Goal: Task Accomplishment & Management: Manage account settings

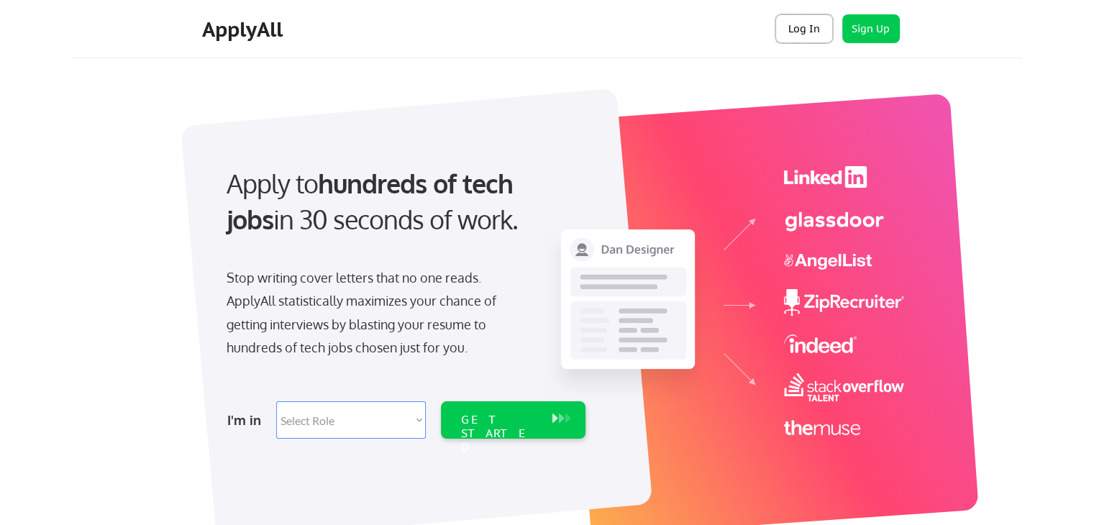
click at [805, 37] on button "Log In" at bounding box center [804, 28] width 58 height 29
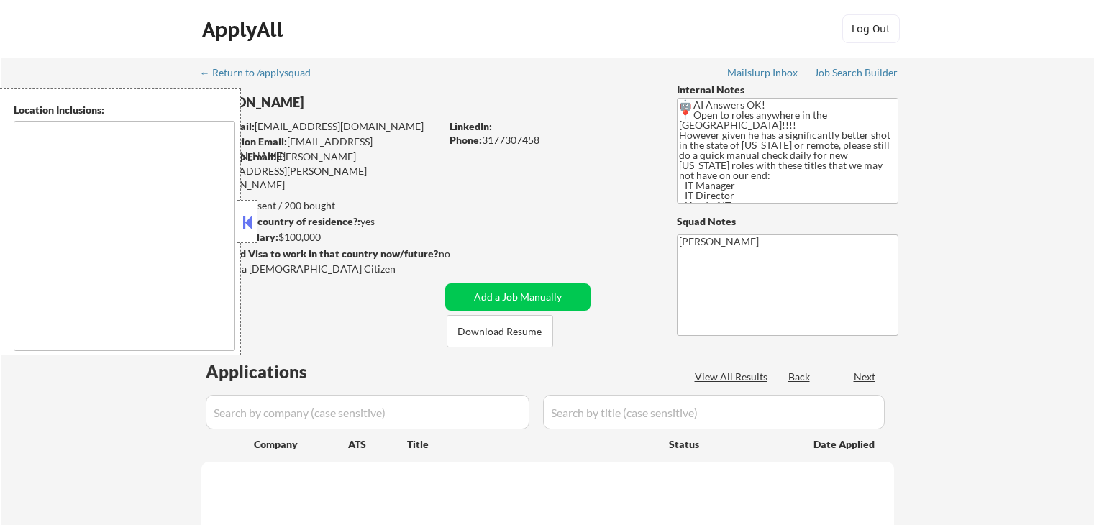
type textarea "country:[GEOGRAPHIC_DATA]"
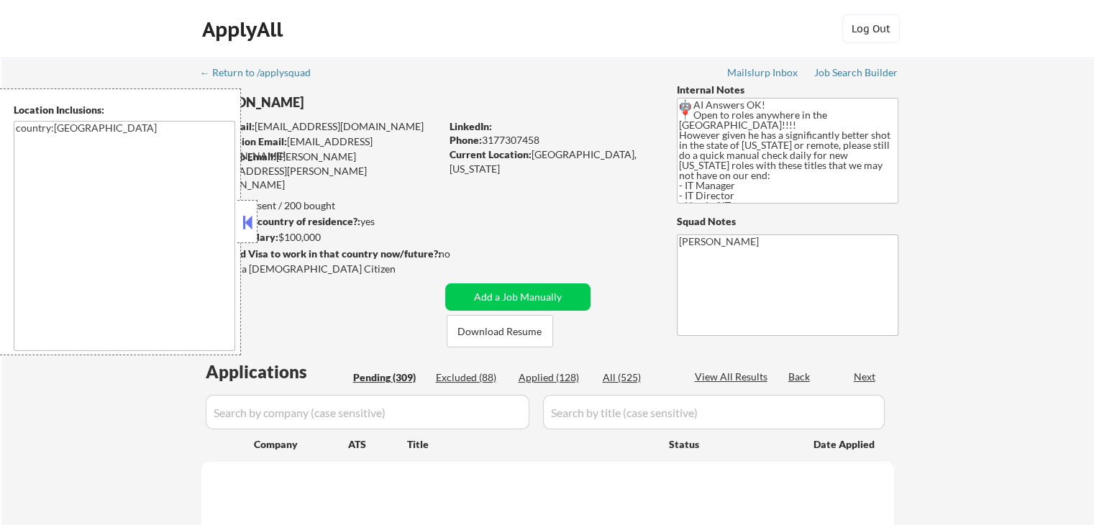
select select ""pending""
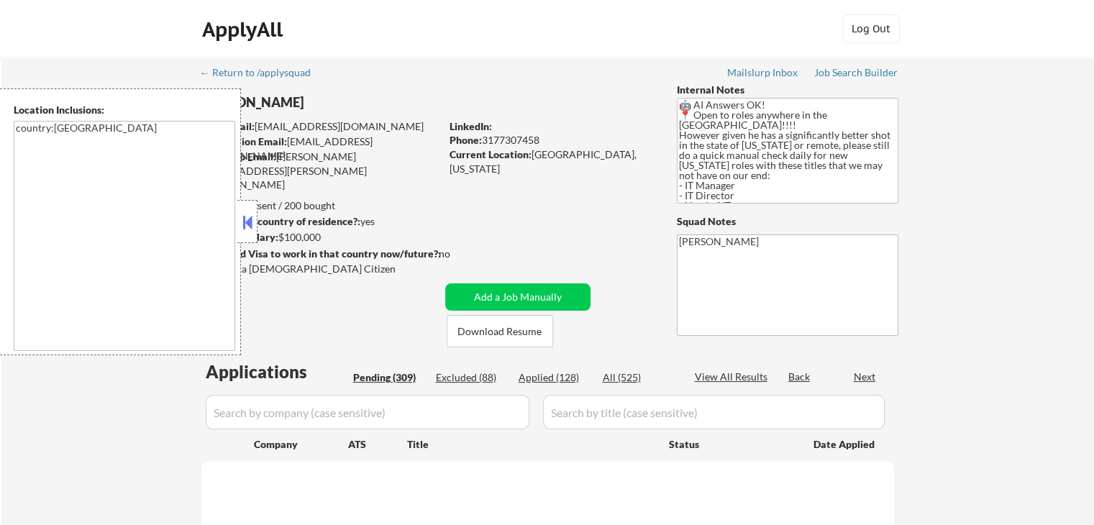
select select ""pending""
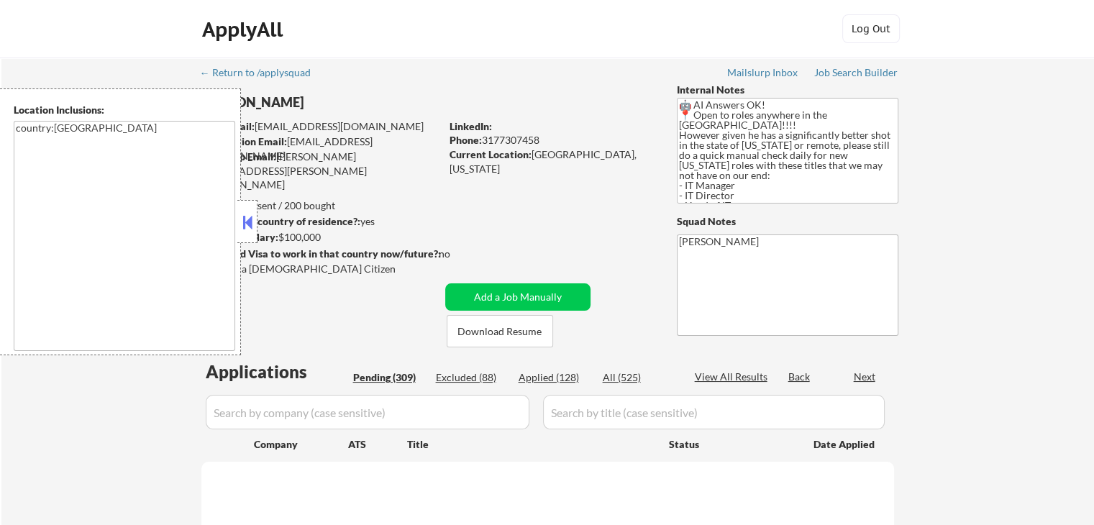
select select ""pending""
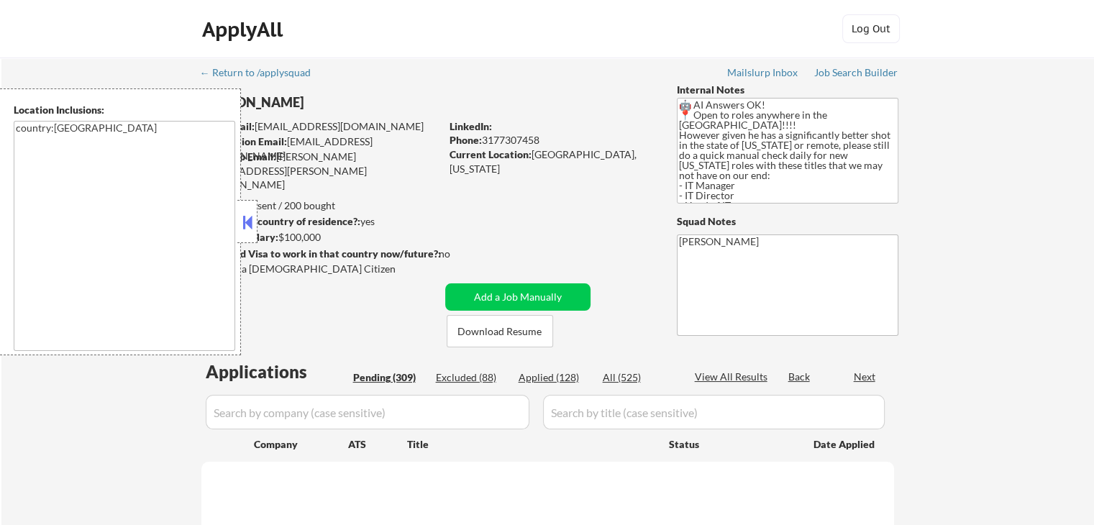
select select ""pending""
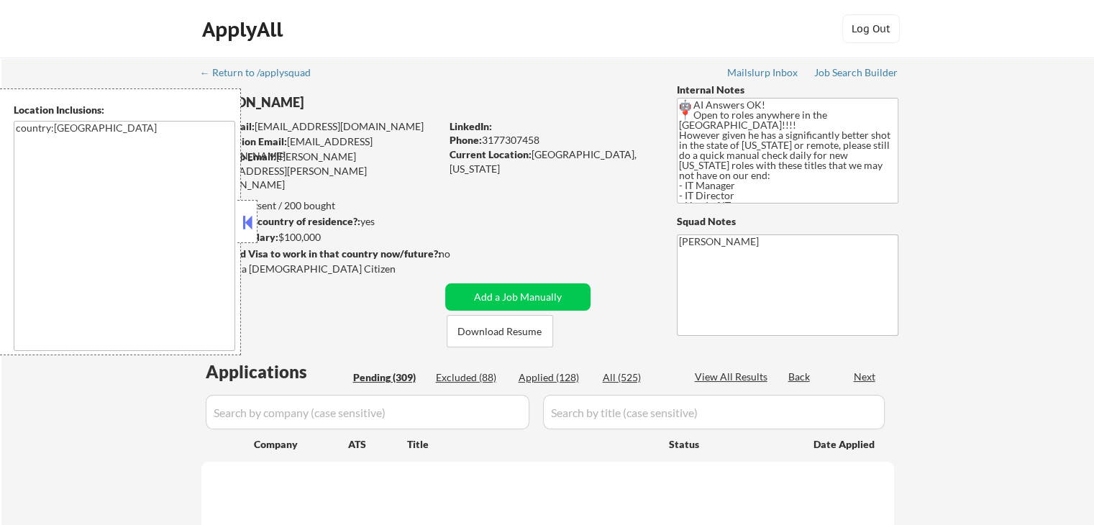
select select ""pending""
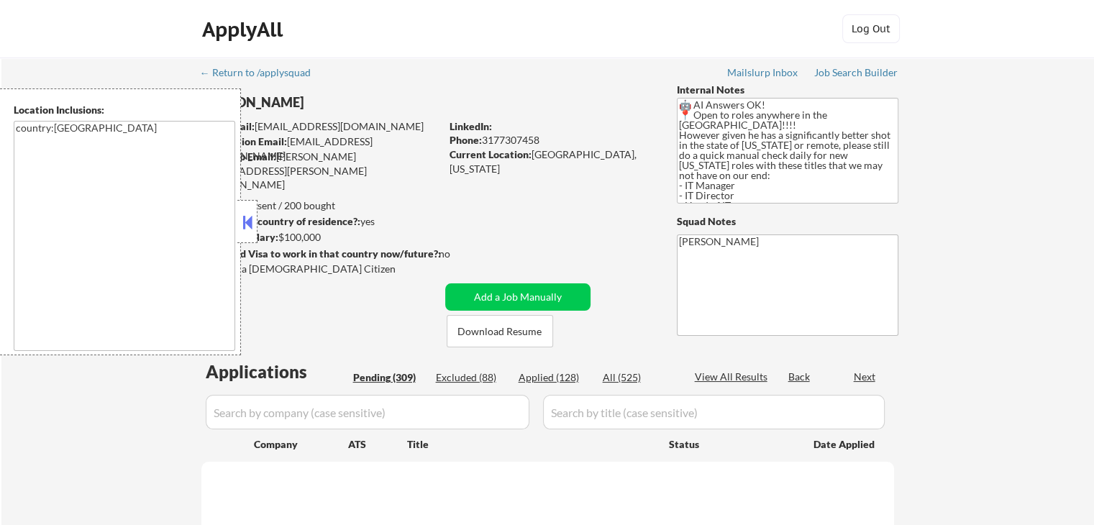
select select ""pending""
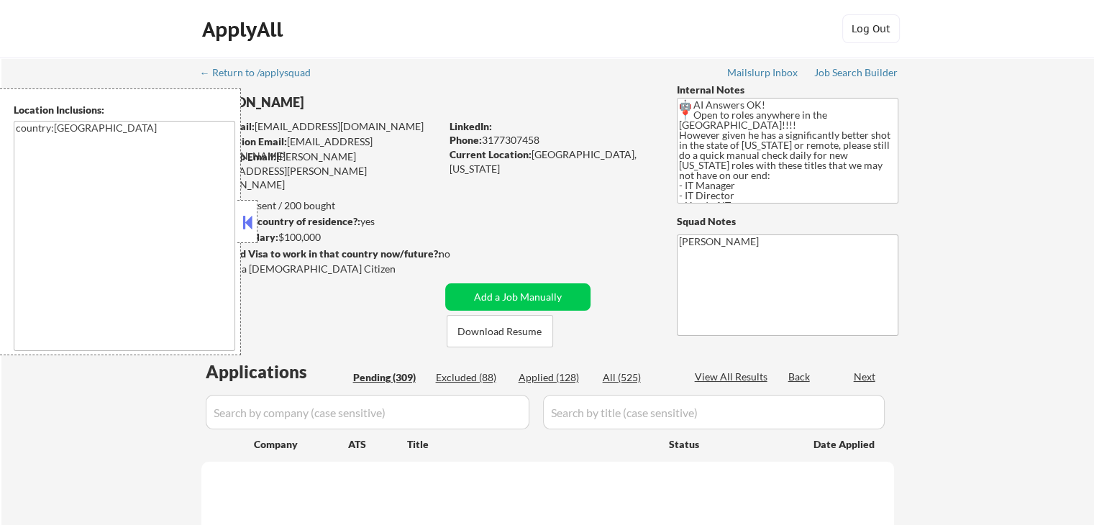
select select ""pending""
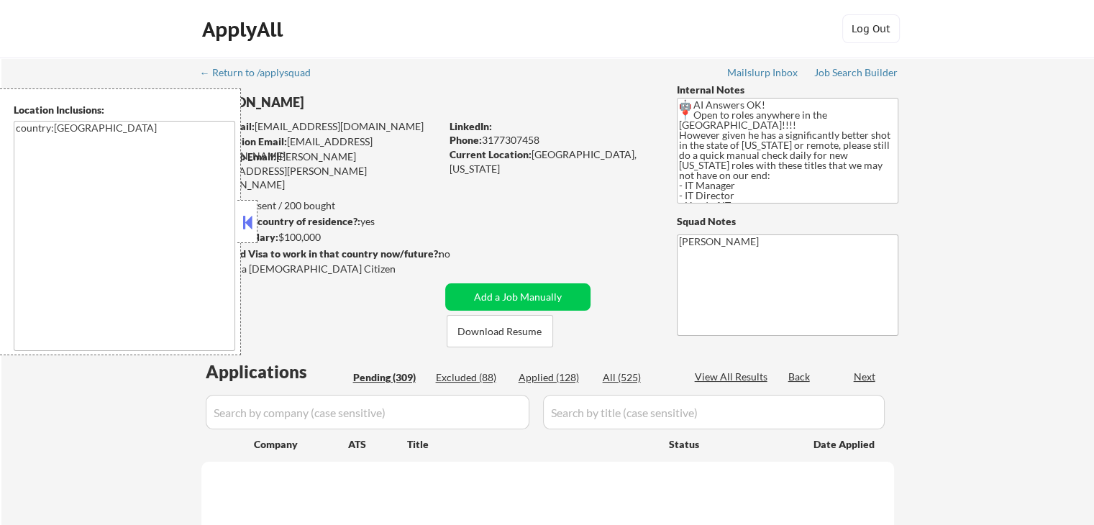
select select ""pending""
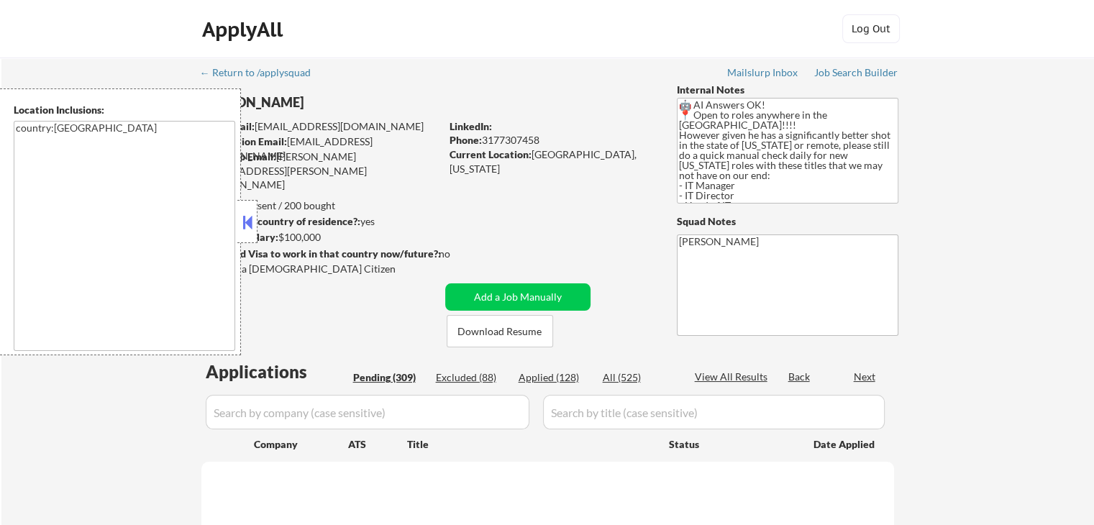
select select ""pending""
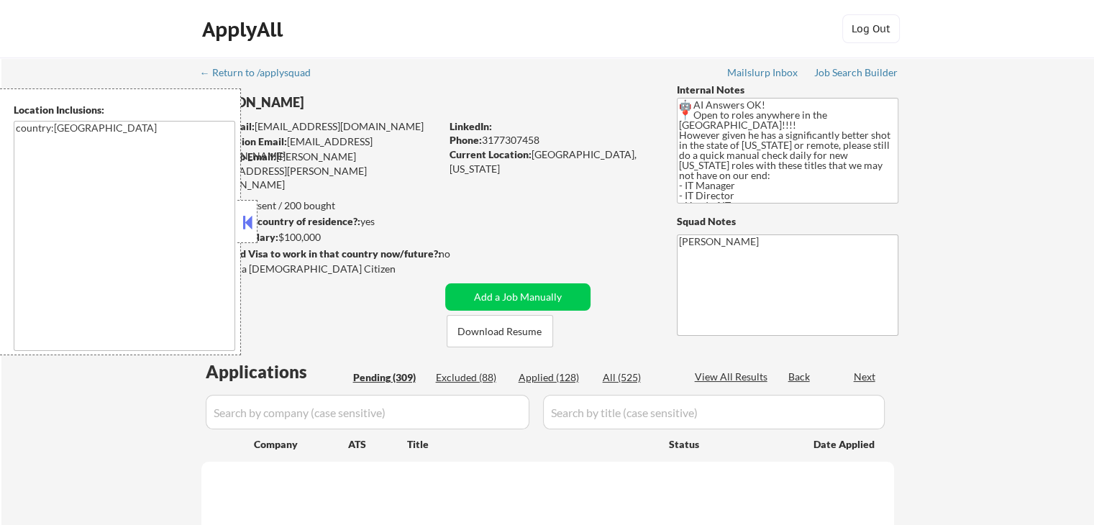
select select ""pending""
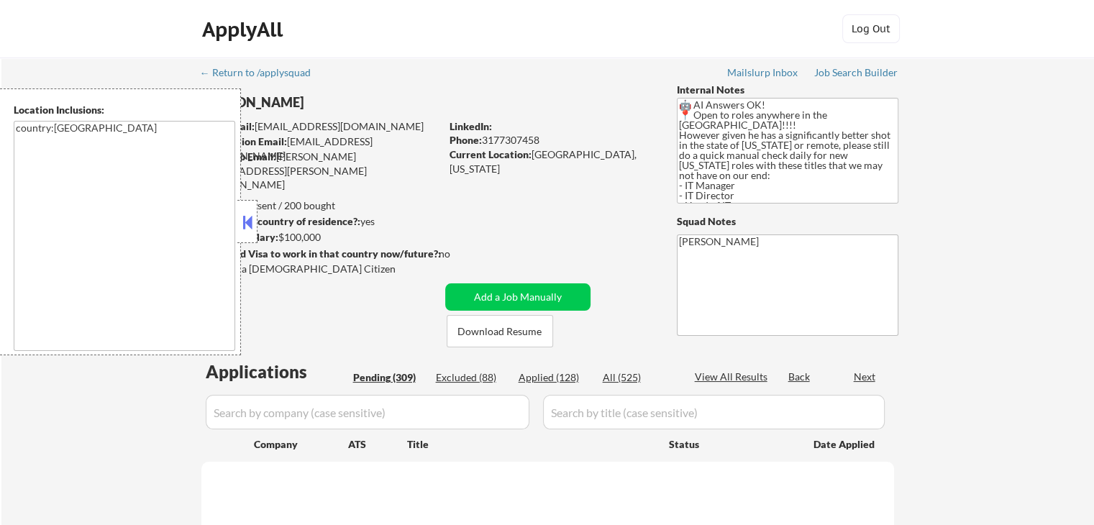
select select ""pending""
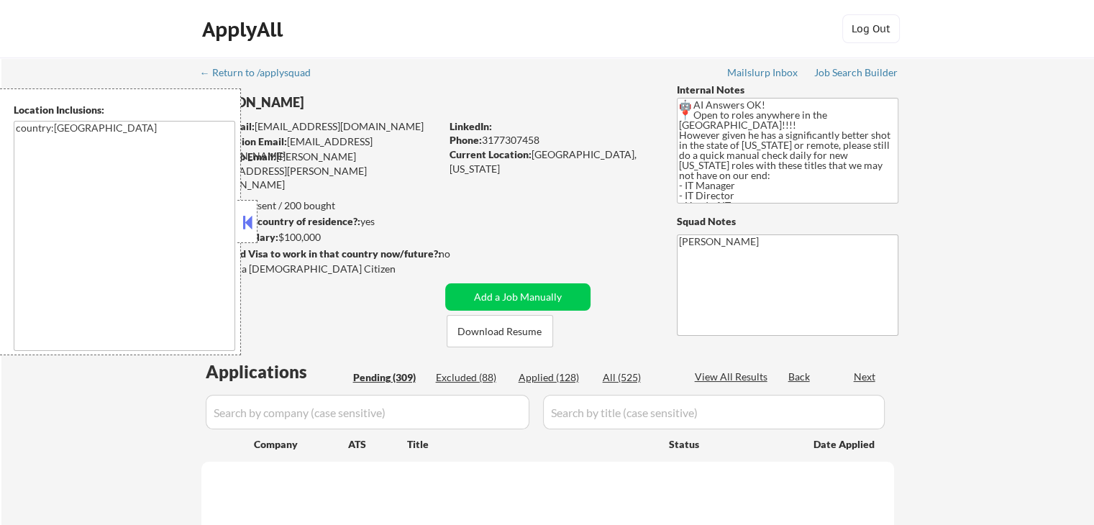
select select ""pending""
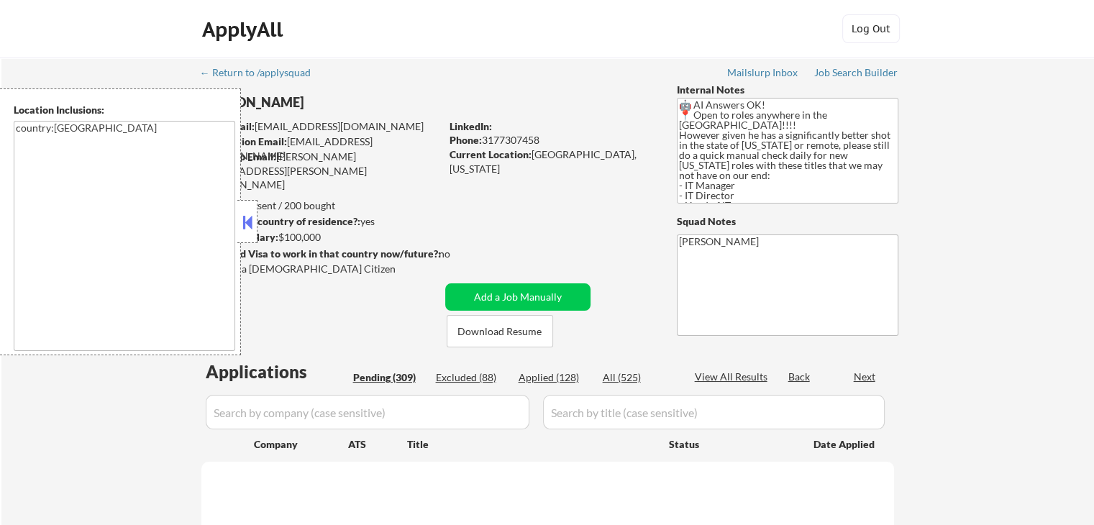
select select ""pending""
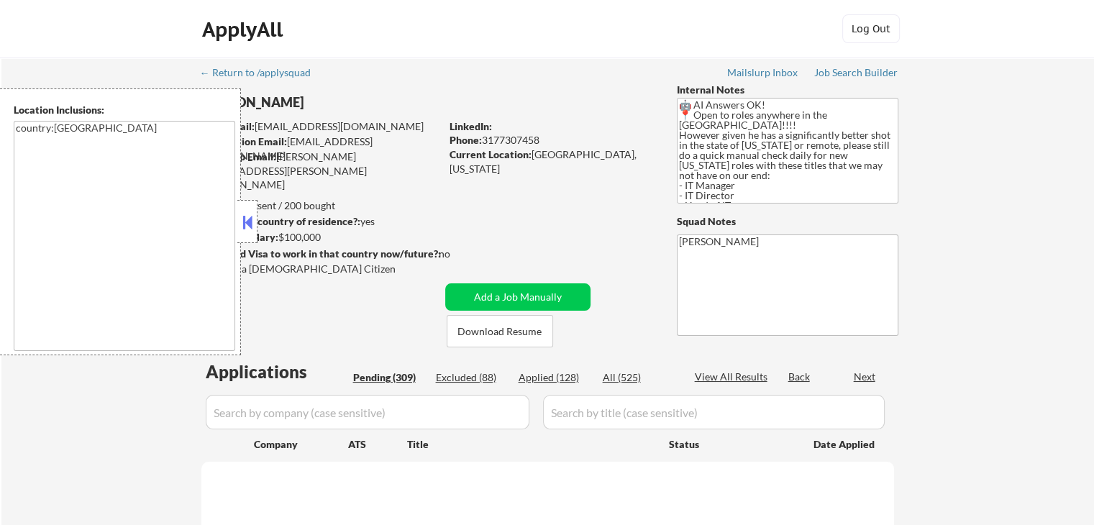
select select ""pending""
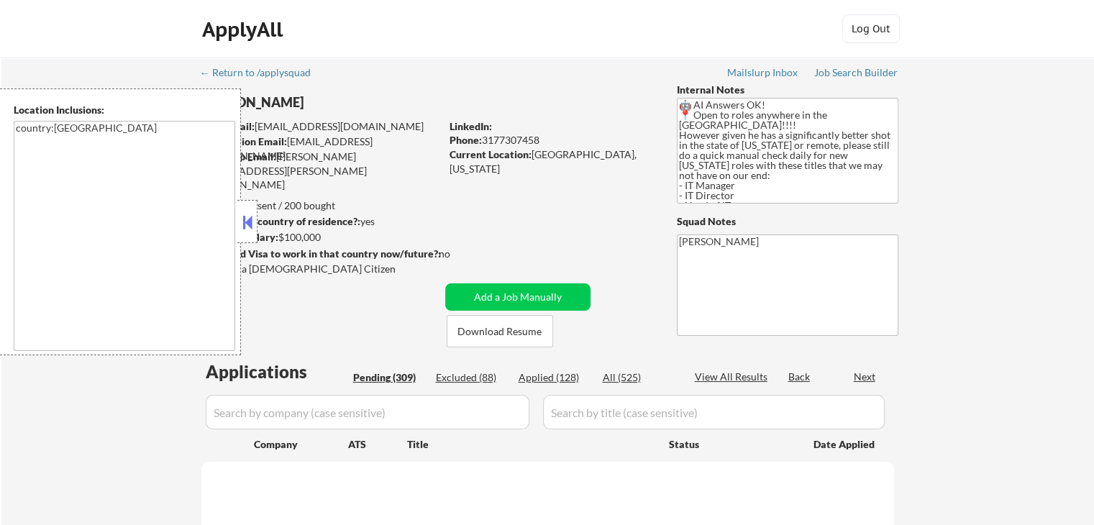
select select ""pending""
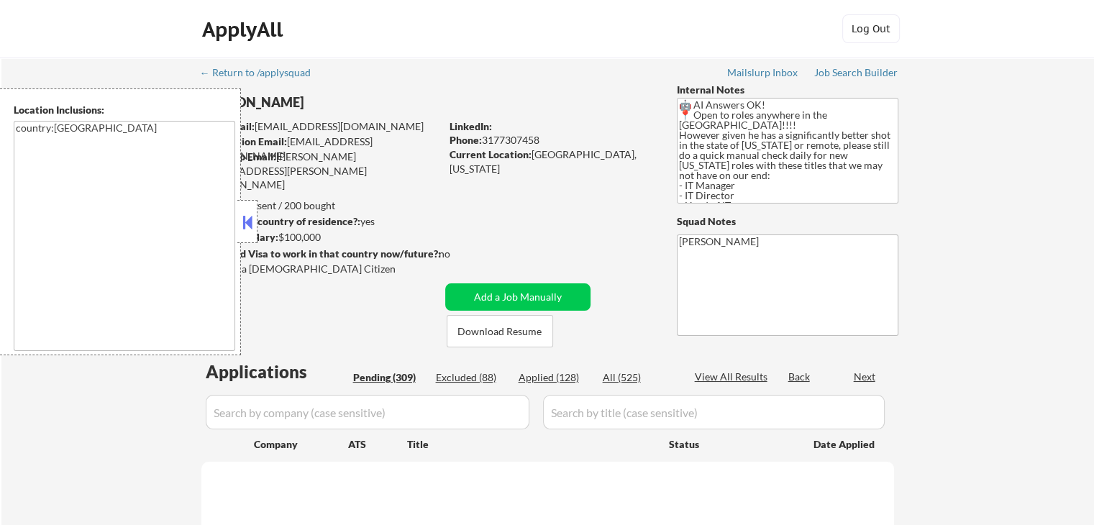
select select ""pending""
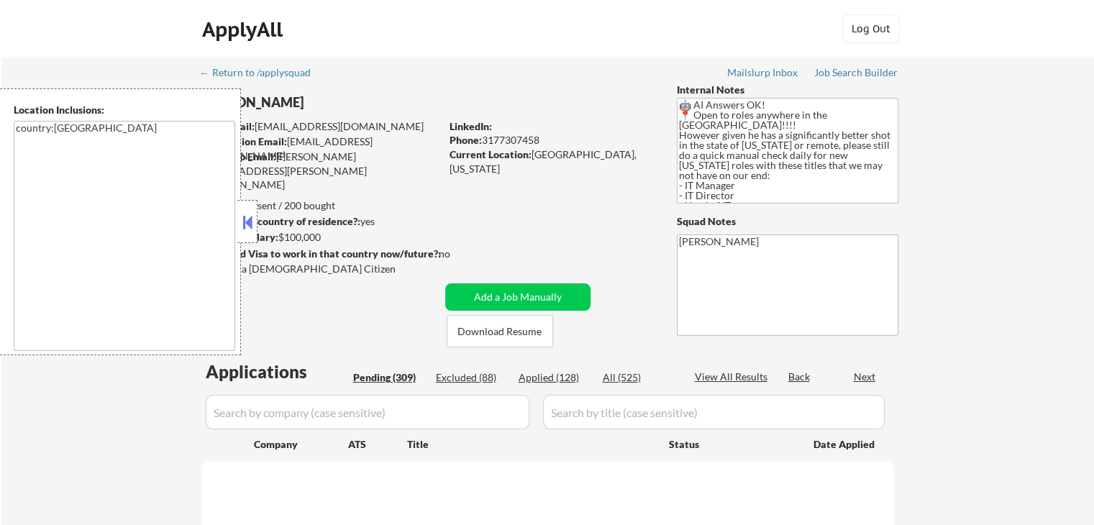
select select ""pending""
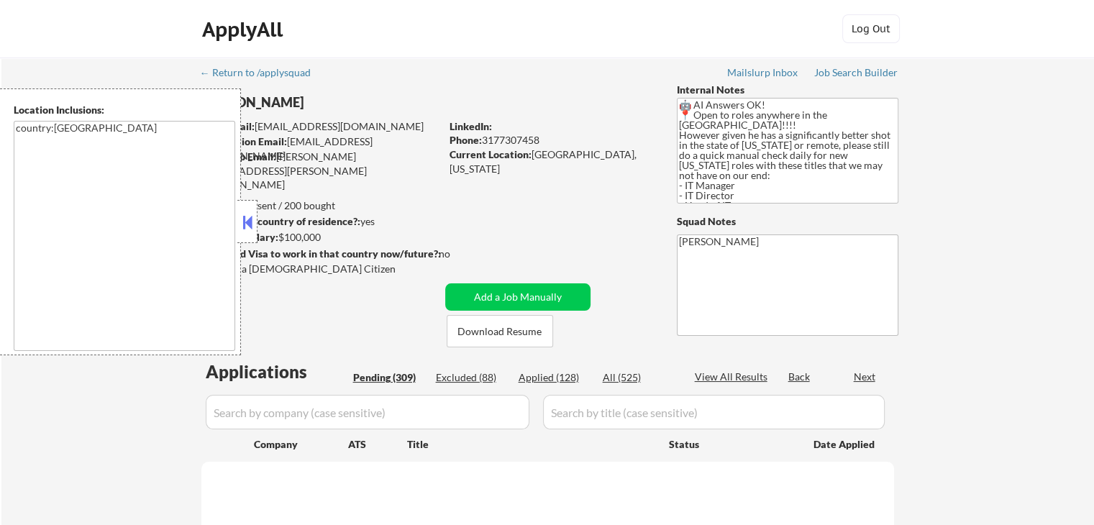
select select ""pending""
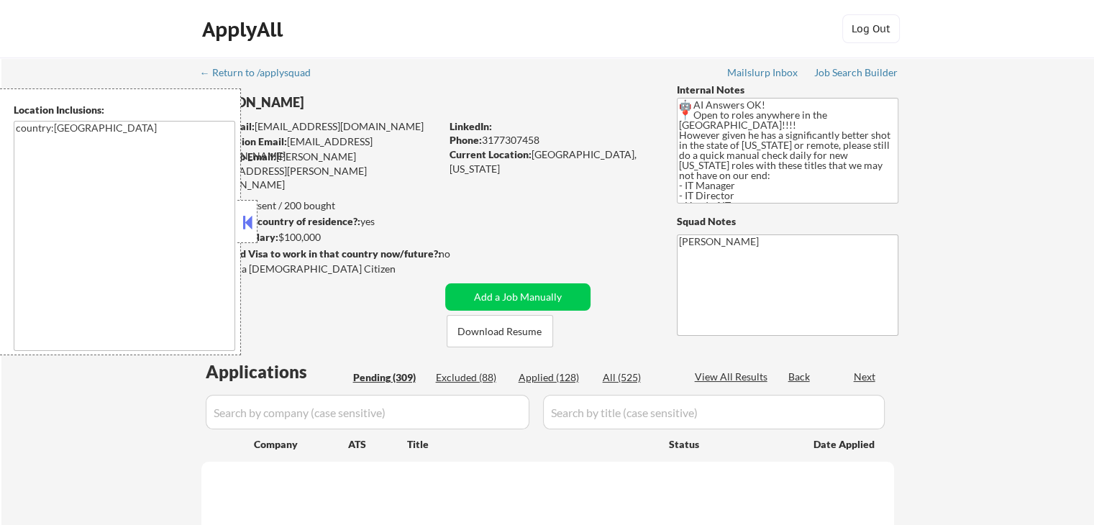
select select ""pending""
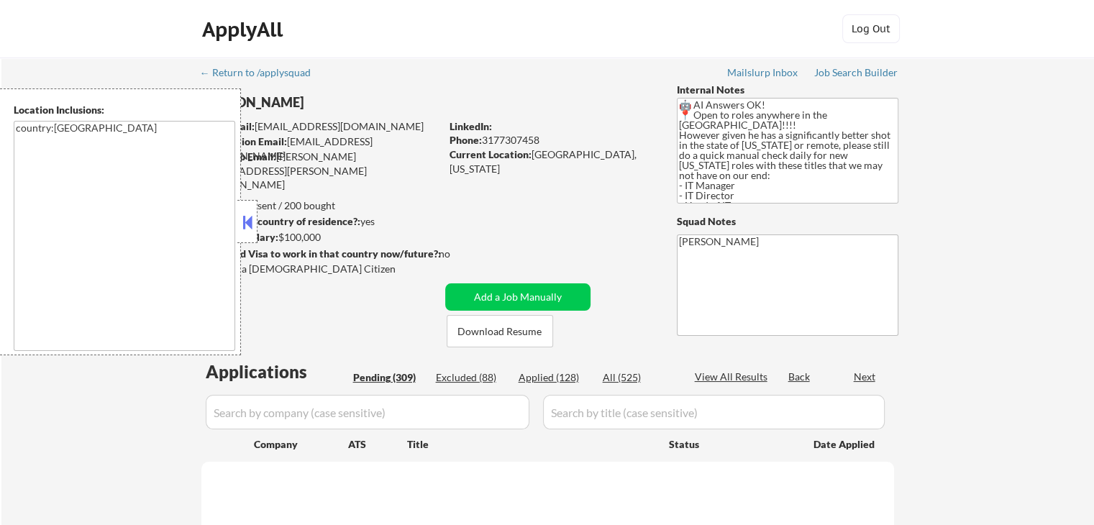
select select ""pending""
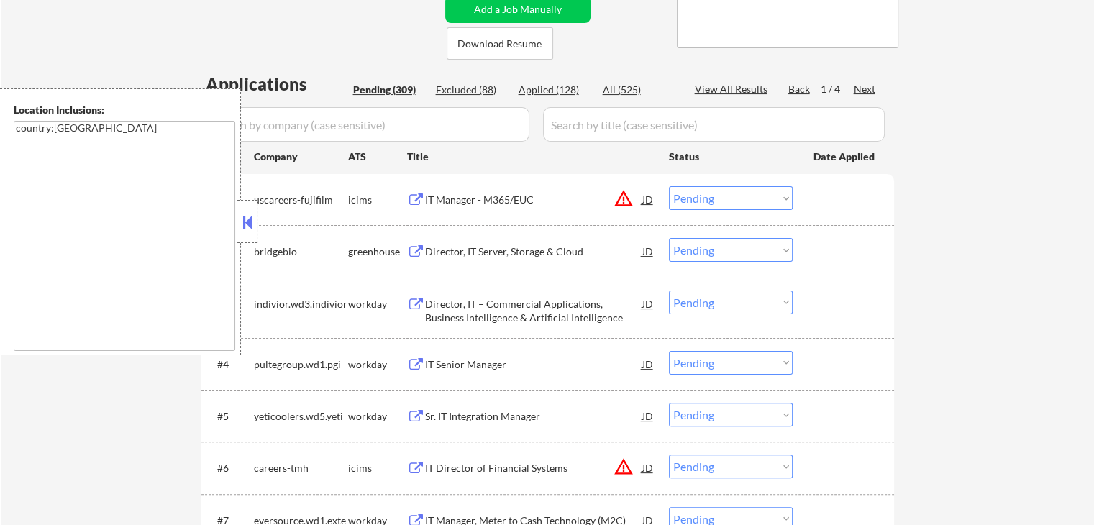
scroll to position [360, 0]
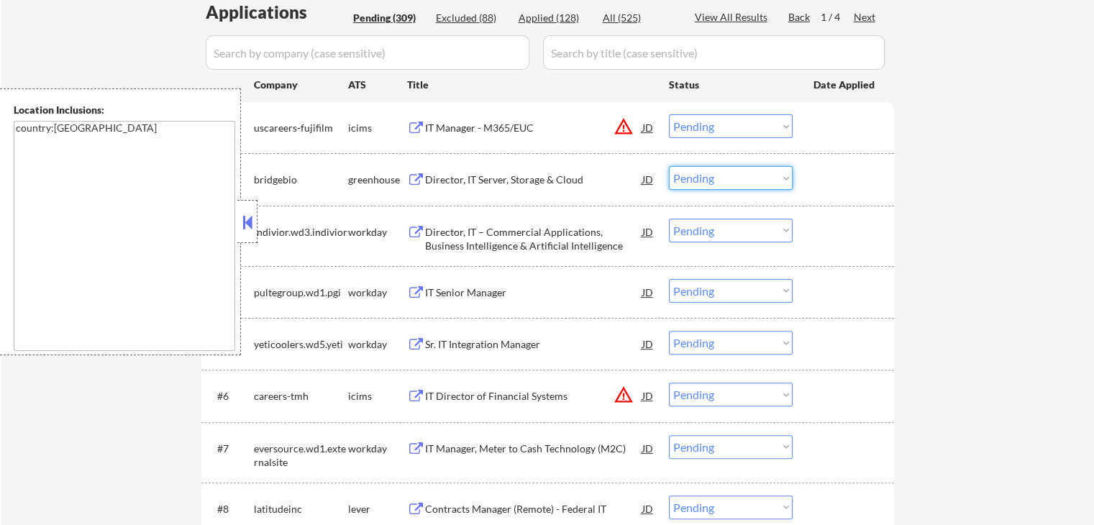
click at [693, 182] on select "Choose an option... Pending Applied Excluded (Questions) Excluded (Expired) Exc…" at bounding box center [731, 178] width 124 height 24
select select ""applied""
click at [669, 166] on select "Choose an option... Pending Applied Excluded (Questions) Excluded (Expired) Exc…" at bounding box center [731, 178] width 124 height 24
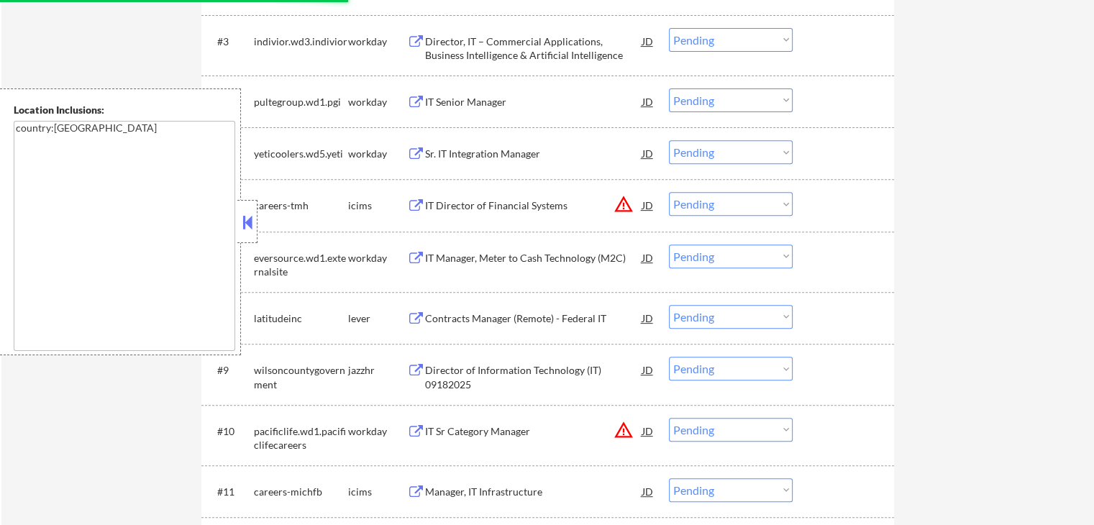
scroll to position [432, 0]
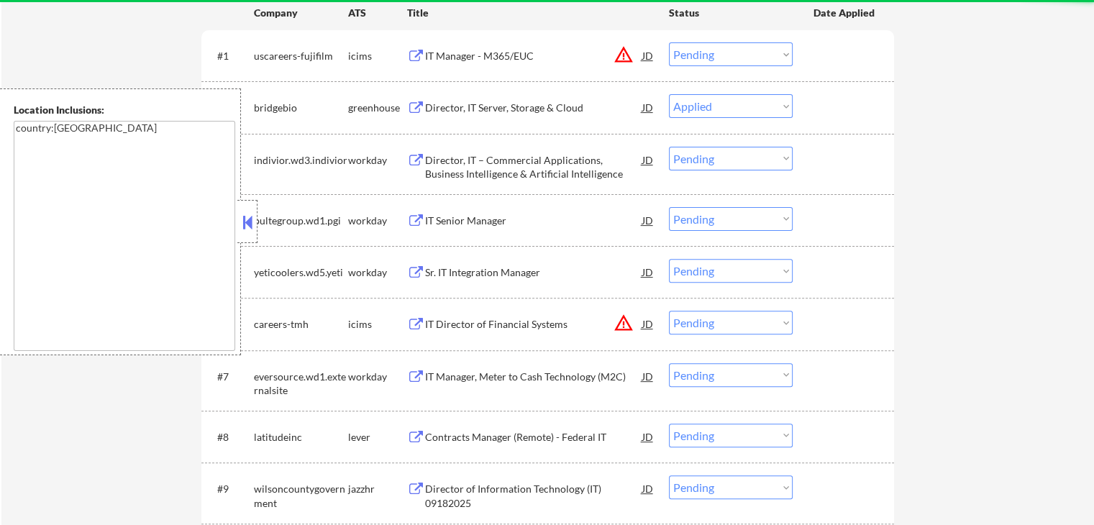
click at [845, 102] on div at bounding box center [845, 107] width 63 height 26
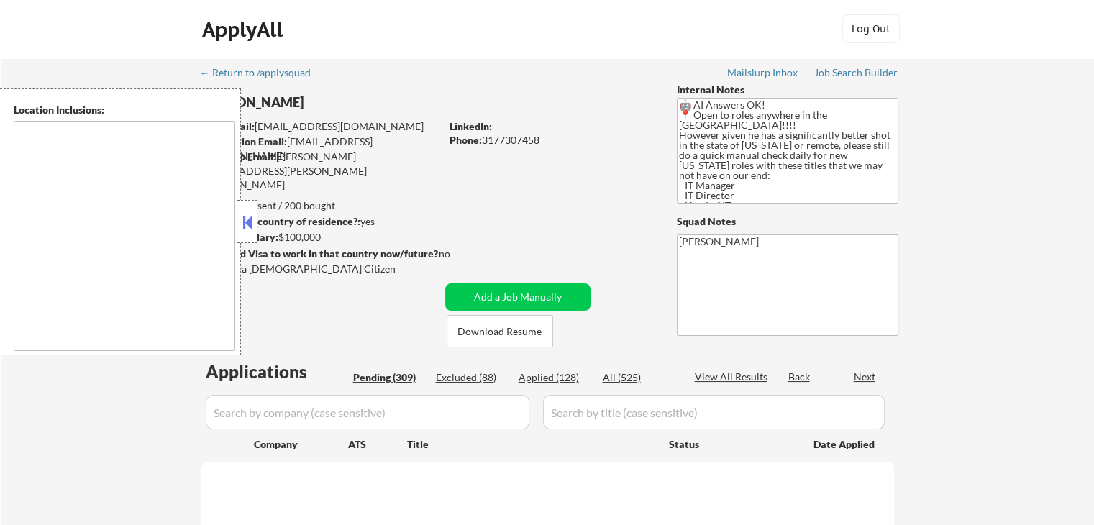
type textarea "country:[GEOGRAPHIC_DATA]"
select select ""pending""
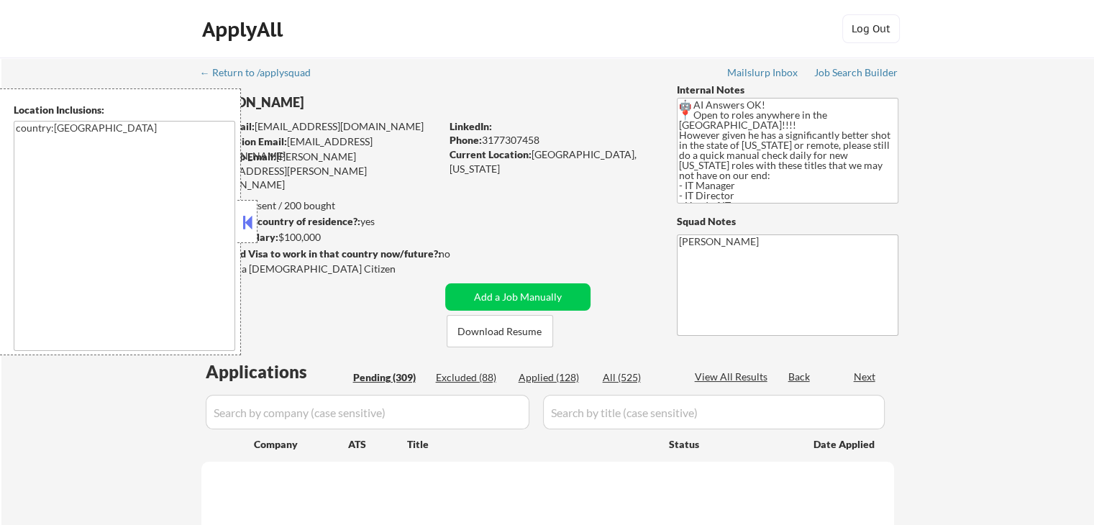
select select ""pending""
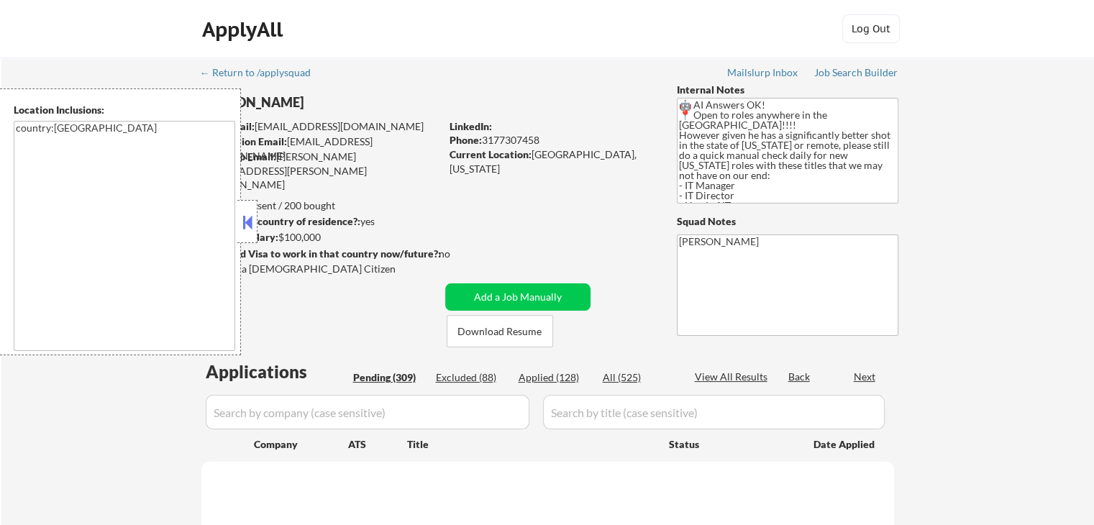
select select ""pending""
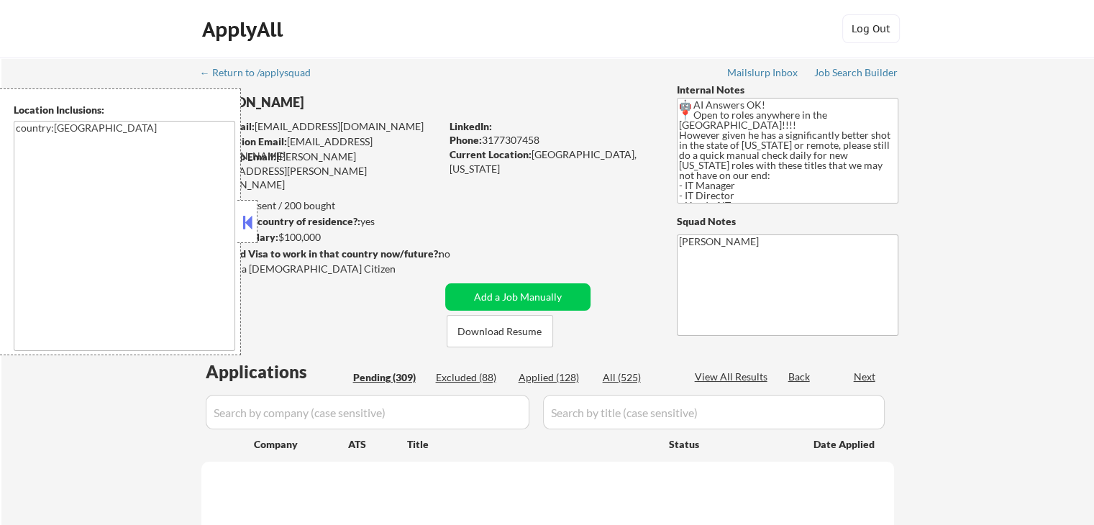
select select ""pending""
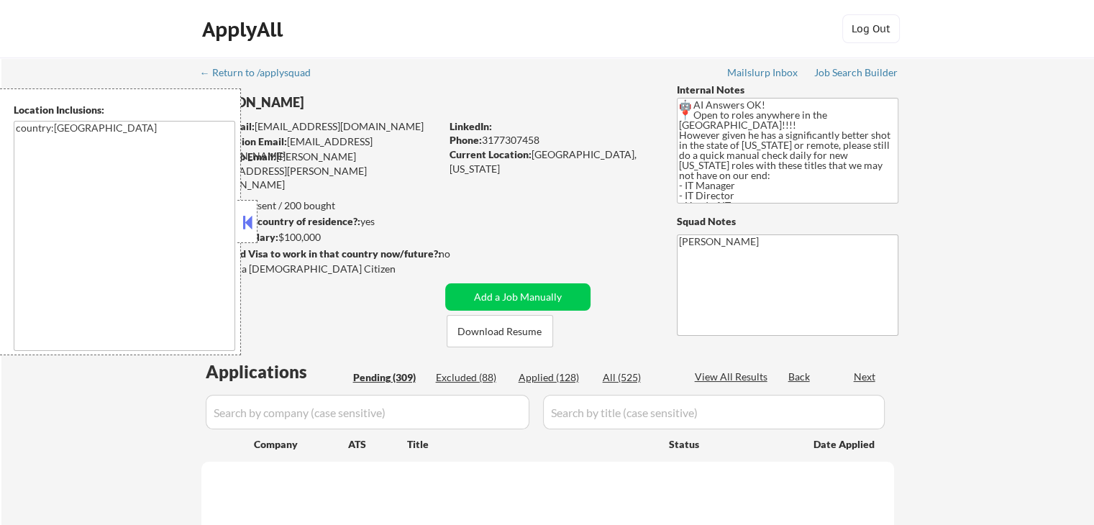
select select ""pending""
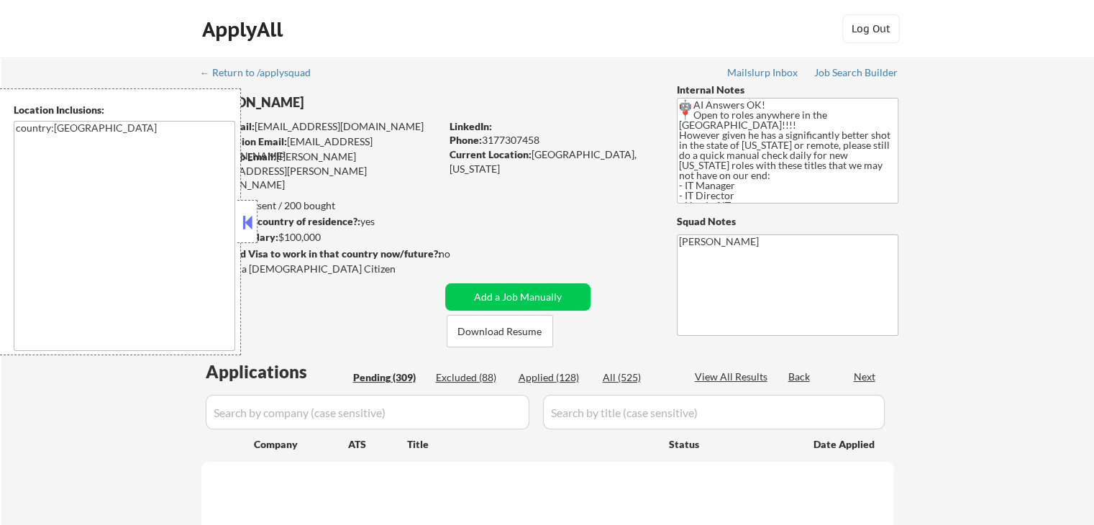
select select ""pending""
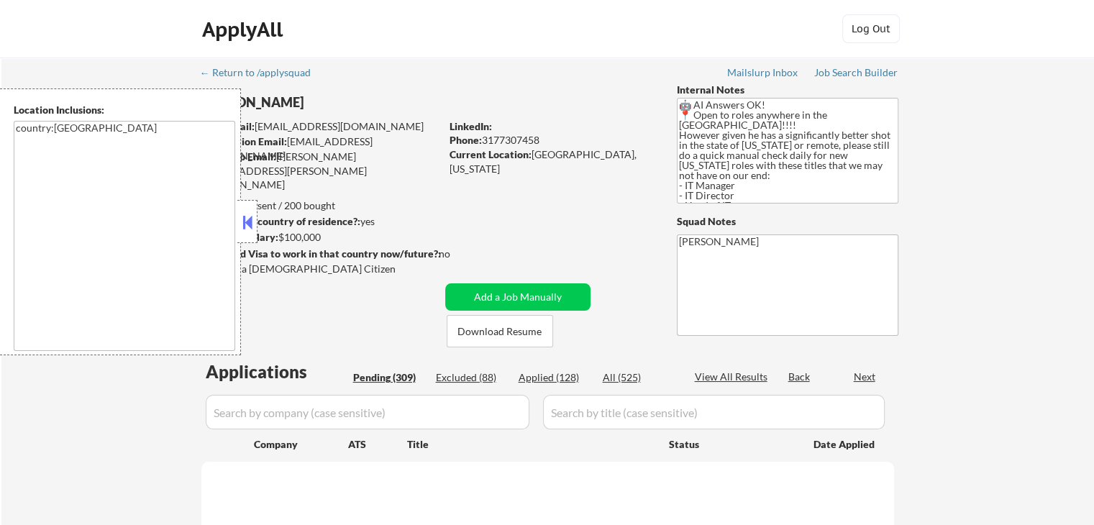
select select ""pending""
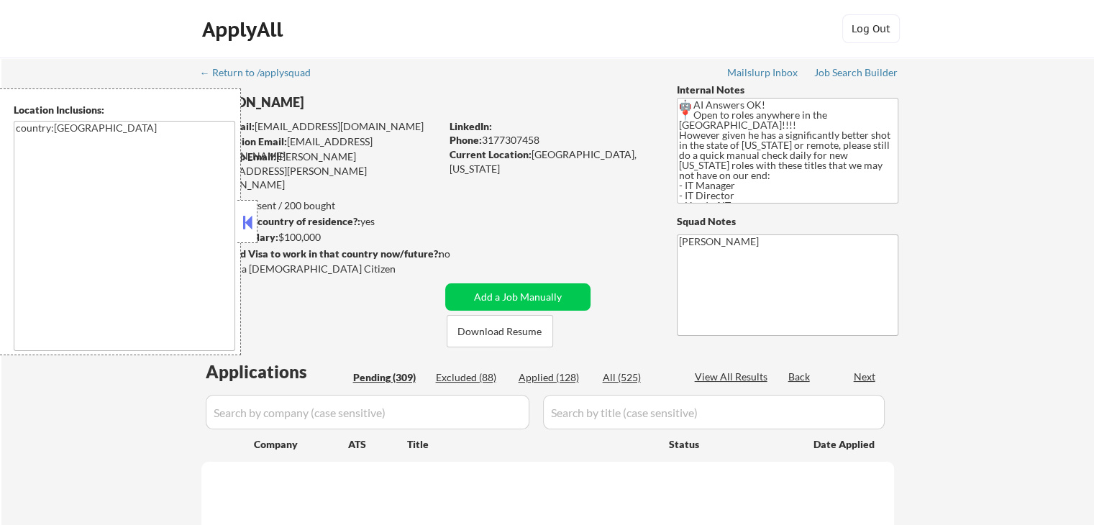
select select ""pending""
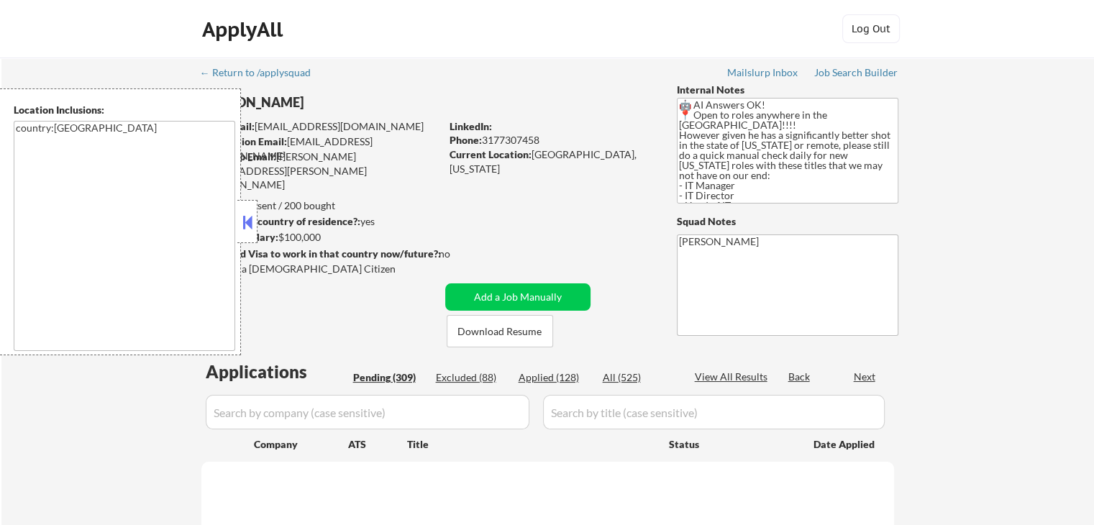
select select ""pending""
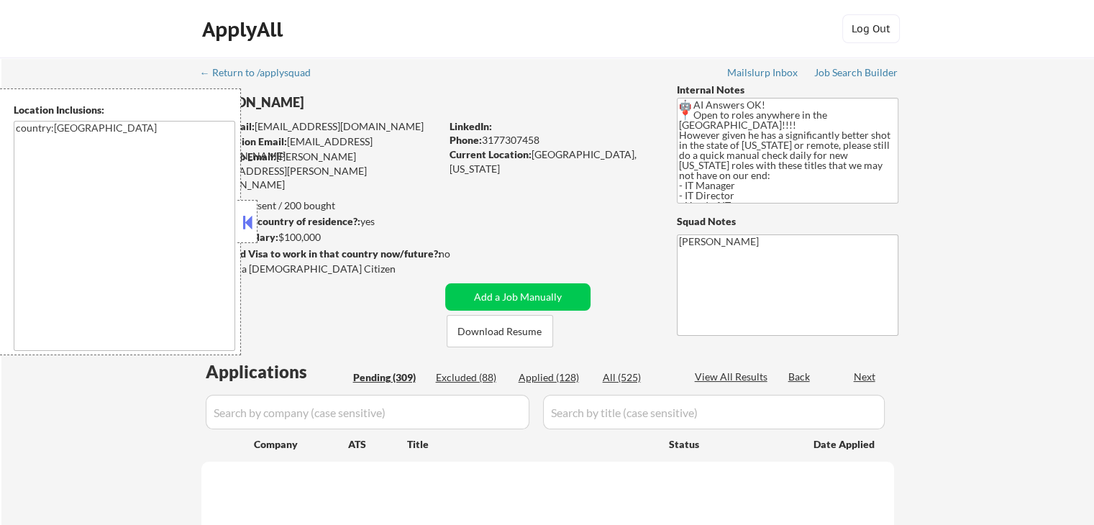
select select ""pending""
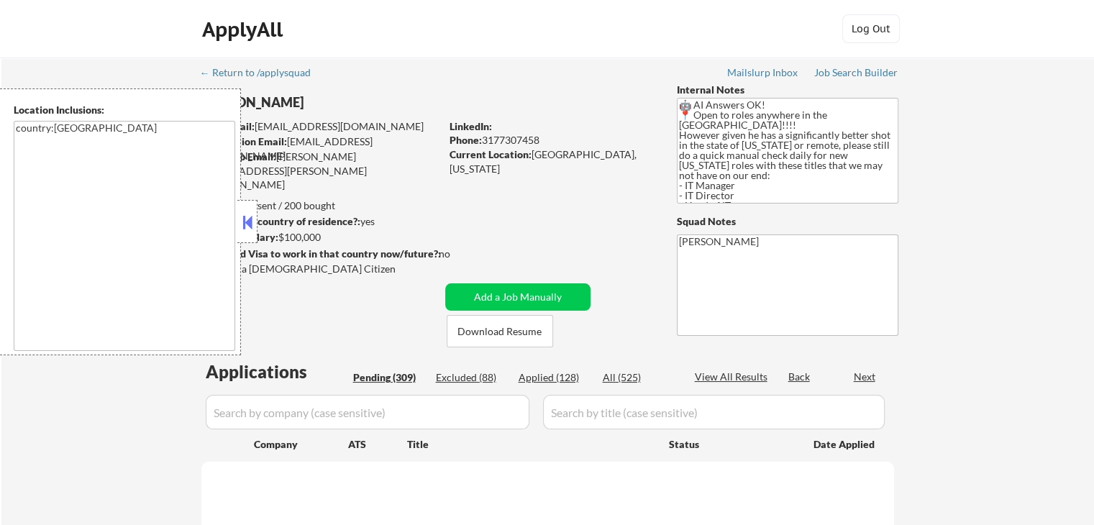
select select ""pending""
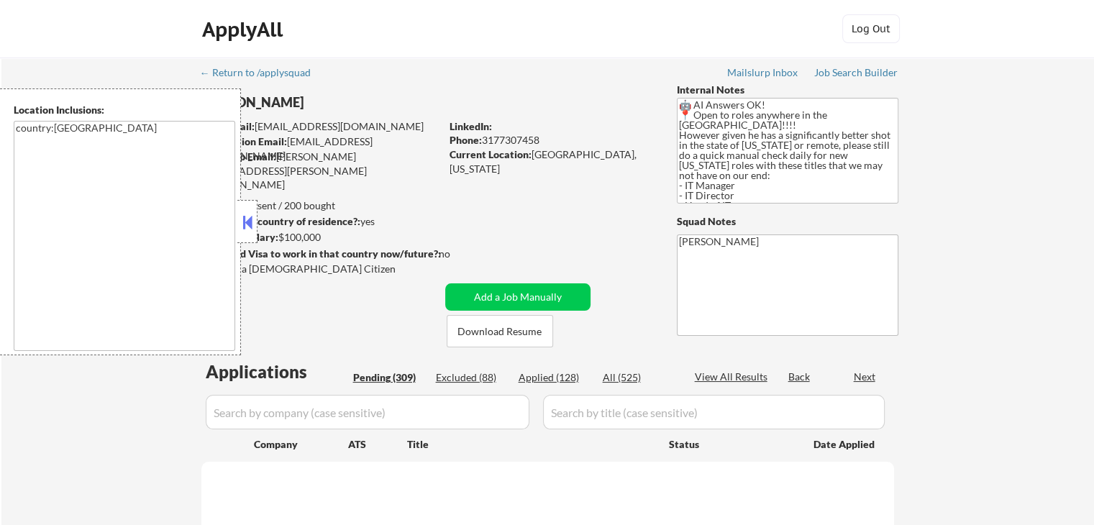
select select ""pending""
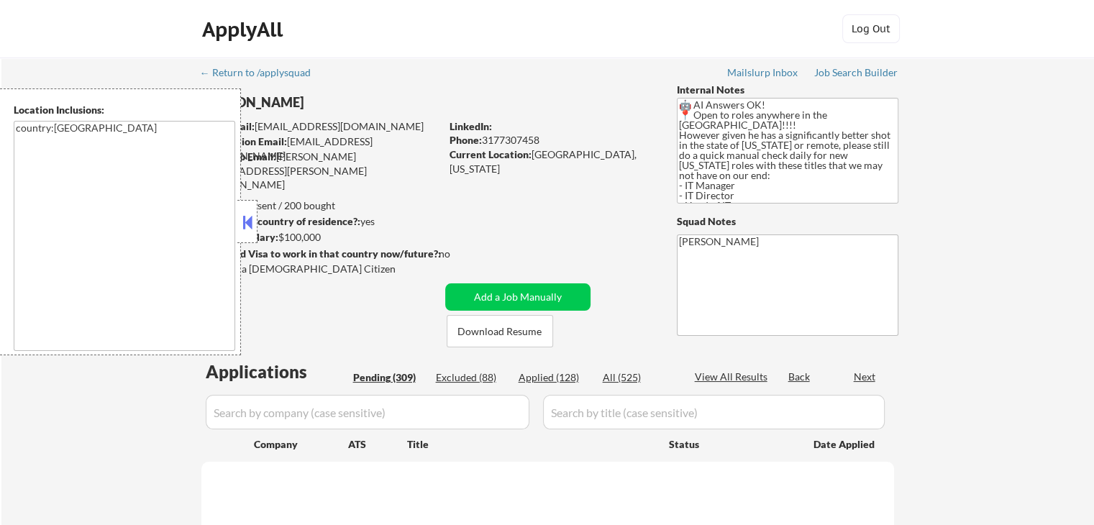
select select ""pending""
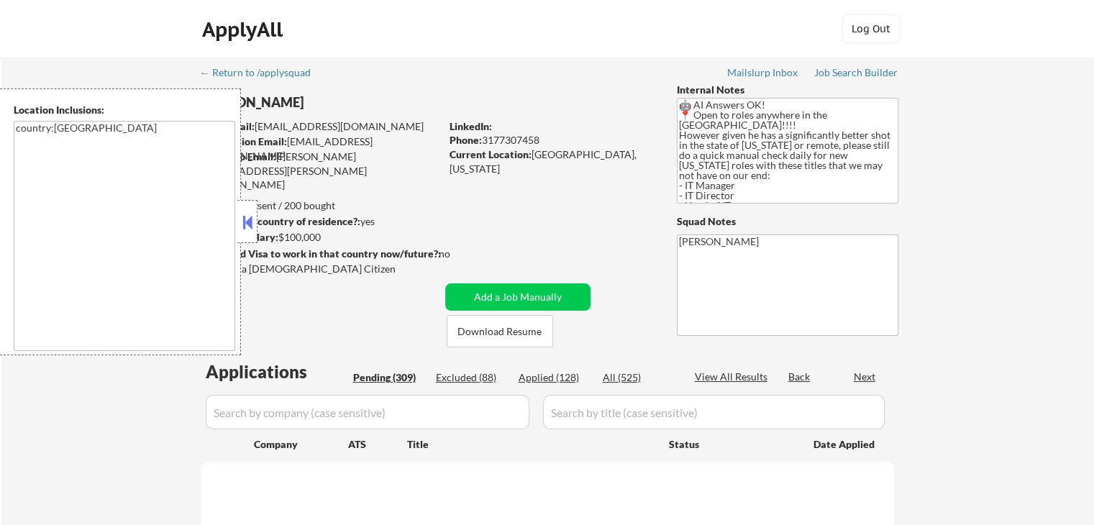
select select ""pending""
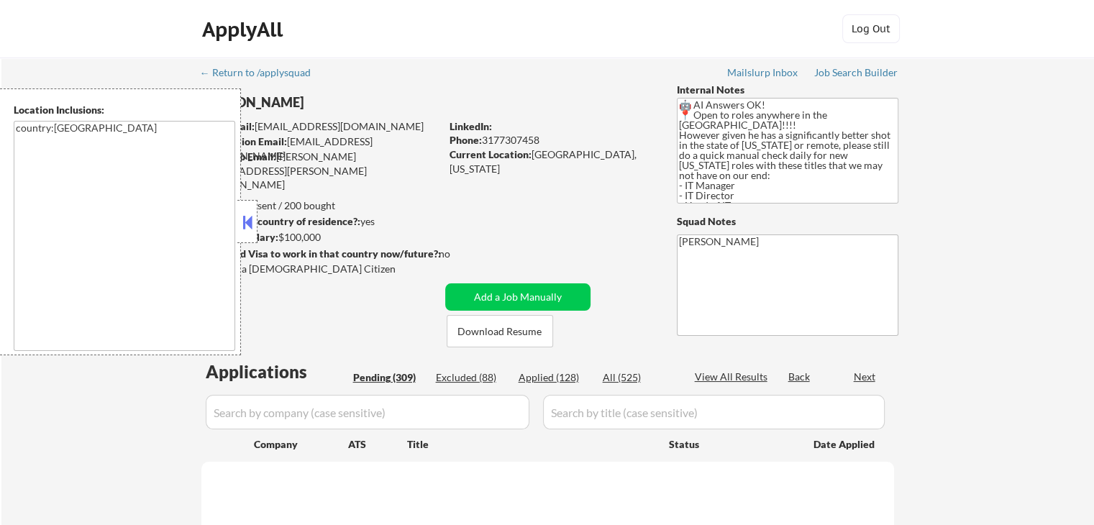
select select ""pending""
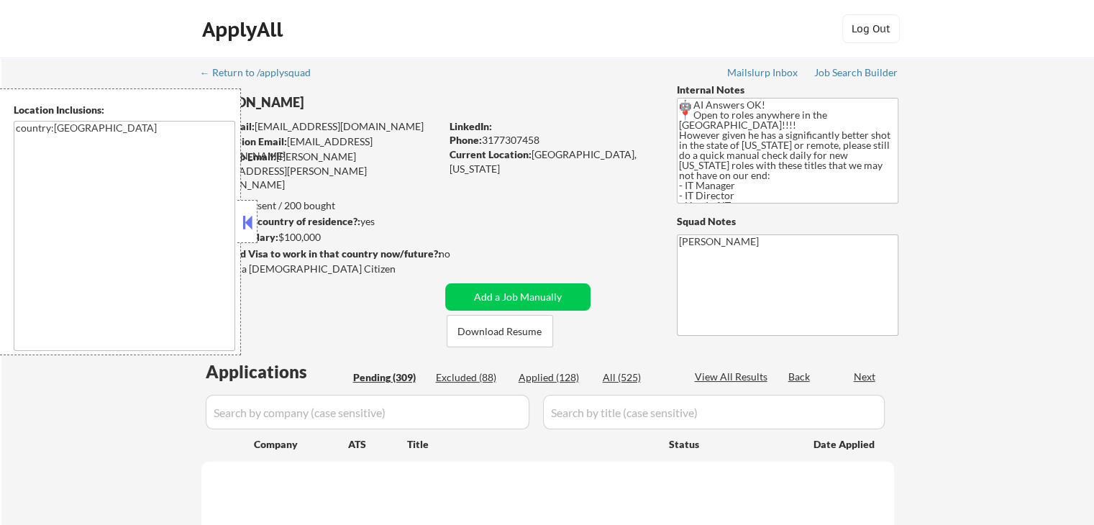
select select ""pending""
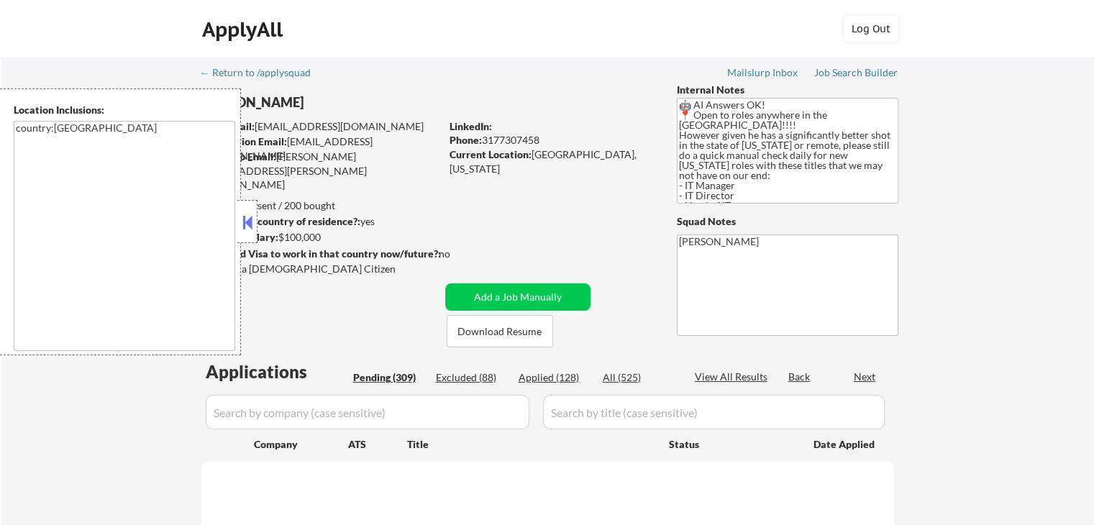
select select ""pending""
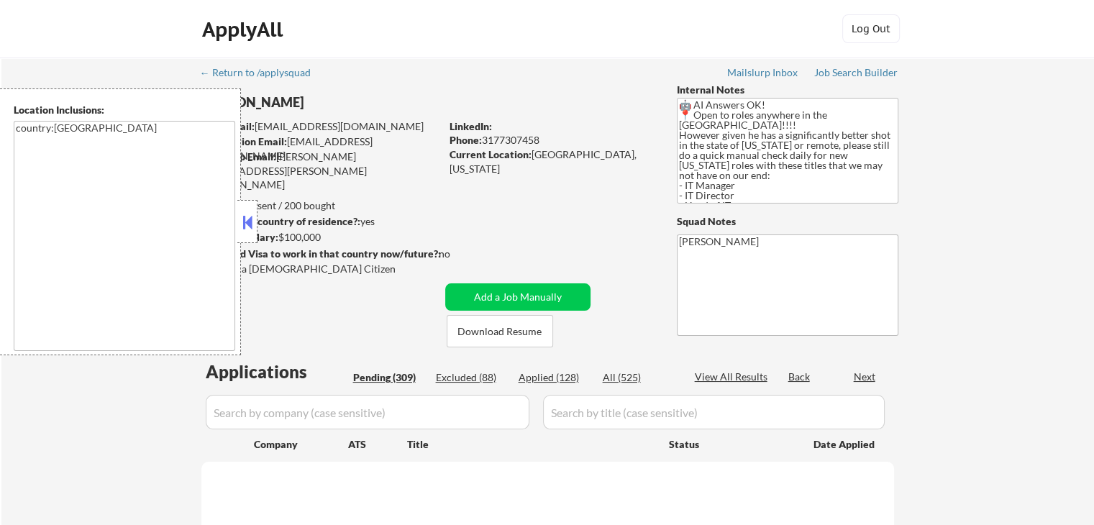
select select ""pending""
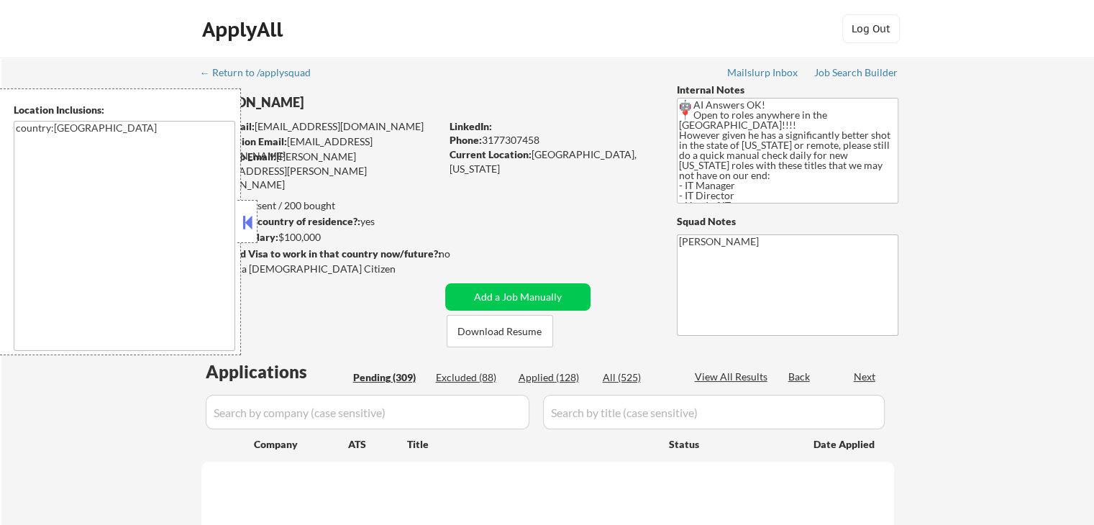
select select ""pending""
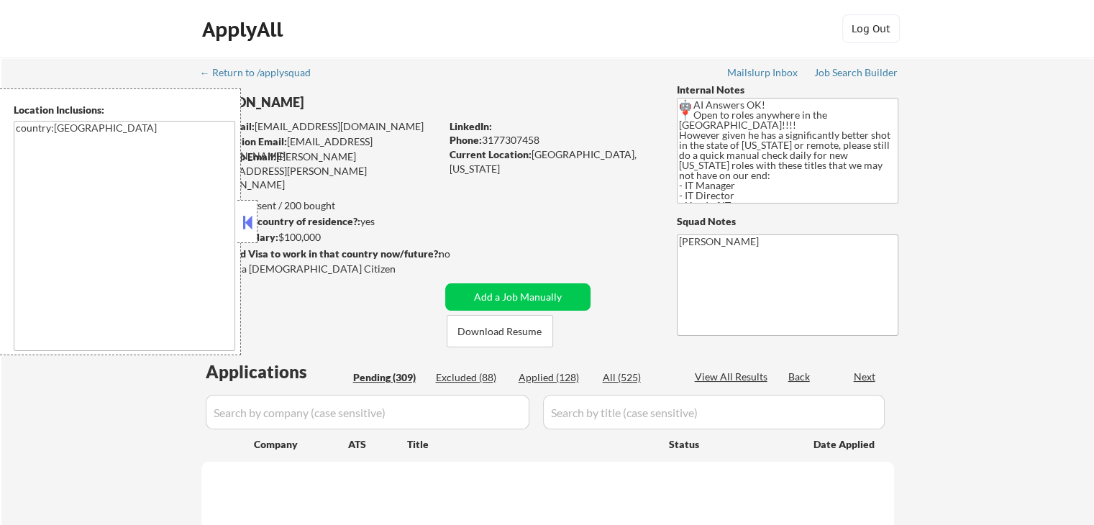
select select ""pending""
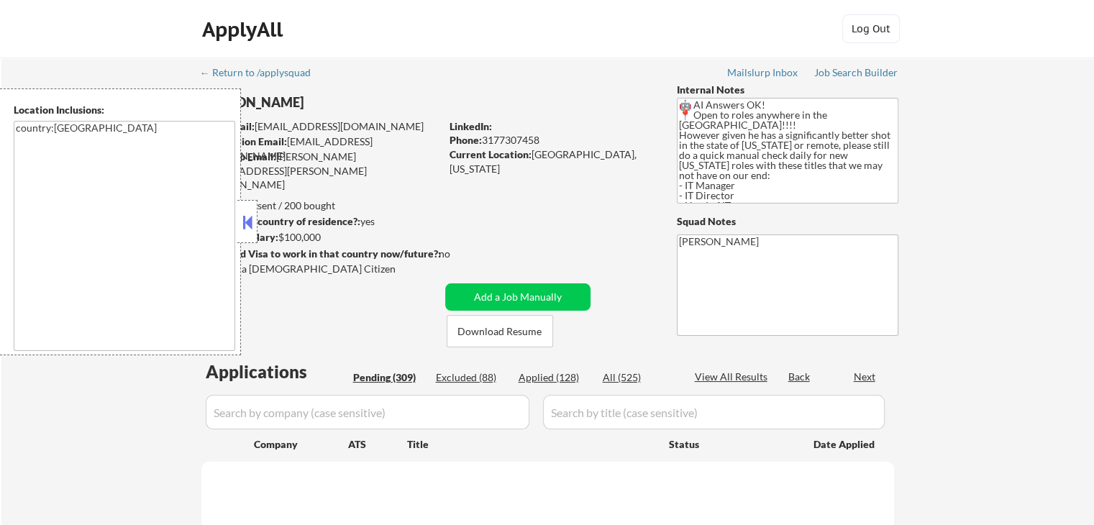
select select ""pending""
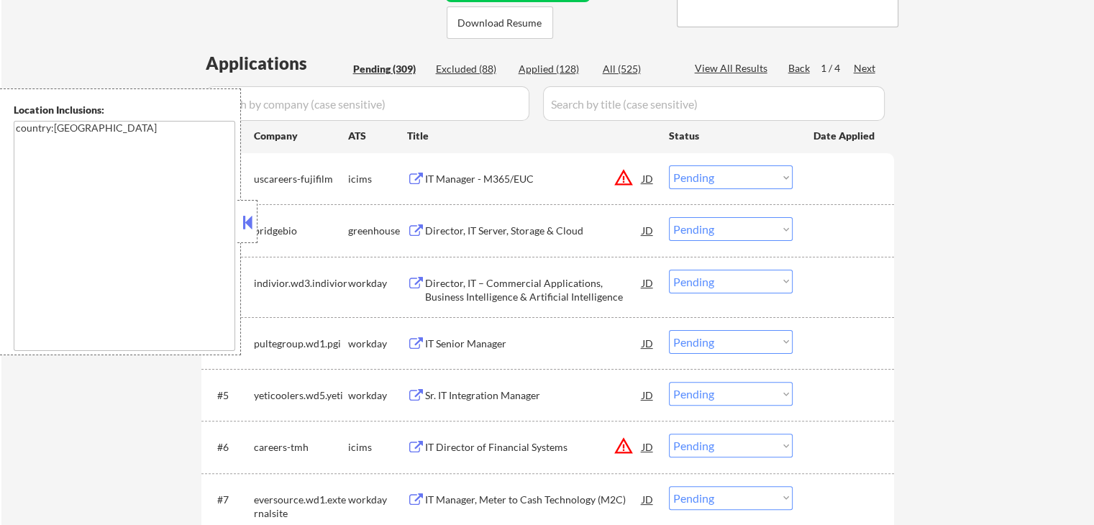
scroll to position [360, 0]
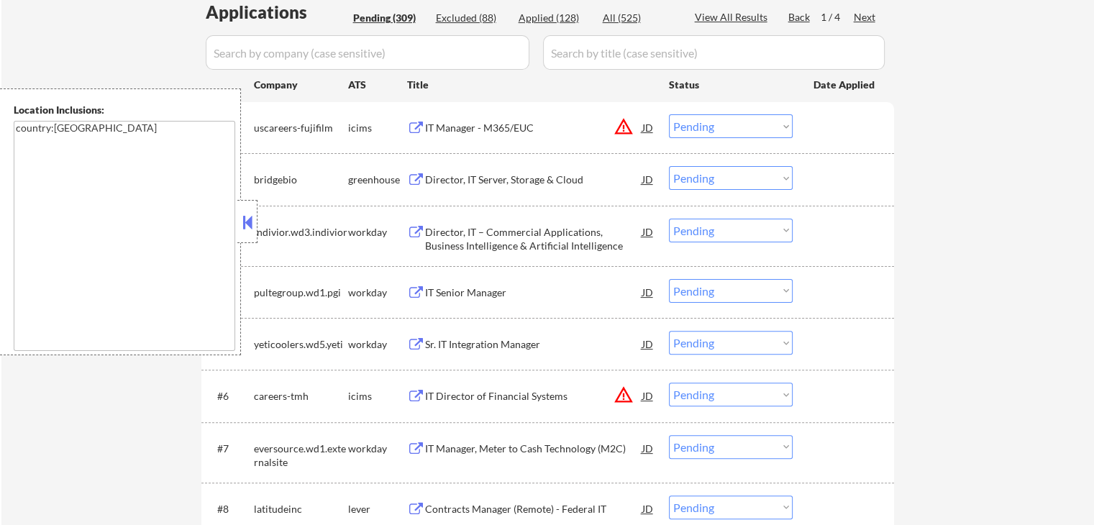
drag, startPoint x: 699, startPoint y: 177, endPoint x: 704, endPoint y: 186, distance: 10.3
click at [702, 182] on select "Choose an option... Pending Applied Excluded (Questions) Excluded (Expired) Exc…" at bounding box center [731, 178] width 124 height 24
select select ""applied""
click at [669, 166] on select "Choose an option... Pending Applied Excluded (Questions) Excluded (Expired) Exc…" at bounding box center [731, 178] width 124 height 24
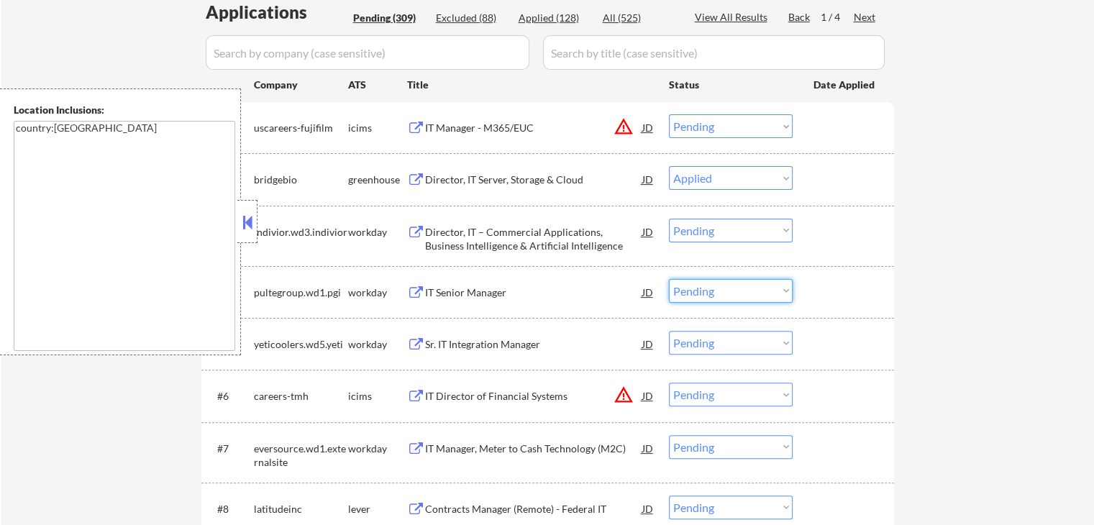
click at [706, 288] on select "Choose an option... Pending Applied Excluded (Questions) Excluded (Expired) Exc…" at bounding box center [731, 291] width 124 height 24
select select ""applied""
click at [669, 279] on select "Choose an option... Pending Applied Excluded (Questions) Excluded (Expired) Exc…" at bounding box center [731, 291] width 124 height 24
click at [728, 337] on select "Choose an option... Pending Applied Excluded (Questions) Excluded (Expired) Exc…" at bounding box center [731, 343] width 124 height 24
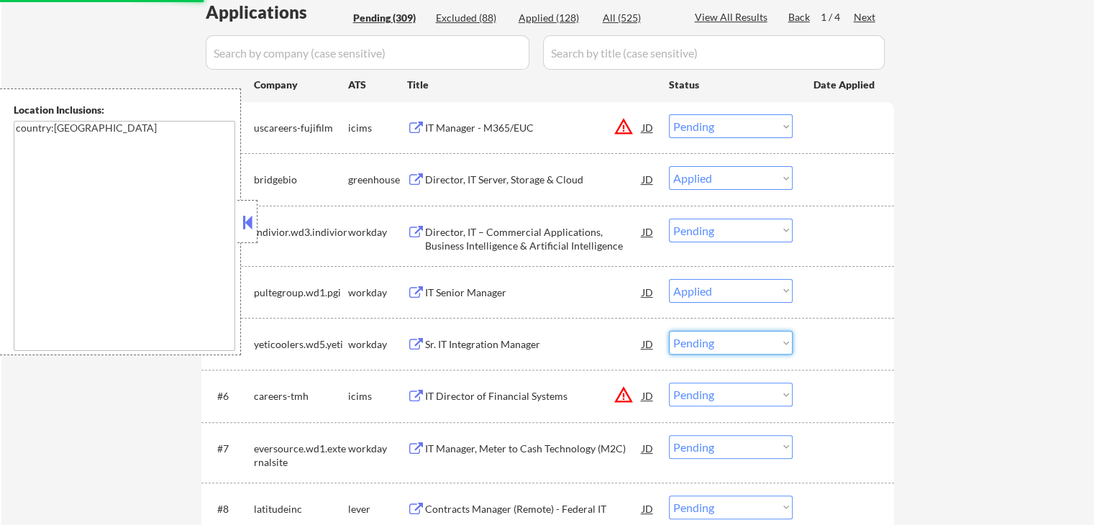
select select ""applied""
click at [669, 331] on select "Choose an option... Pending Applied Excluded (Questions) Excluded (Expired) Exc…" at bounding box center [731, 343] width 124 height 24
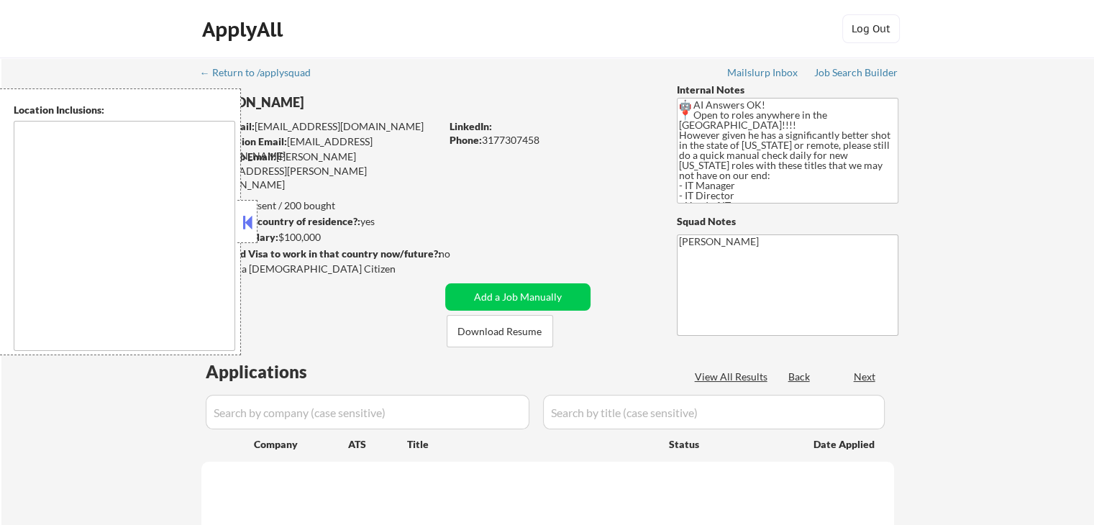
type textarea "country:[GEOGRAPHIC_DATA]"
select select ""pending""
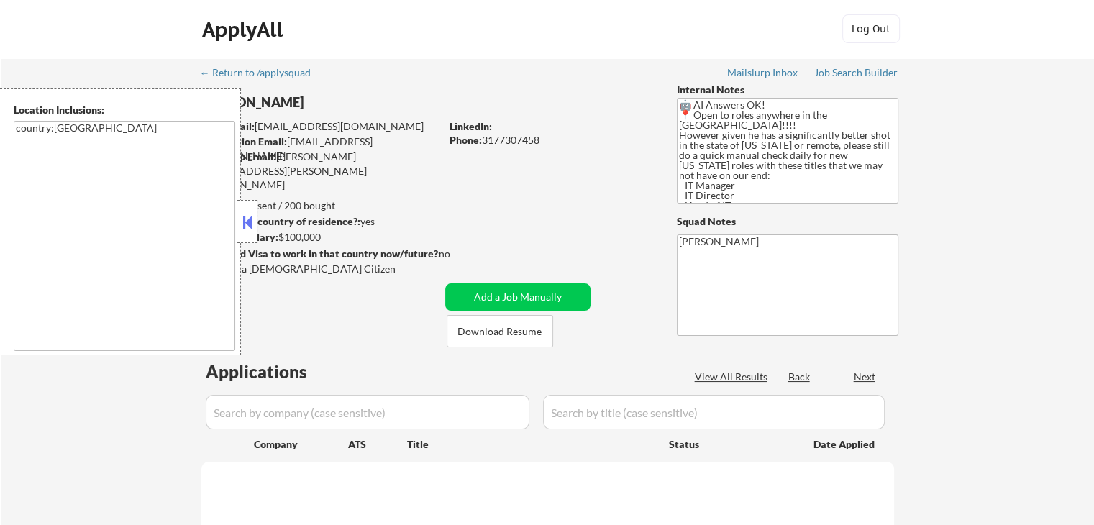
select select ""pending""
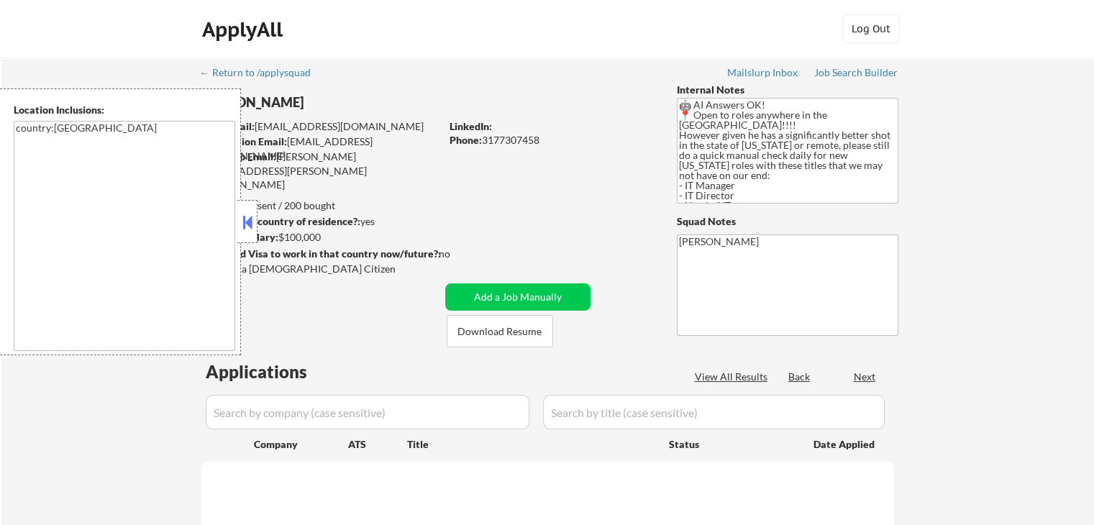
select select ""pending""
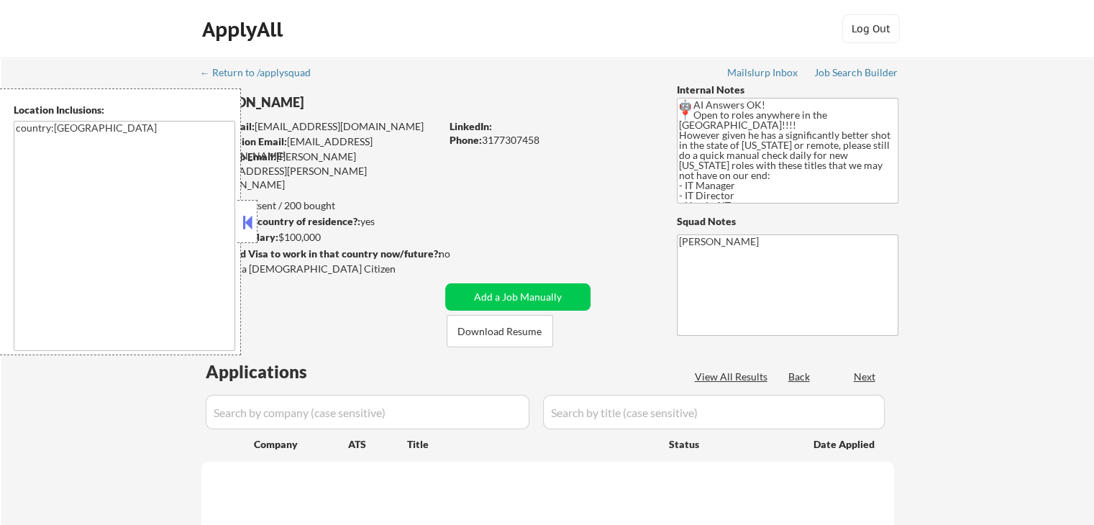
select select ""pending""
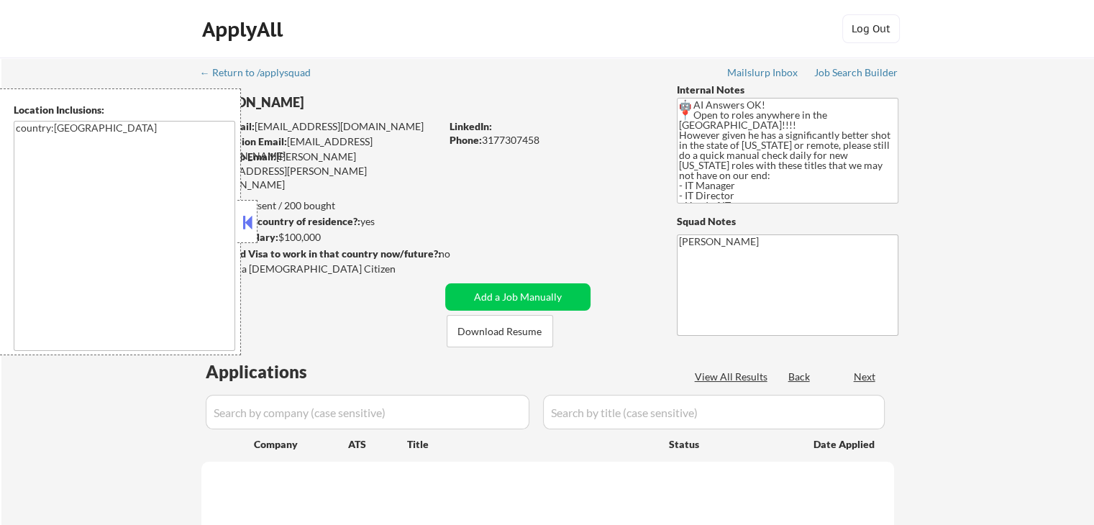
select select ""pending""
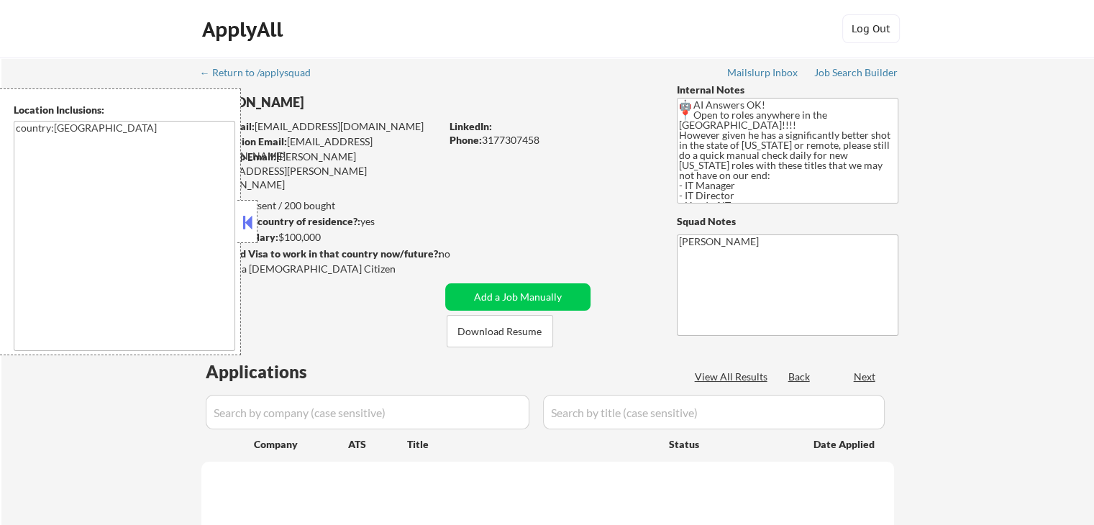
select select ""pending""
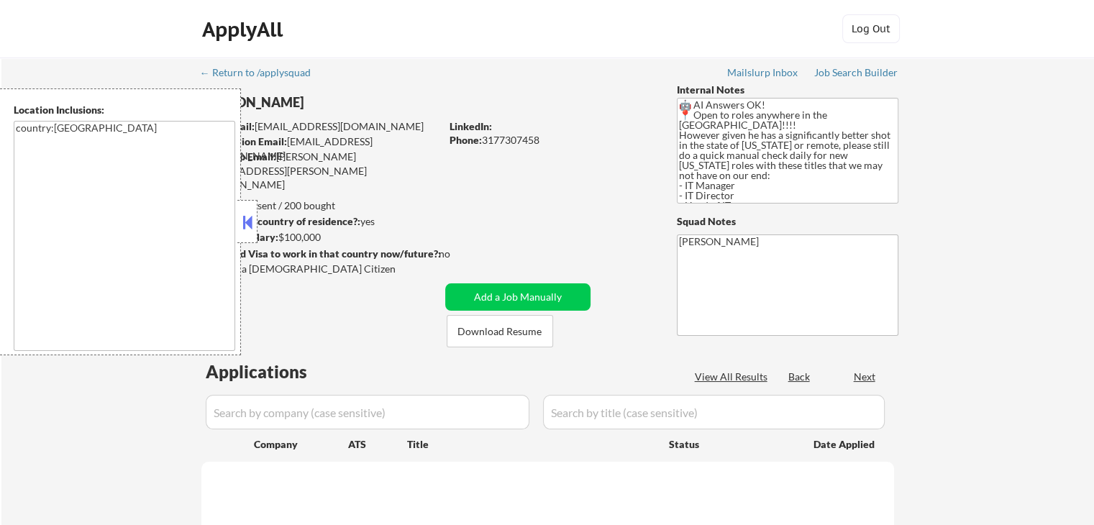
select select ""pending""
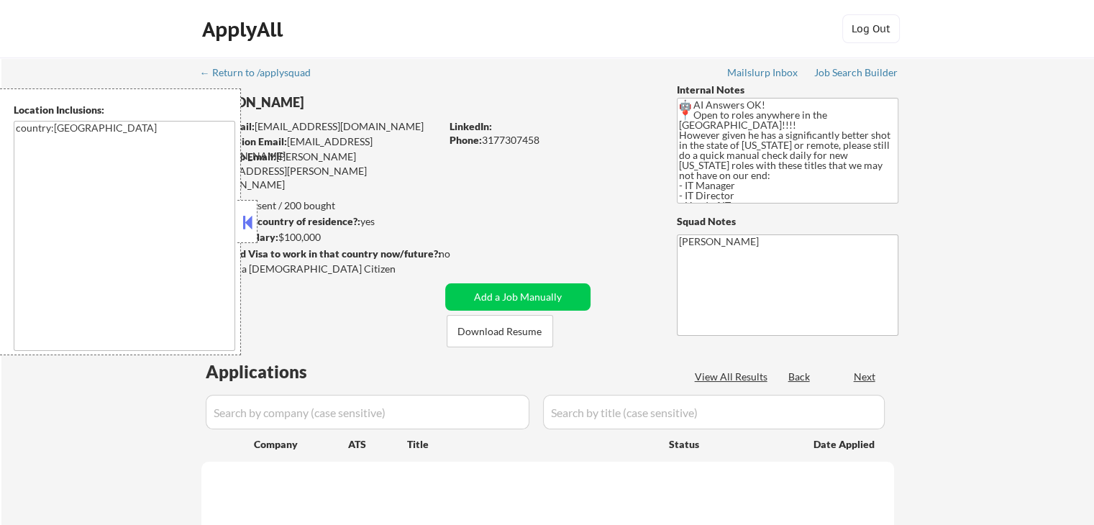
select select ""pending""
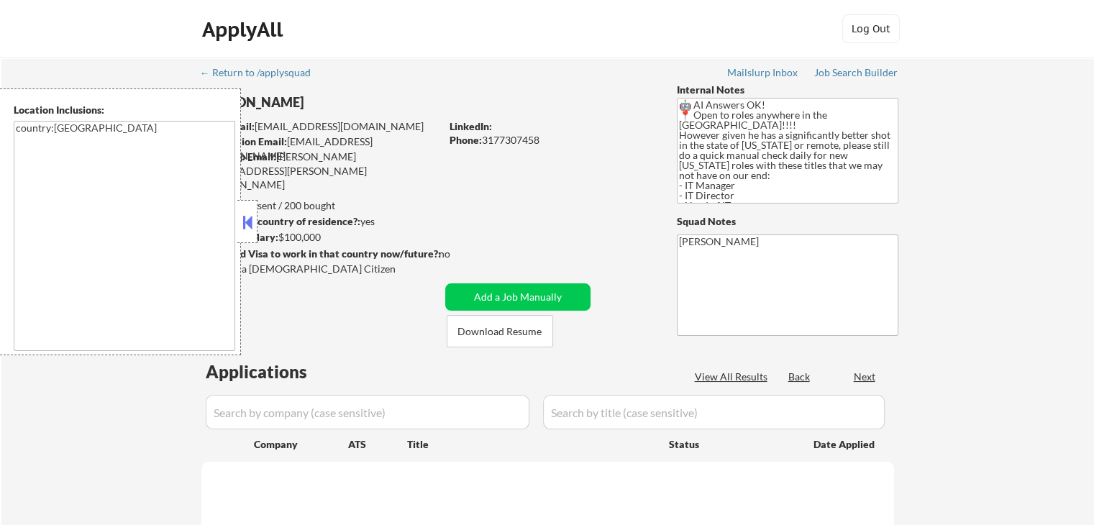
select select ""pending""
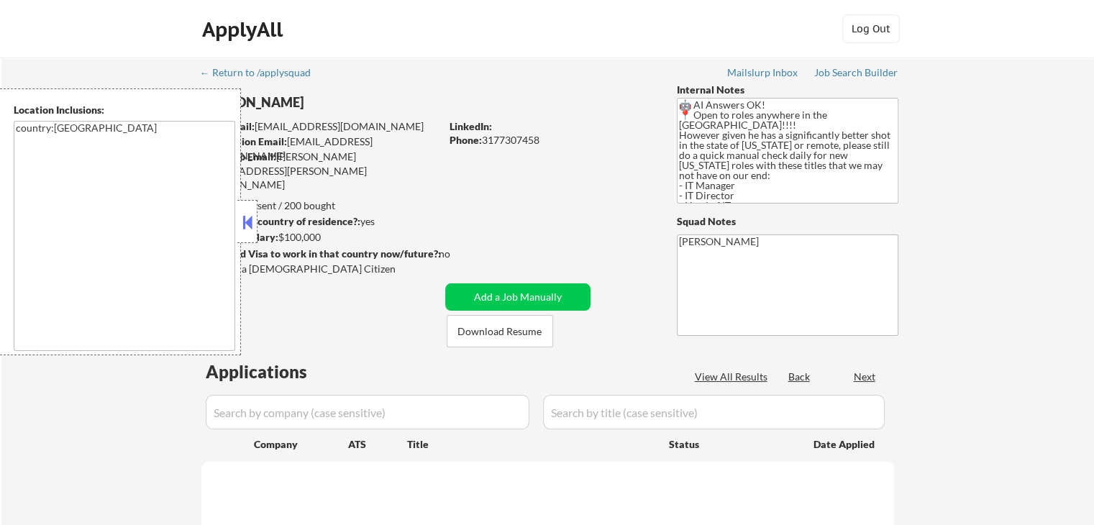
select select ""pending""
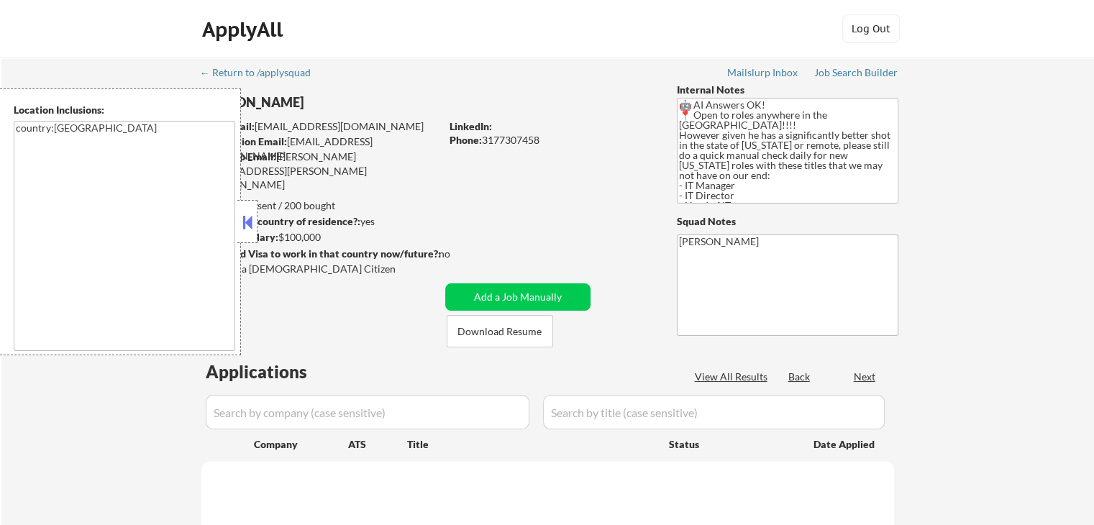
select select ""pending""
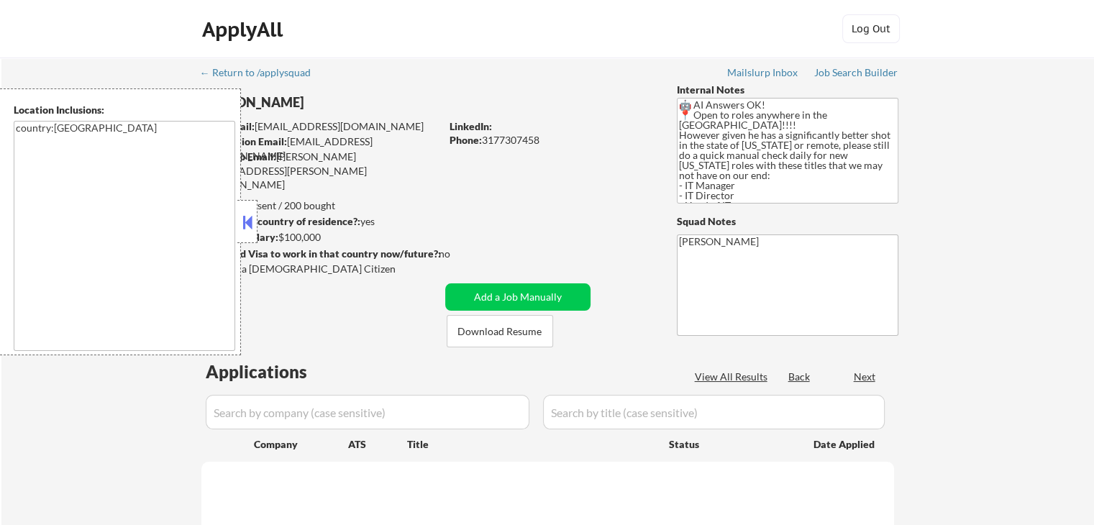
select select ""pending""
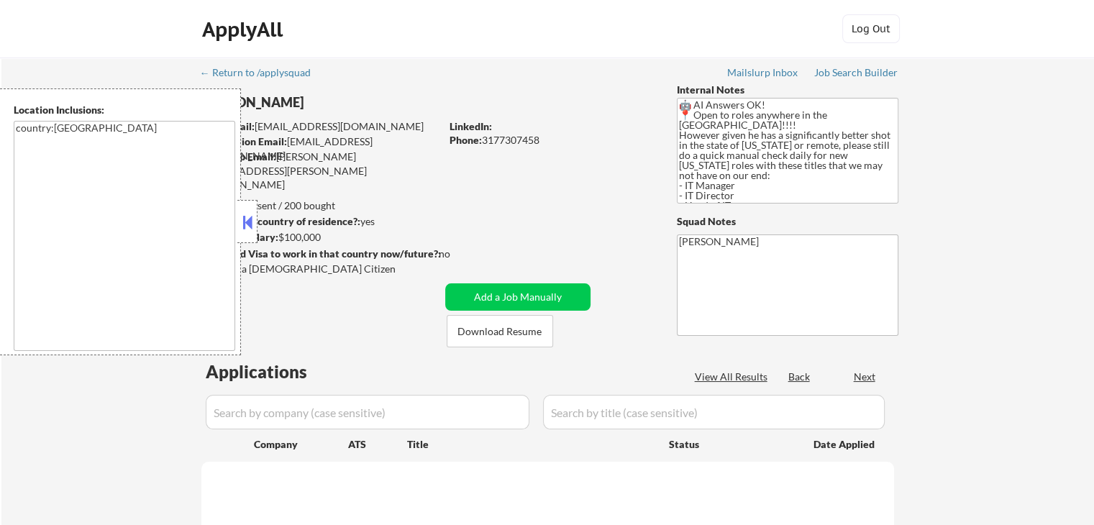
select select ""pending""
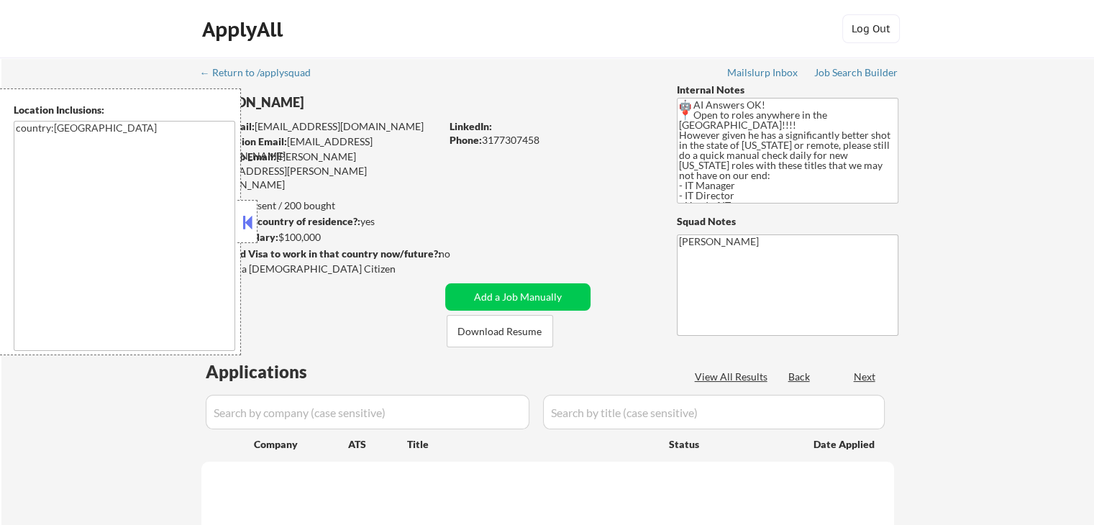
select select ""pending""
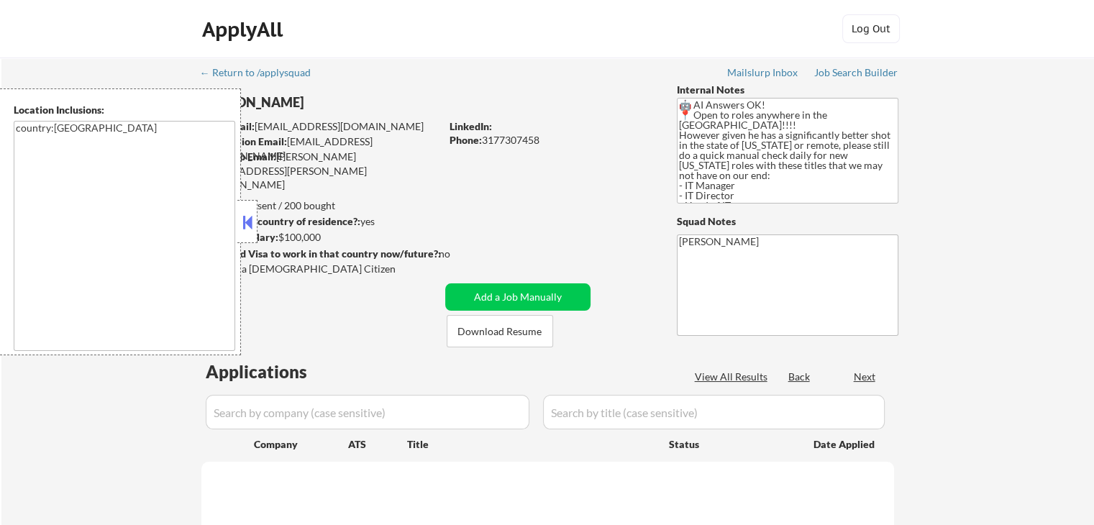
select select ""pending""
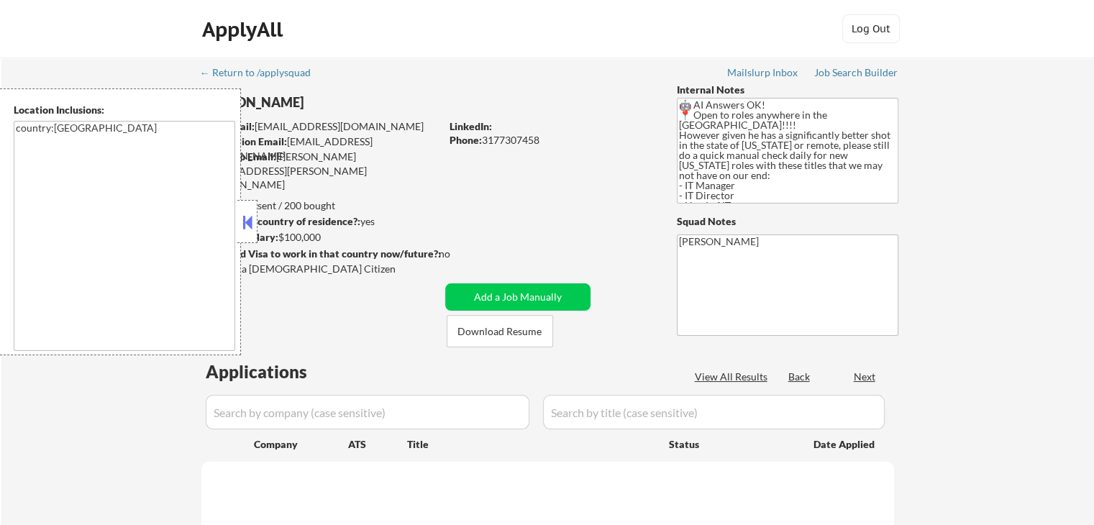
select select ""pending""
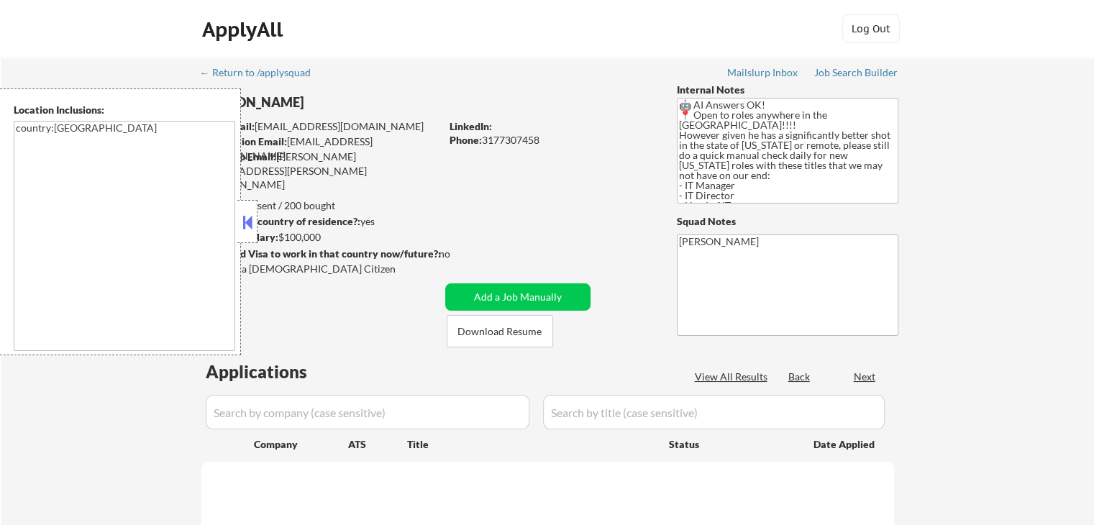
select select ""pending""
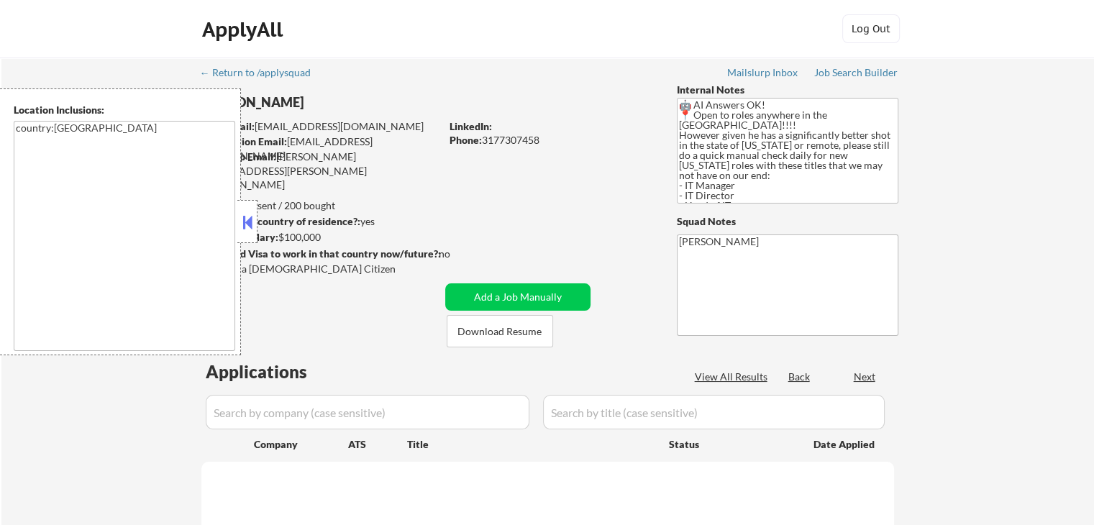
select select ""pending""
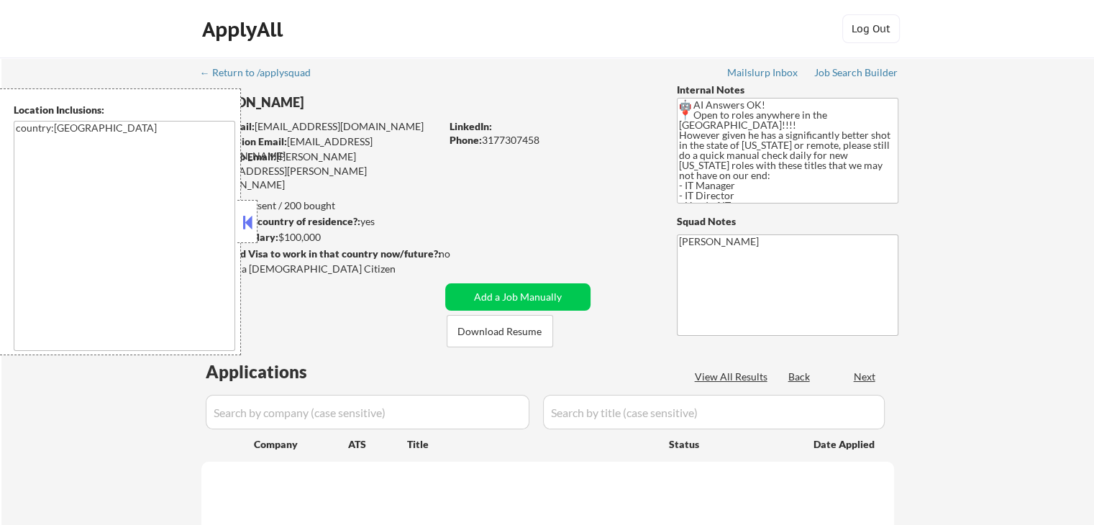
select select ""pending""
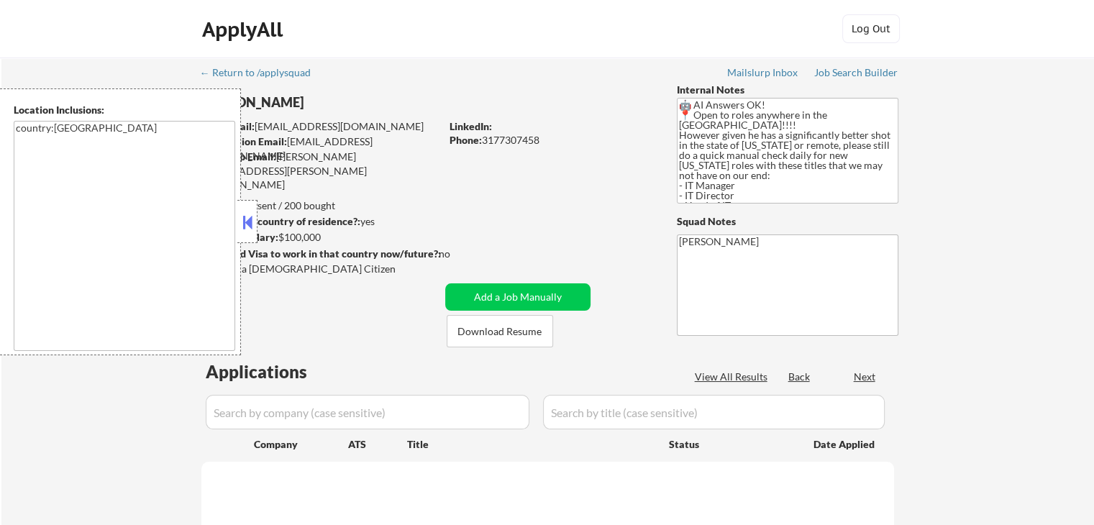
select select ""pending""
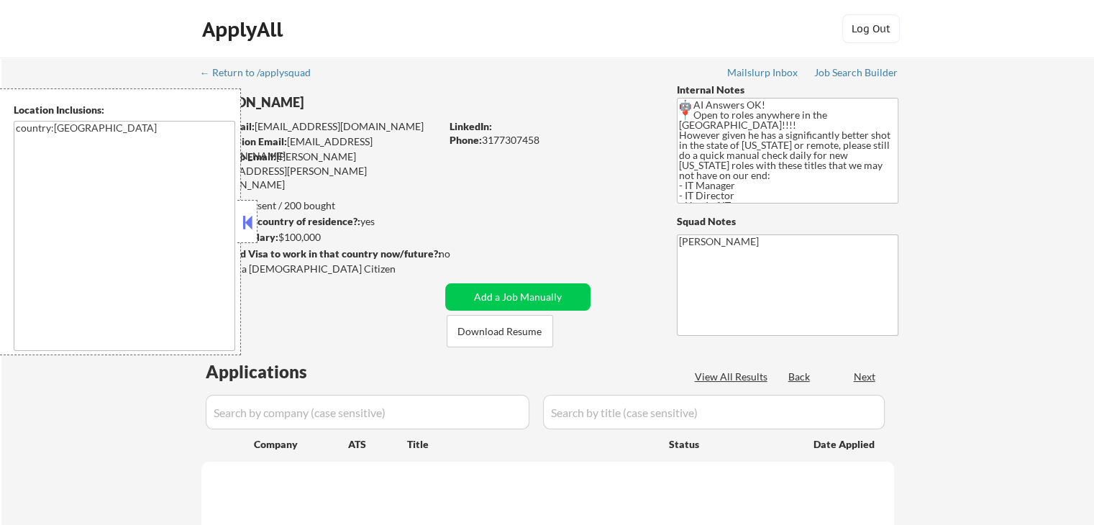
select select ""pending""
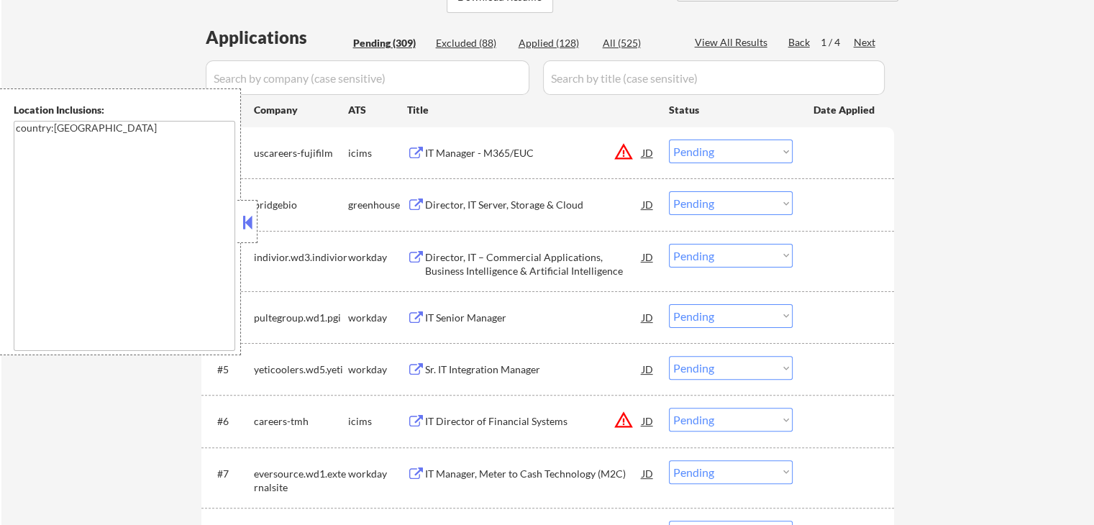
scroll to position [360, 0]
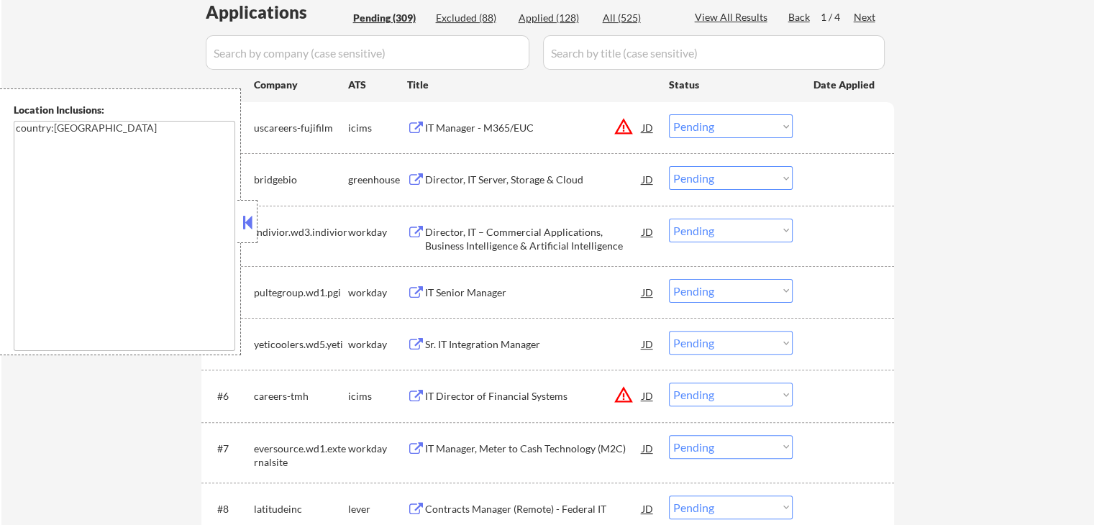
drag, startPoint x: 701, startPoint y: 181, endPoint x: 705, endPoint y: 188, distance: 8.4
click at [702, 181] on select "Choose an option... Pending Applied Excluded (Questions) Excluded (Expired) Exc…" at bounding box center [731, 178] width 124 height 24
select select ""applied""
click at [669, 166] on select "Choose an option... Pending Applied Excluded (Questions) Excluded (Expired) Exc…" at bounding box center [731, 178] width 124 height 24
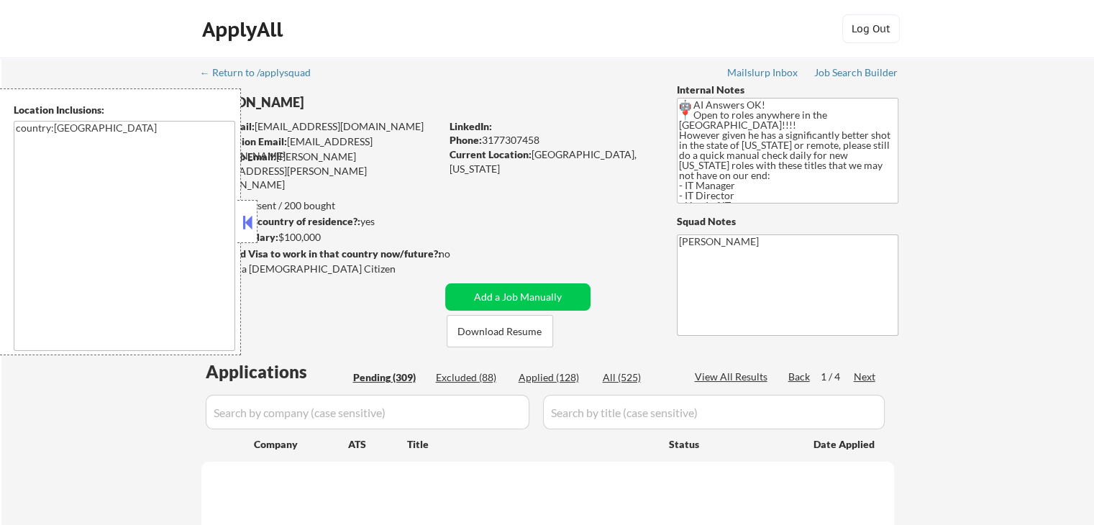
select select ""pending""
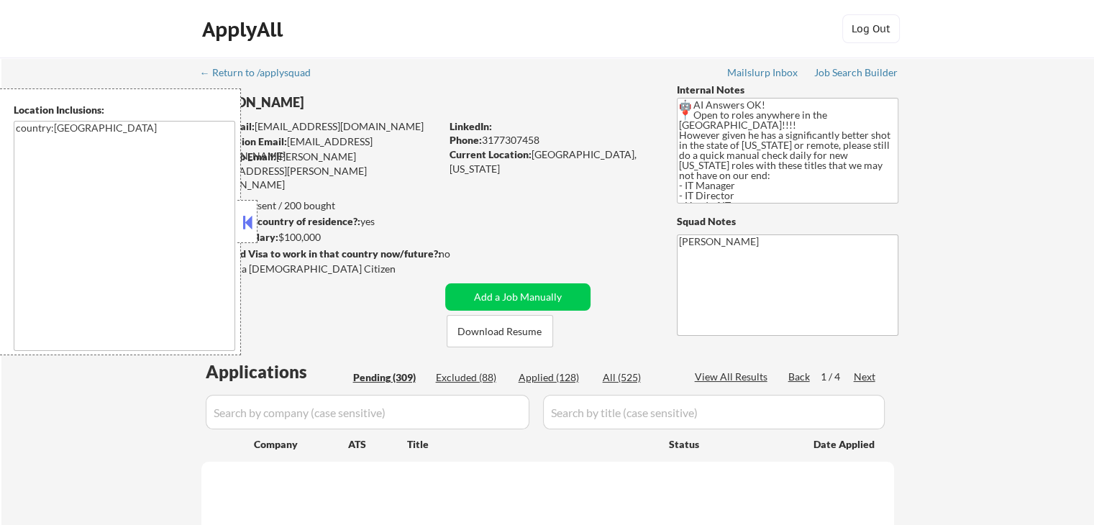
select select ""pending""
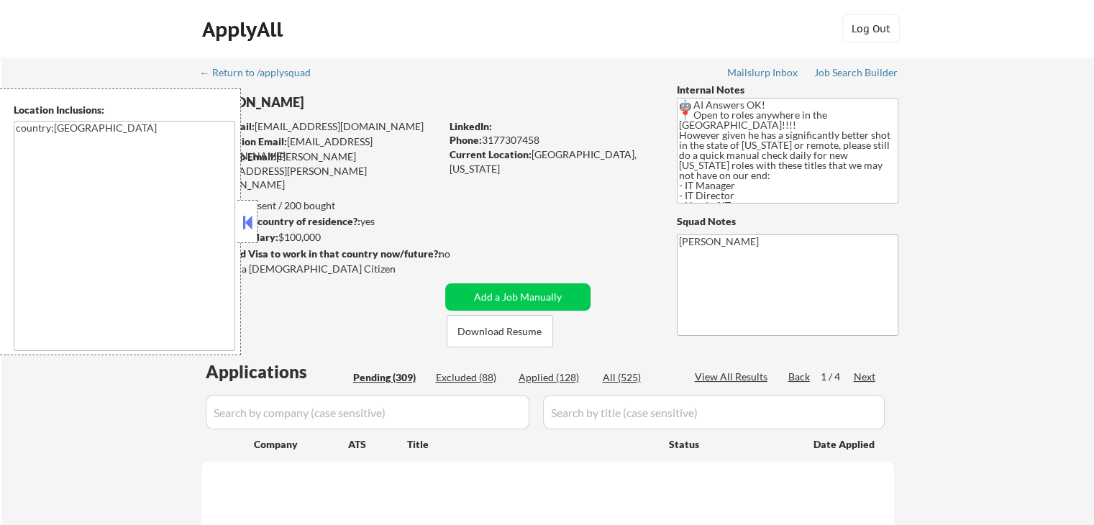
select select ""pending""
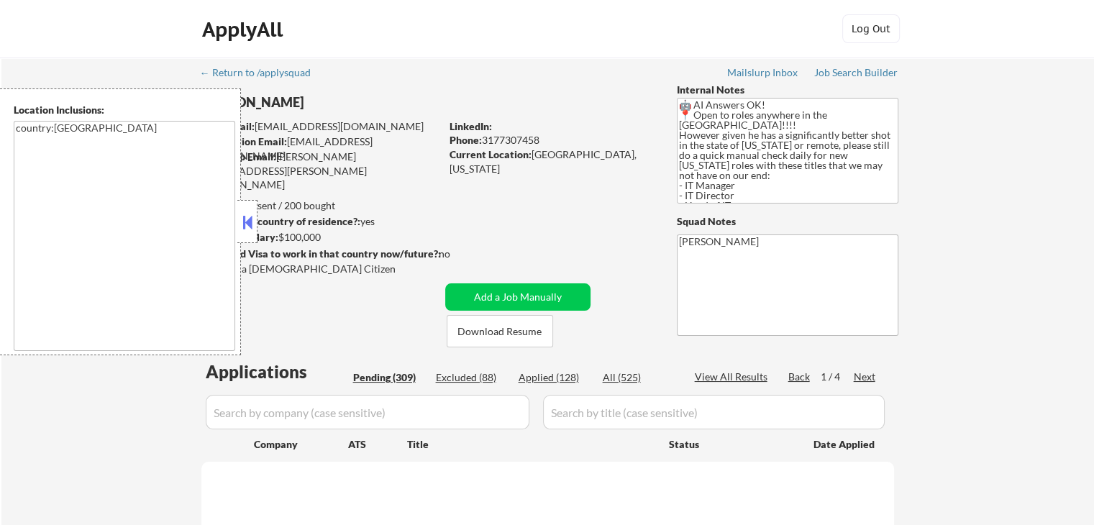
select select ""pending""
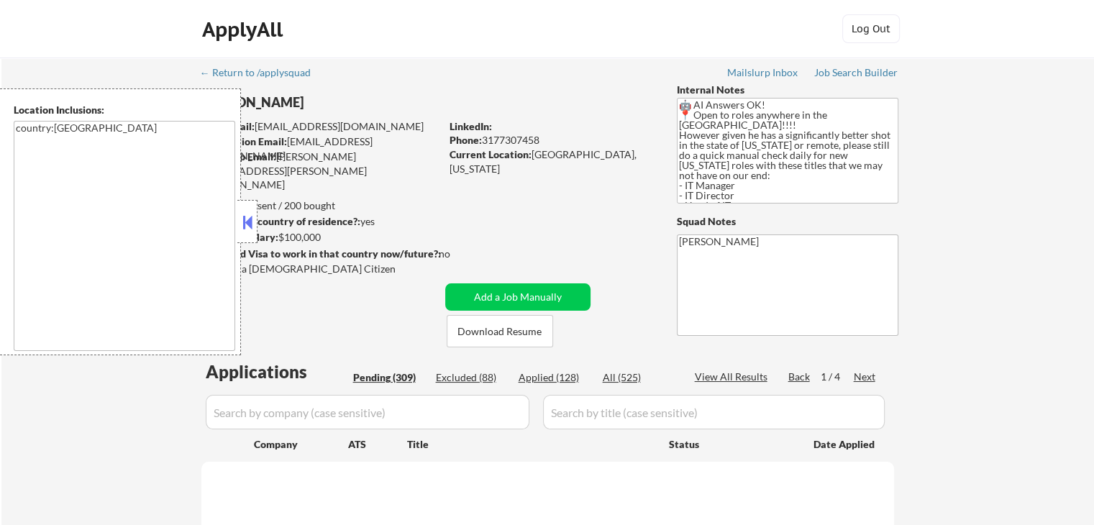
select select ""pending""
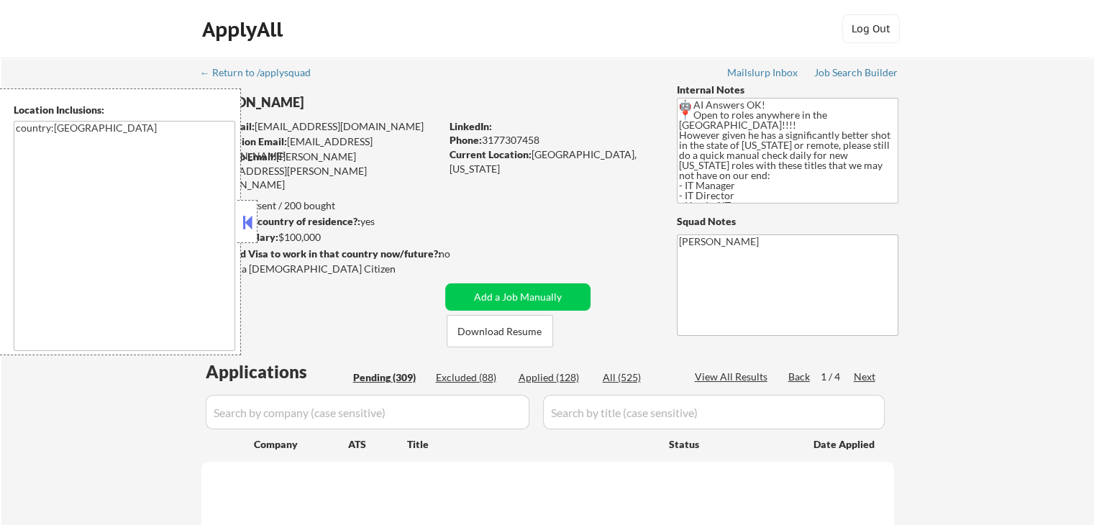
select select ""pending""
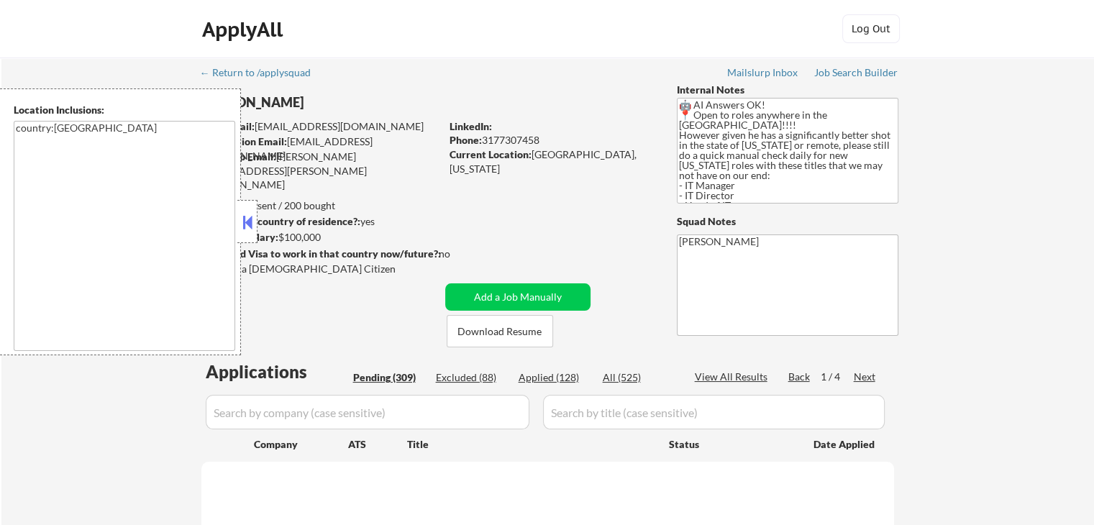
select select ""pending""
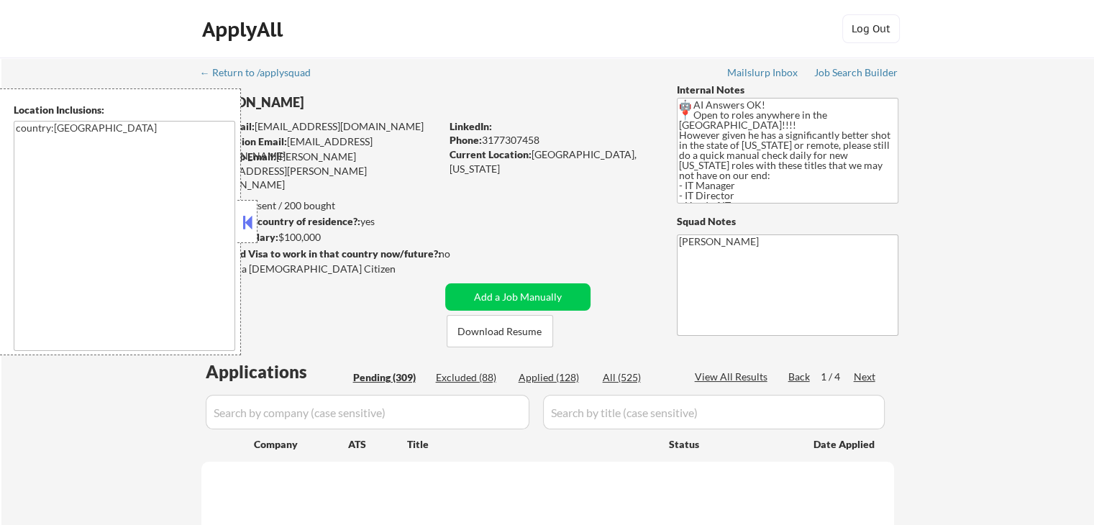
select select ""pending""
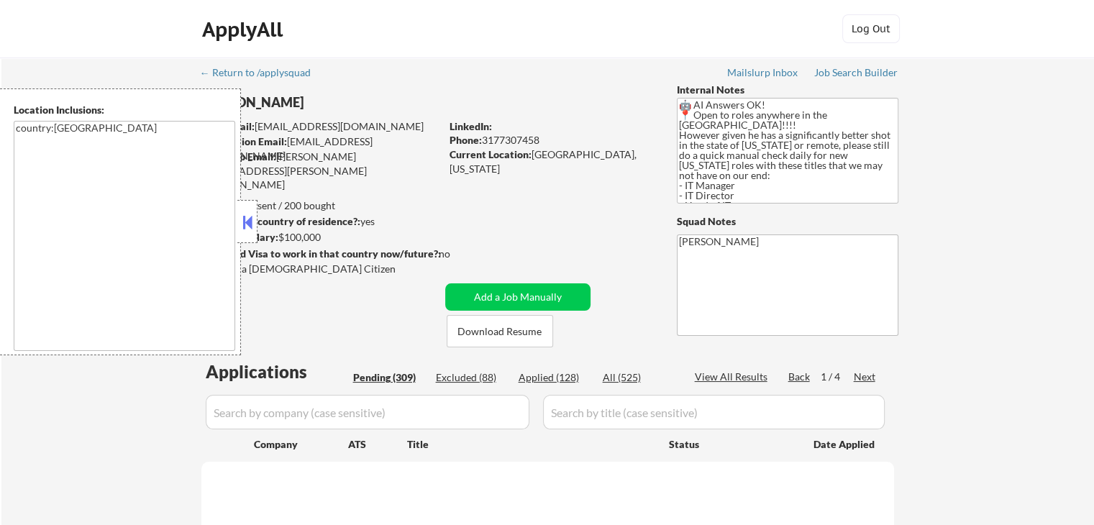
select select ""pending""
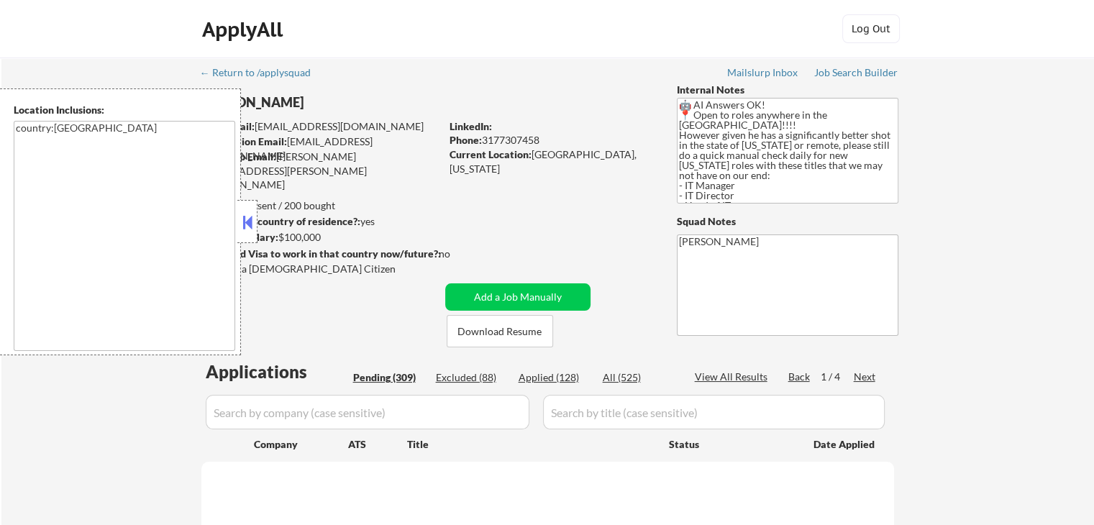
select select ""pending""
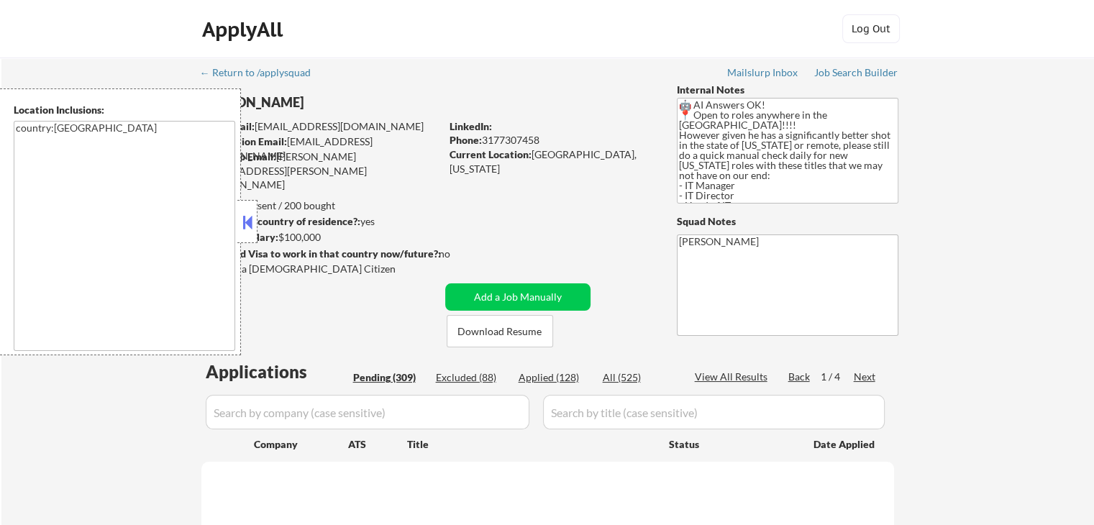
select select ""pending""
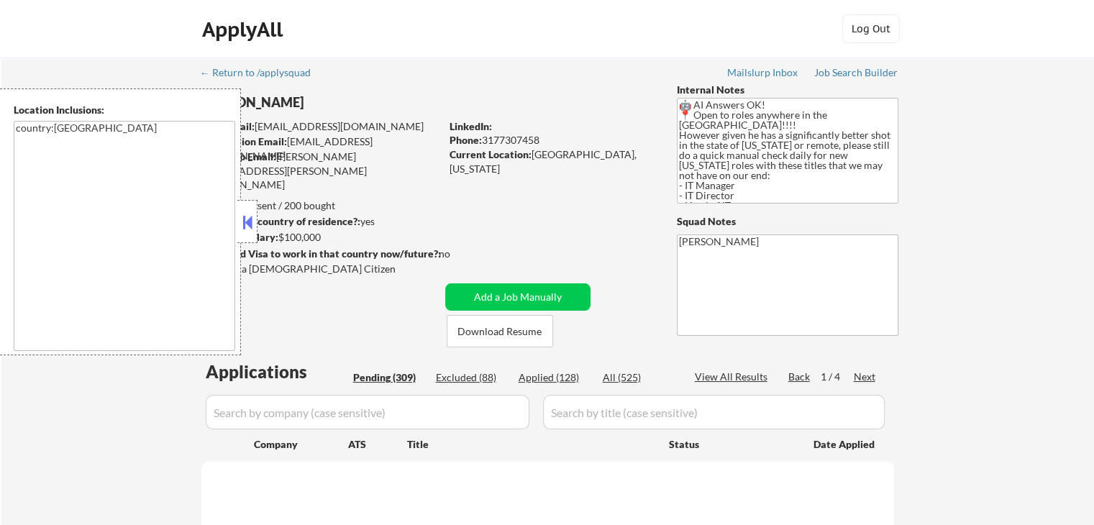
select select ""pending""
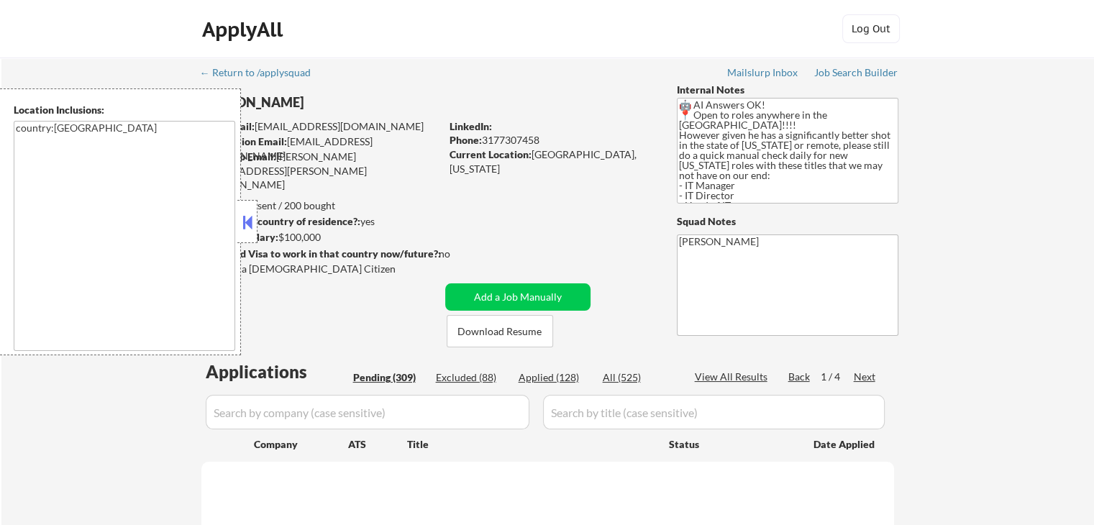
select select ""pending""
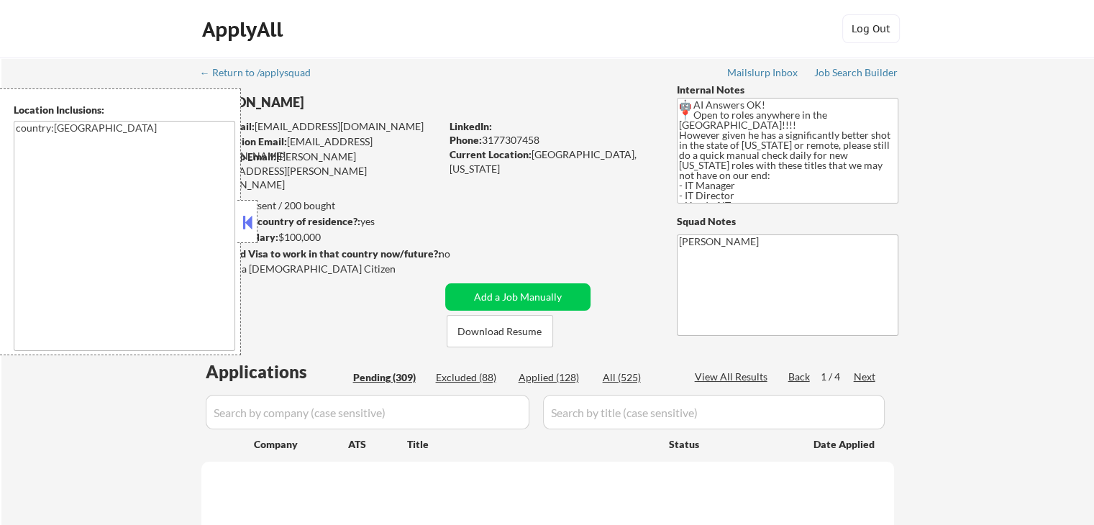
select select ""pending""
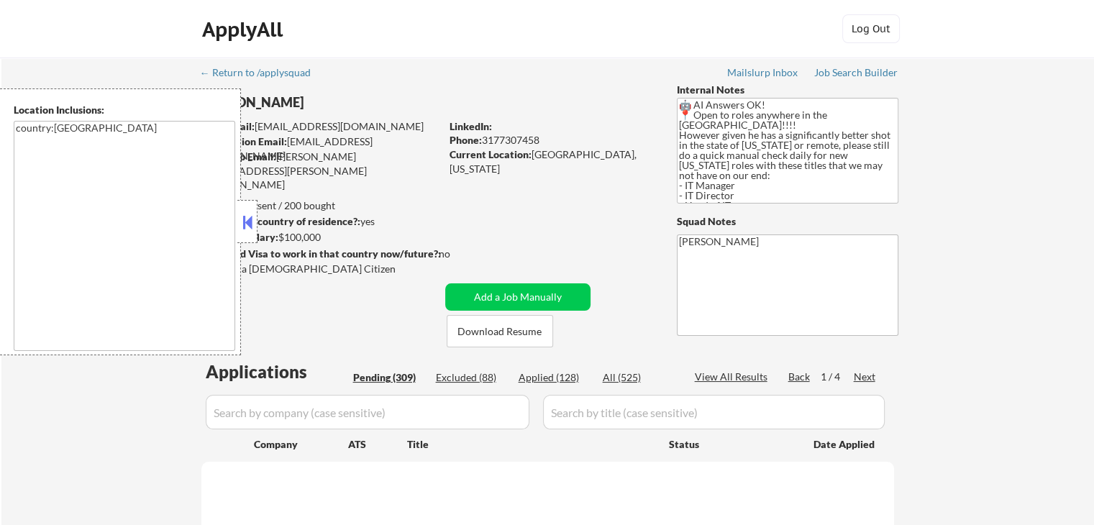
select select ""pending""
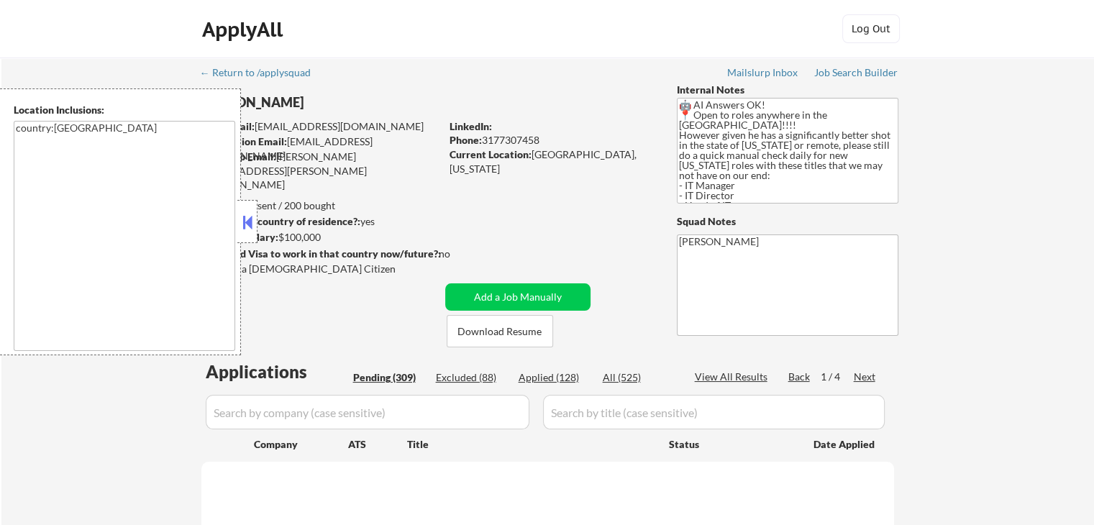
select select ""pending""
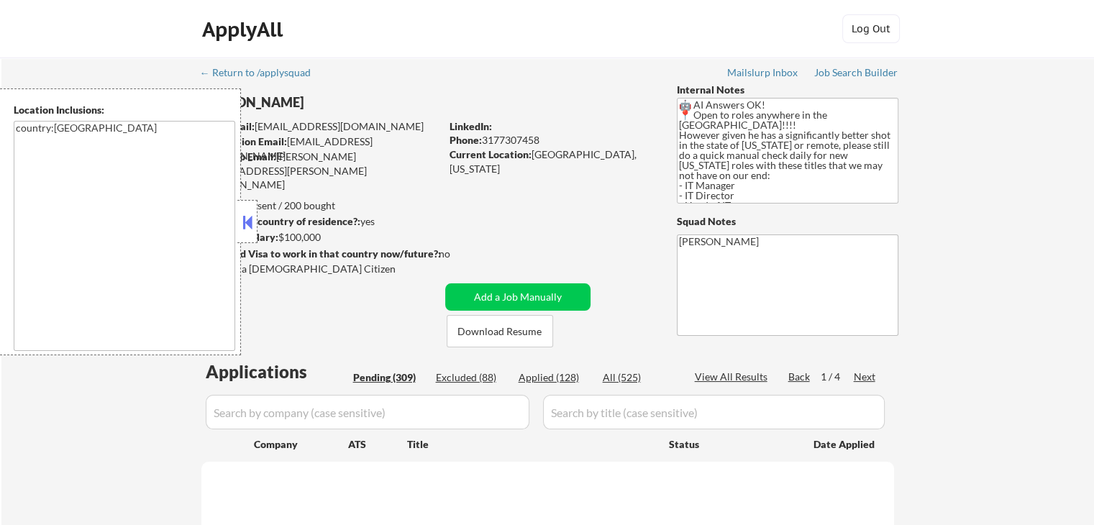
select select ""pending""
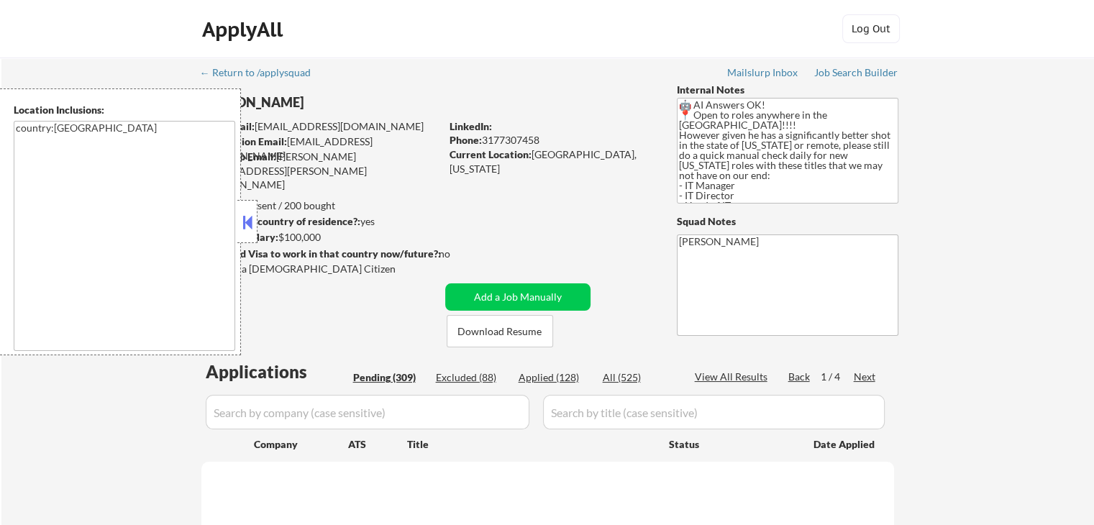
select select ""pending""
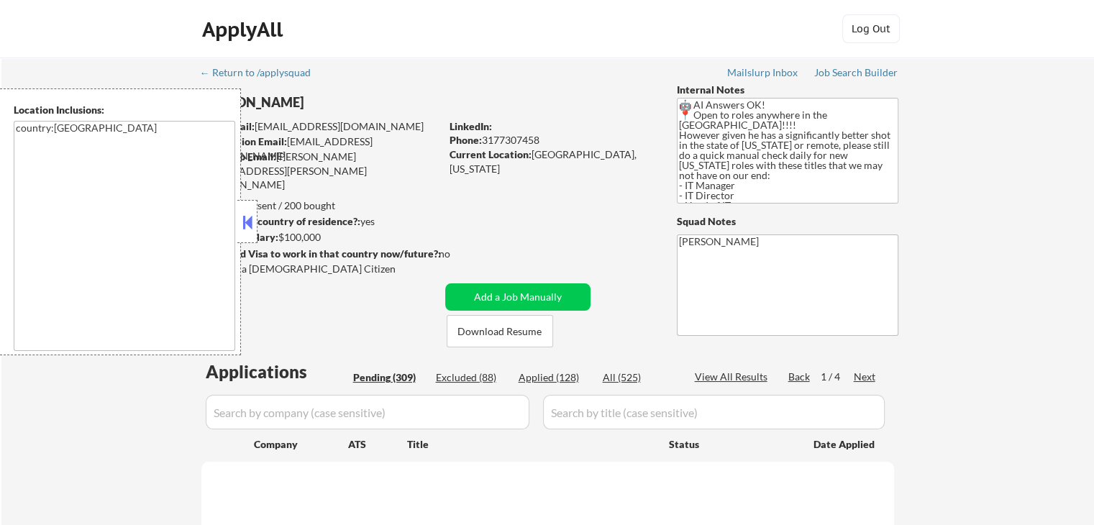
select select ""pending""
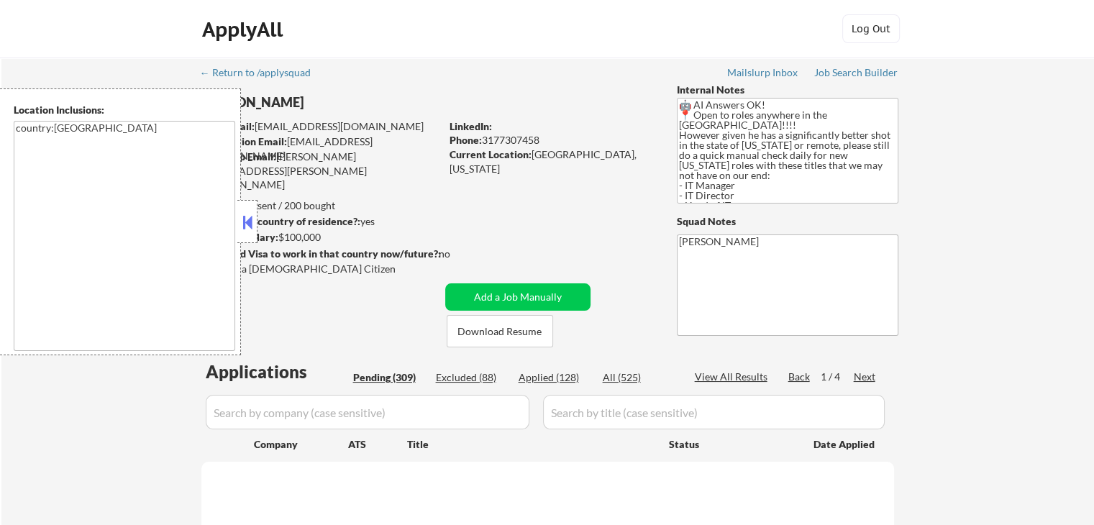
select select ""pending""
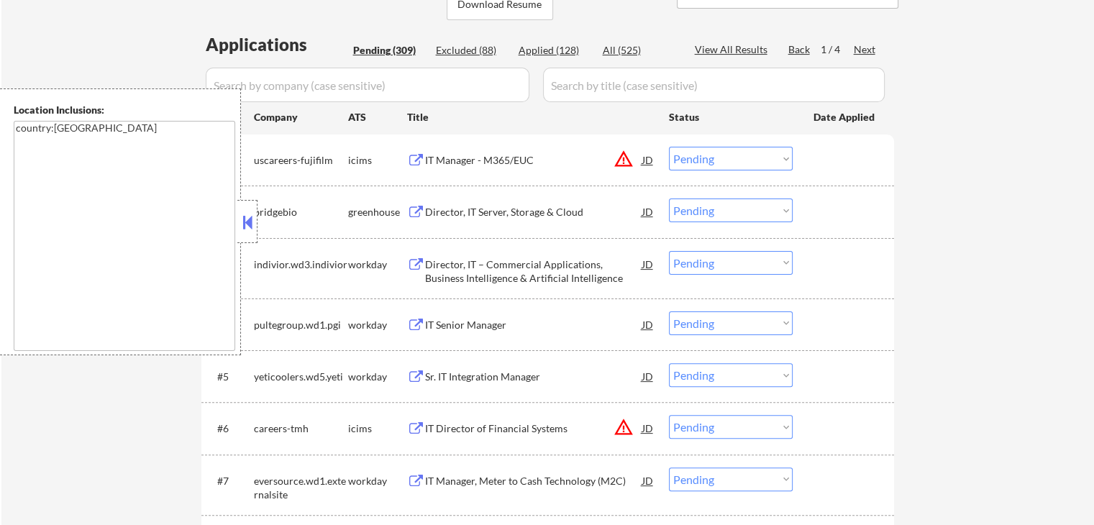
scroll to position [360, 0]
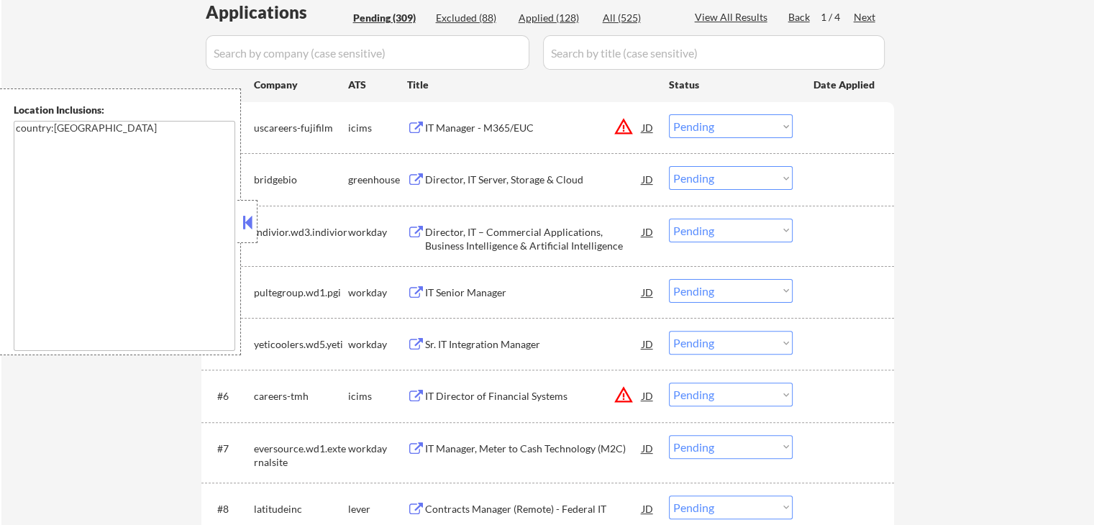
click at [707, 183] on select "Choose an option... Pending Applied Excluded (Questions) Excluded (Expired) Exc…" at bounding box center [731, 178] width 124 height 24
click at [669, 166] on select "Choose an option... Pending Applied Excluded (Questions) Excluded (Expired) Exc…" at bounding box center [731, 178] width 124 height 24
click at [717, 291] on select "Choose an option... Pending Applied Excluded (Questions) Excluded (Expired) Exc…" at bounding box center [731, 291] width 124 height 24
select select ""pending""
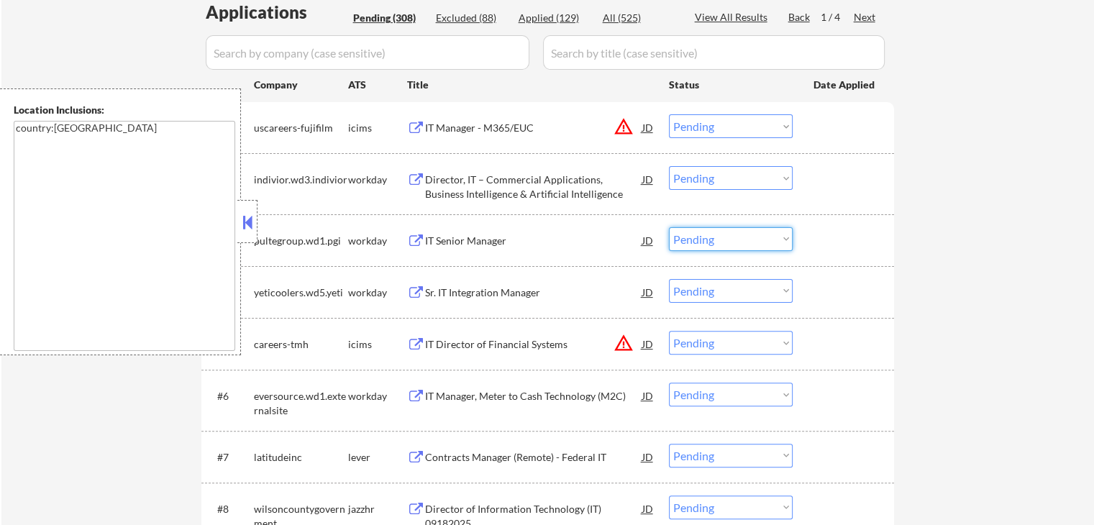
click at [710, 235] on select "Choose an option... Pending Applied Excluded (Questions) Excluded (Expired) Exc…" at bounding box center [731, 239] width 124 height 24
select select ""applied""
click at [669, 227] on select "Choose an option... Pending Applied Excluded (Questions) Excluded (Expired) Exc…" at bounding box center [731, 239] width 124 height 24
click at [708, 296] on select "Choose an option... Pending Applied Excluded (Questions) Excluded (Expired) Exc…" at bounding box center [731, 291] width 124 height 24
select select ""applied""
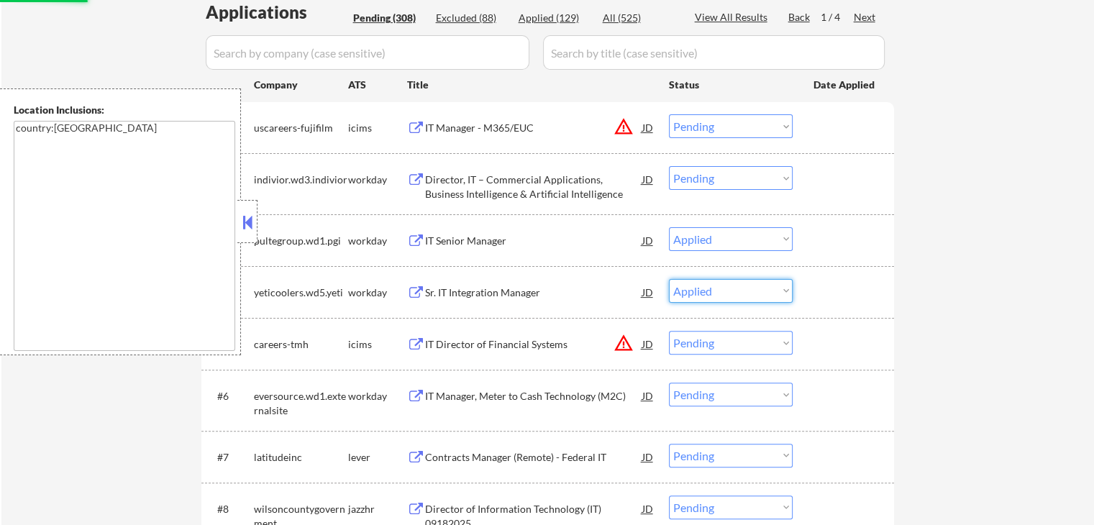
click at [669, 279] on select "Choose an option... Pending Applied Excluded (Questions) Excluded (Expired) Exc…" at bounding box center [731, 291] width 124 height 24
select select ""pending""
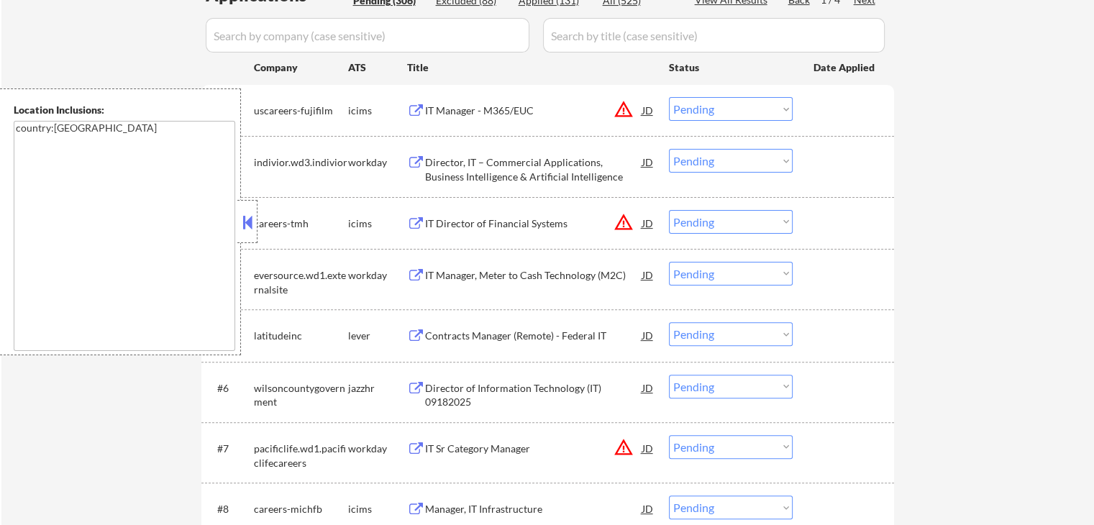
scroll to position [432, 0]
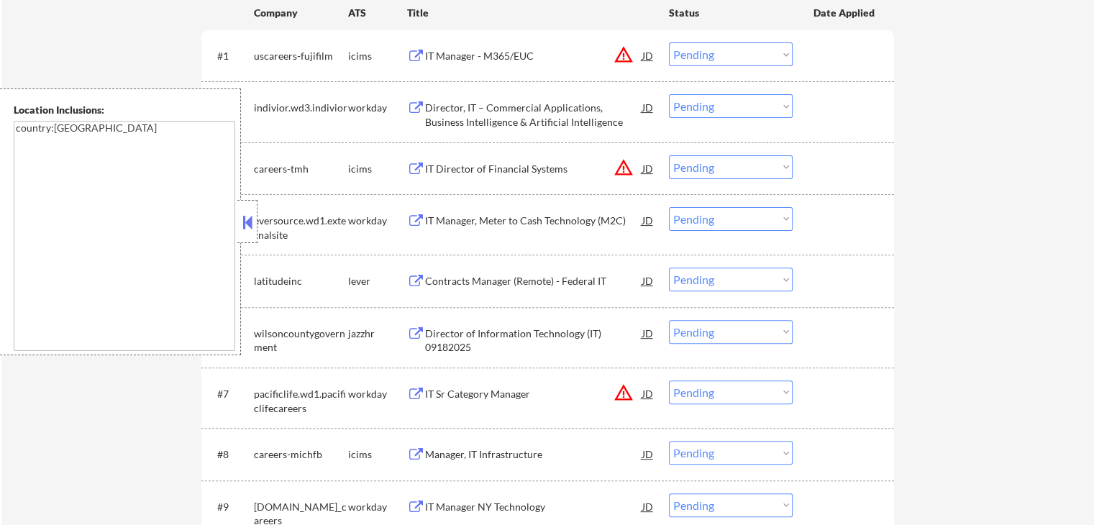
click at [469, 220] on div "IT Manager, Meter to Cash Technology (M2C)" at bounding box center [533, 221] width 217 height 14
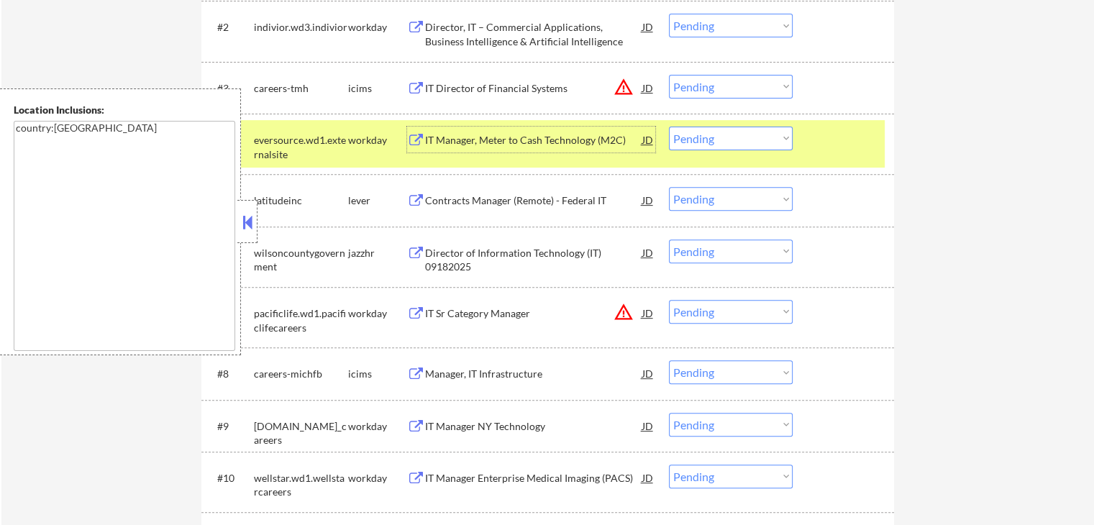
scroll to position [576, 0]
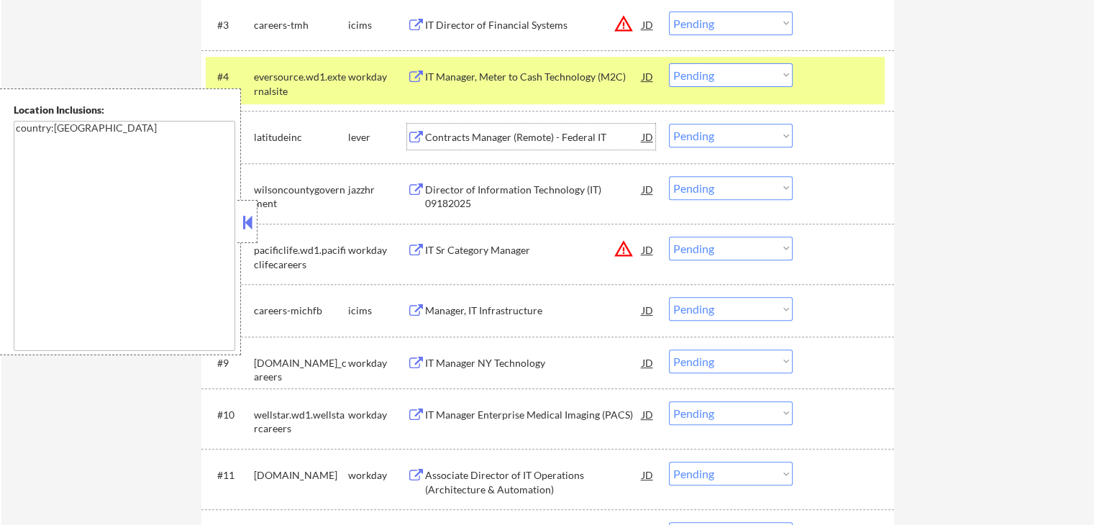
click at [506, 133] on div "Contracts Manager (Remote) - Federal IT" at bounding box center [533, 137] width 217 height 14
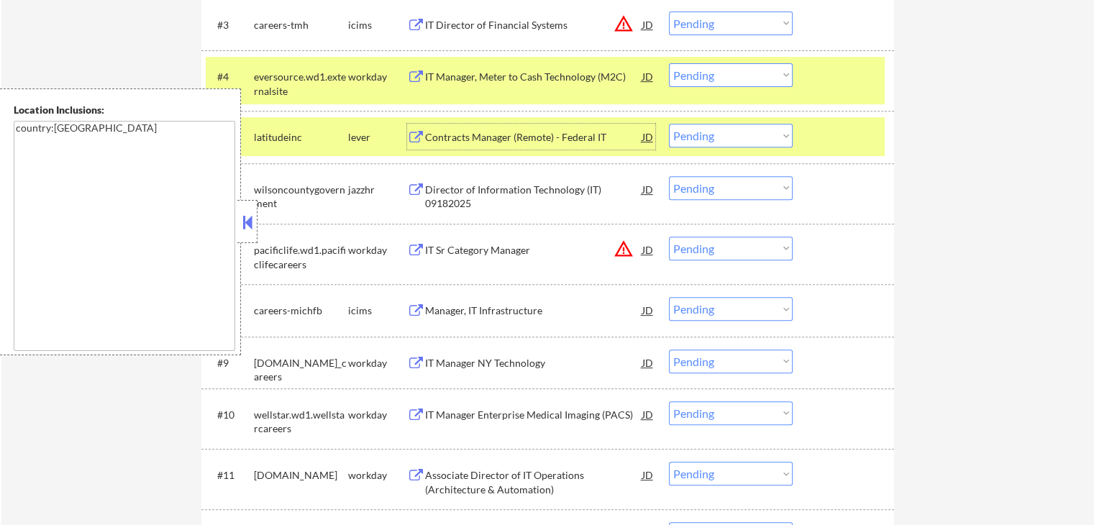
click at [455, 207] on div "Director of Information Technology (IT) 09182025" at bounding box center [533, 197] width 217 height 28
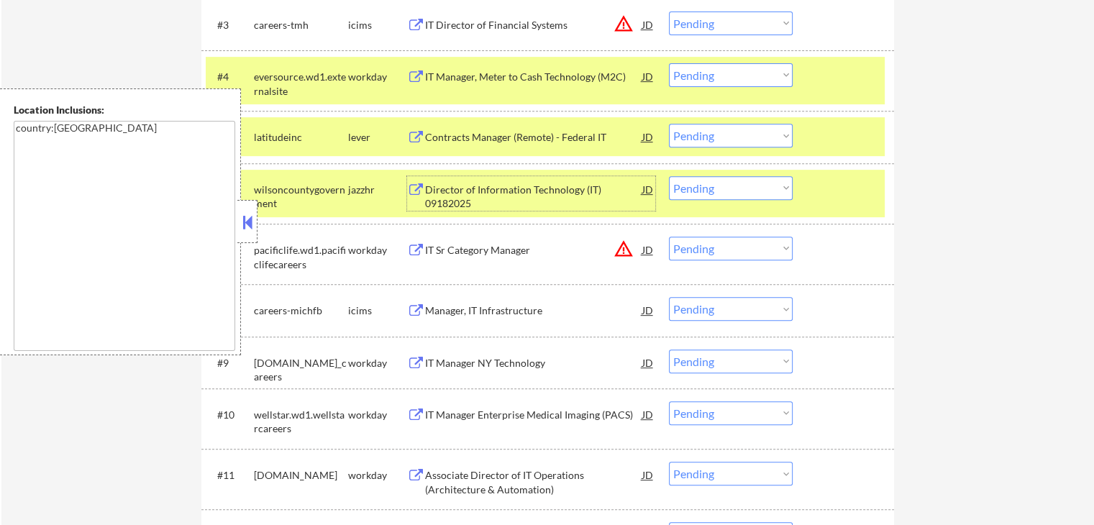
click at [743, 140] on select "Choose an option... Pending Applied Excluded (Questions) Excluded (Expired) Exc…" at bounding box center [731, 136] width 124 height 24
click at [669, 124] on select "Choose an option... Pending Applied Excluded (Questions) Excluded (Expired) Exc…" at bounding box center [731, 136] width 124 height 24
click at [455, 242] on div "IT Sr Category Manager" at bounding box center [533, 250] width 217 height 26
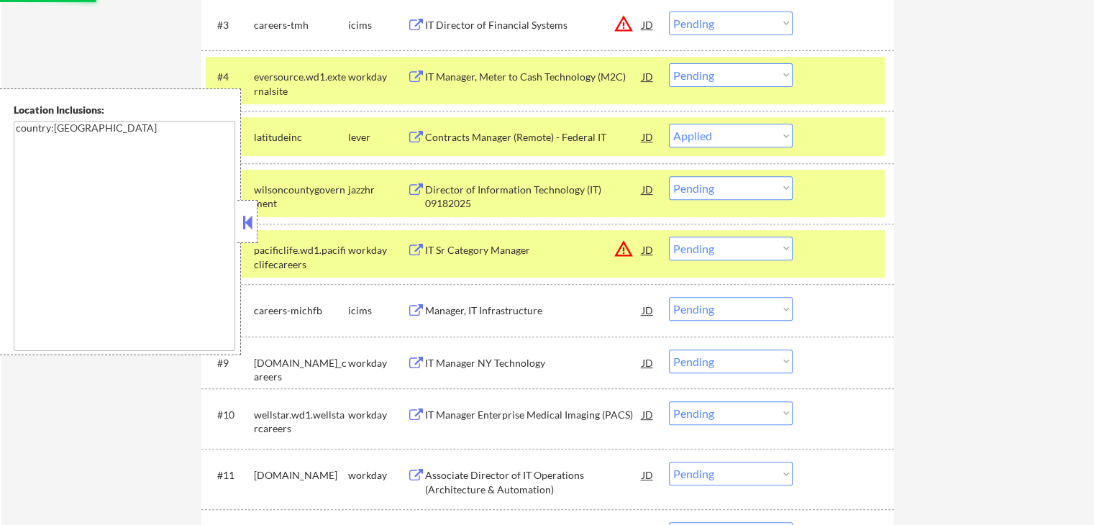
select select ""pending""
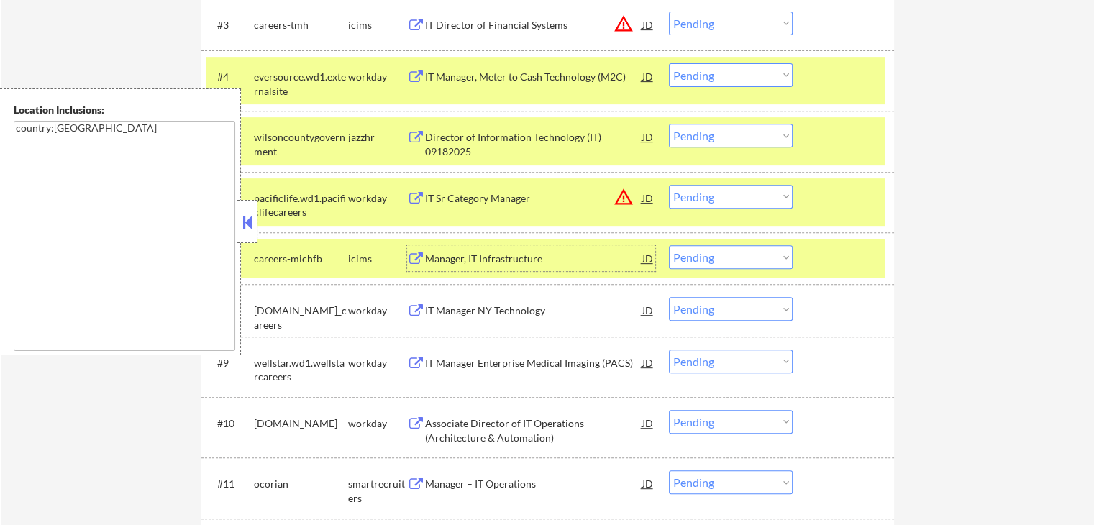
click at [438, 361] on div "IT Manager Enterprise Medical Imaging (PACS)" at bounding box center [533, 363] width 217 height 14
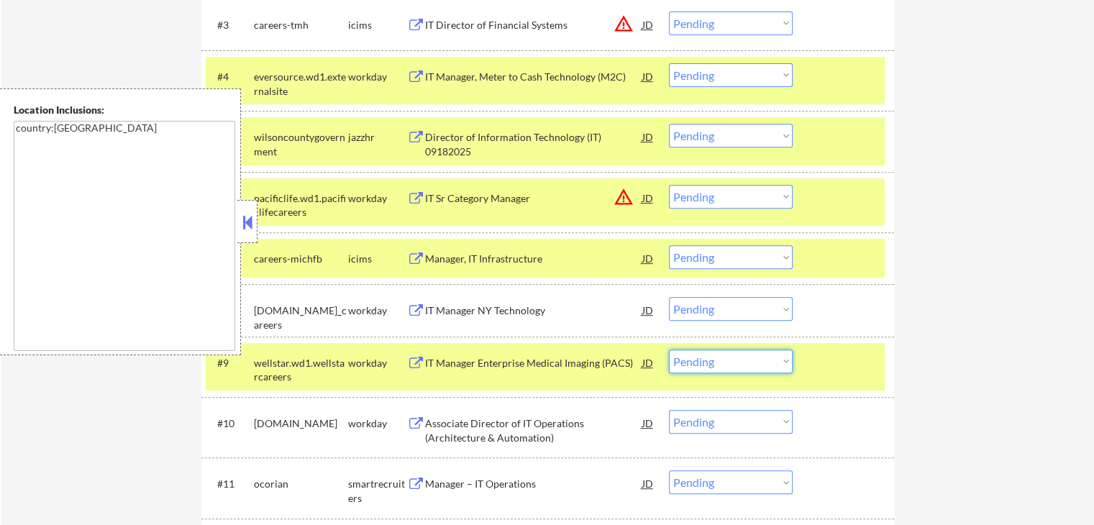
click at [731, 360] on select "Choose an option... Pending Applied Excluded (Questions) Excluded (Expired) Exc…" at bounding box center [731, 362] width 124 height 24
click at [669, 350] on select "Choose an option... Pending Applied Excluded (Questions) Excluded (Expired) Exc…" at bounding box center [731, 362] width 124 height 24
select select ""pending""
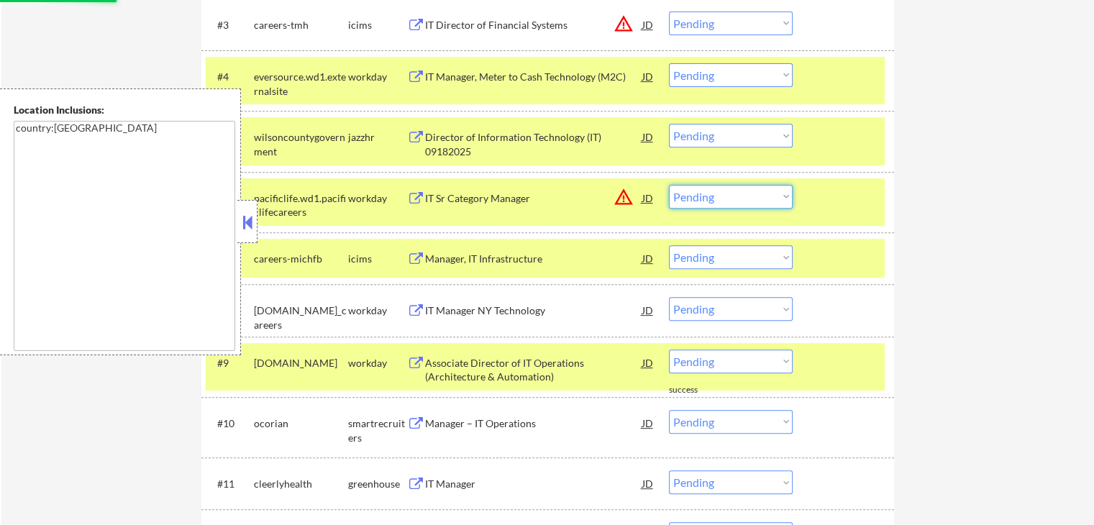
click at [731, 196] on select "Choose an option... Pending Applied Excluded (Questions) Excluded (Expired) Exc…" at bounding box center [731, 197] width 124 height 24
click at [669, 185] on select "Choose an option... Pending Applied Excluded (Questions) Excluded (Expired) Exc…" at bounding box center [731, 197] width 124 height 24
select select ""pending""
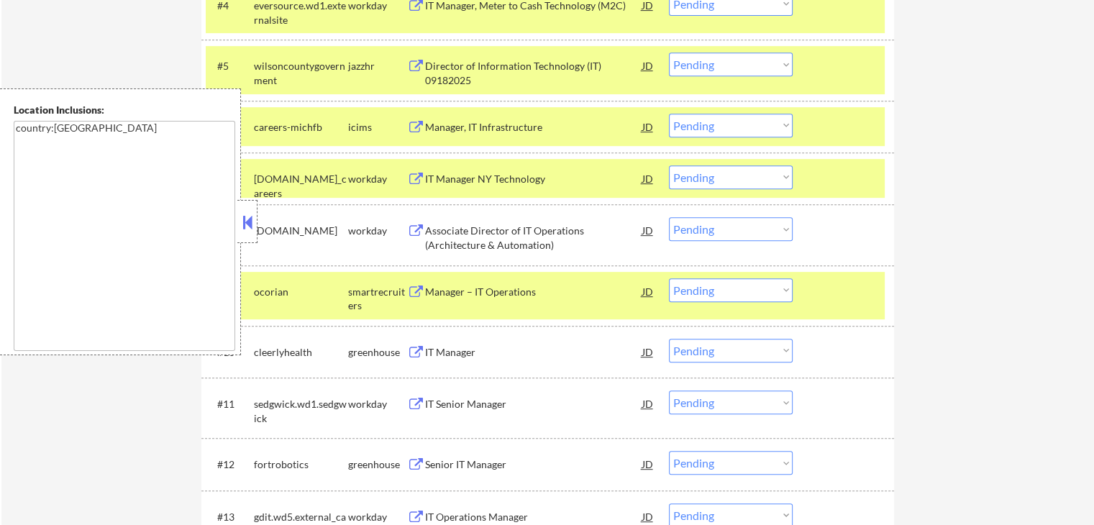
scroll to position [647, 0]
click at [447, 177] on div "IT Manager NY Technology" at bounding box center [533, 178] width 217 height 14
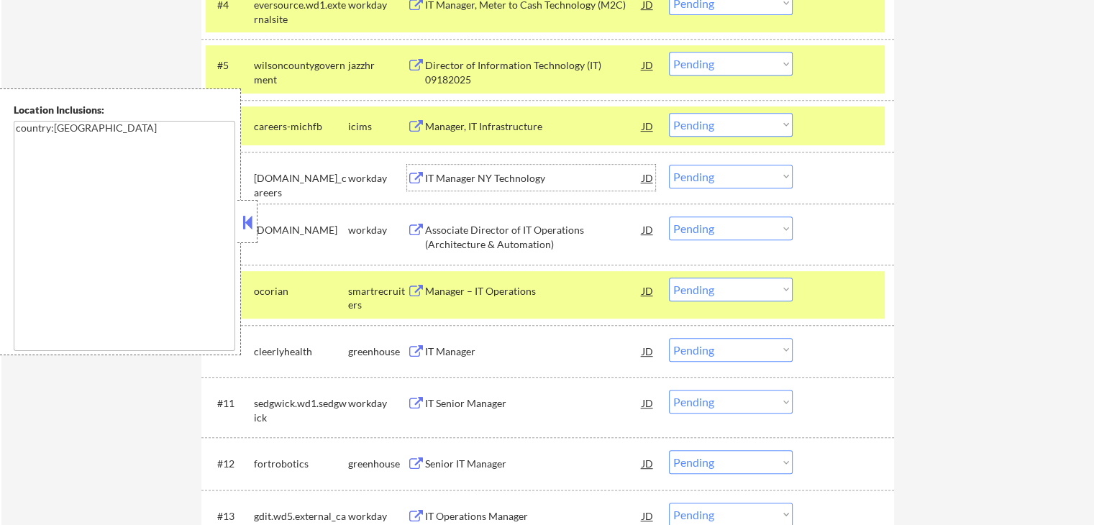
click at [440, 289] on div "Manager – IT Operations" at bounding box center [533, 291] width 217 height 14
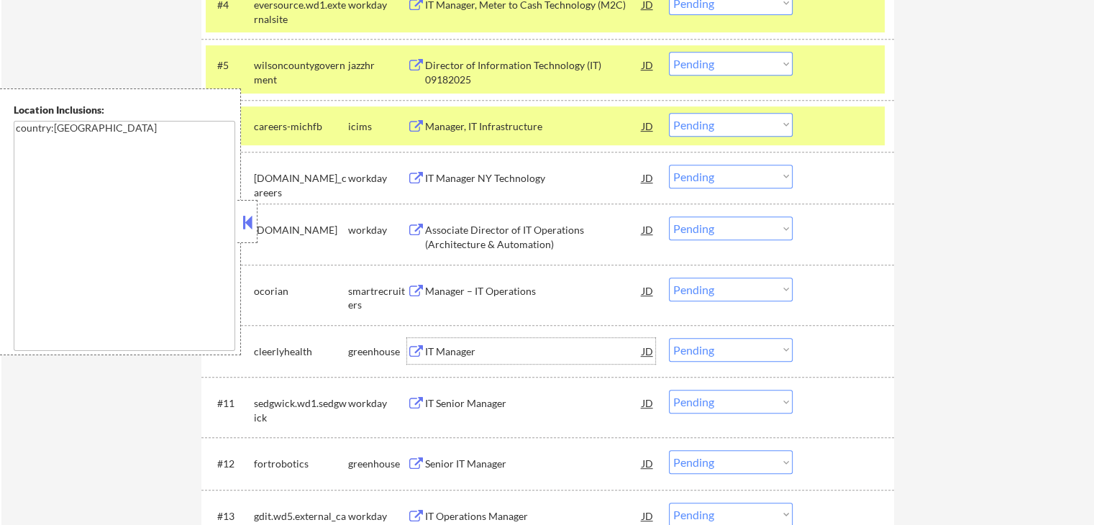
click at [426, 348] on div "IT Manager" at bounding box center [533, 352] width 217 height 14
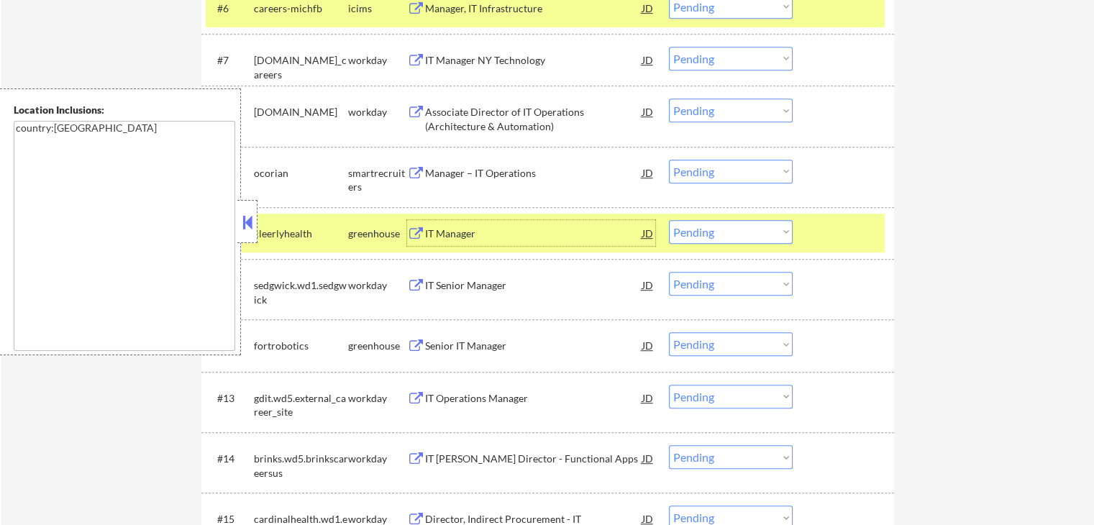
scroll to position [791, 0]
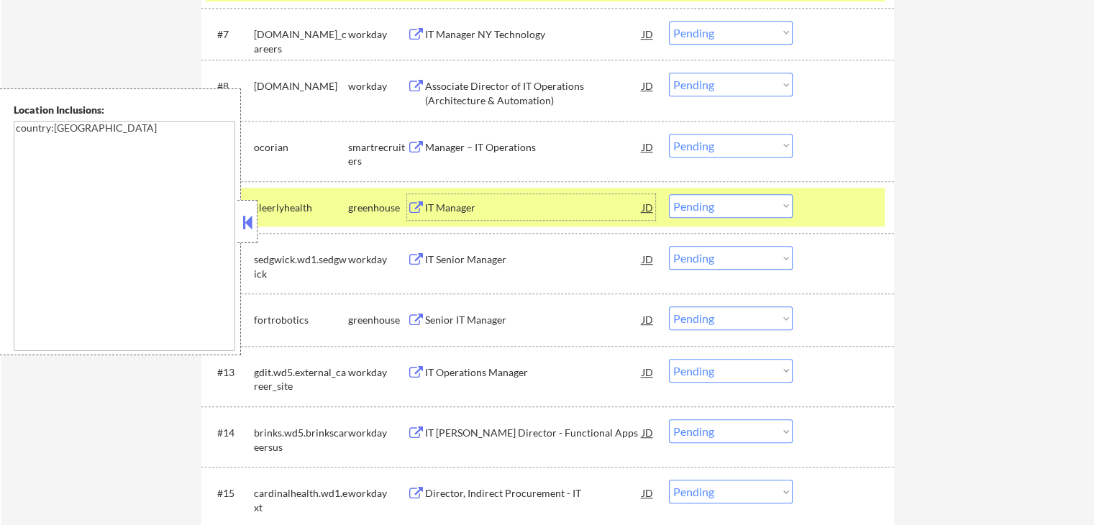
click at [750, 144] on select "Choose an option... Pending Applied Excluded (Questions) Excluded (Expired) Exc…" at bounding box center [731, 146] width 124 height 24
click at [669, 134] on select "Choose an option... Pending Applied Excluded (Questions) Excluded (Expired) Exc…" at bounding box center [731, 146] width 124 height 24
click at [452, 258] on div "IT Senior Manager" at bounding box center [533, 260] width 217 height 14
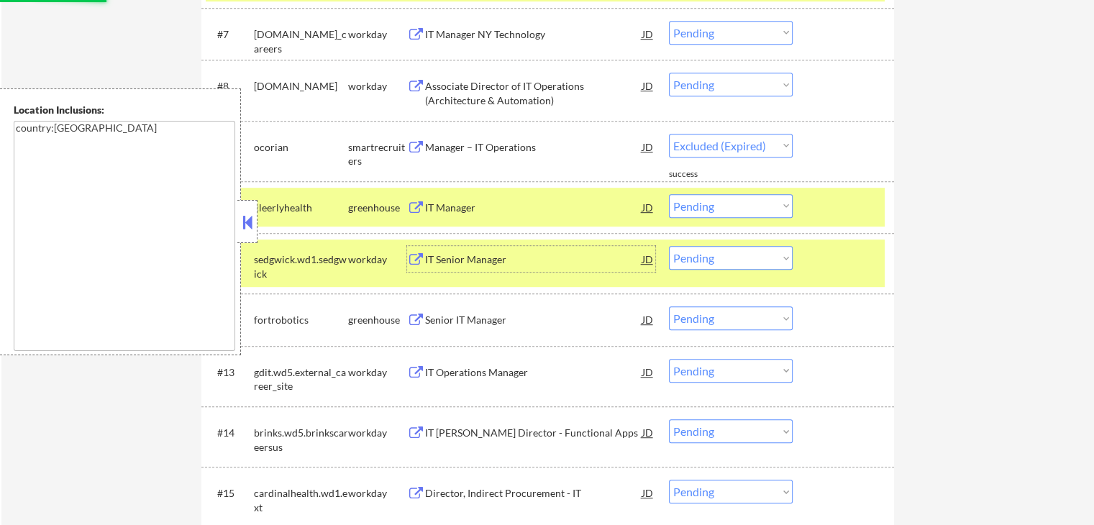
click at [437, 320] on div "Senior IT Manager" at bounding box center [533, 320] width 217 height 14
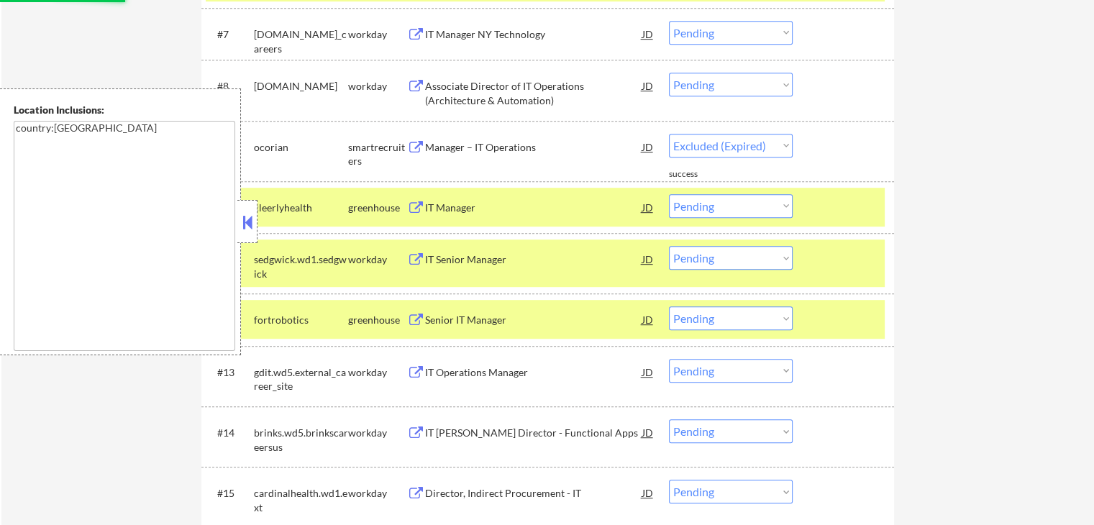
select select ""pending""
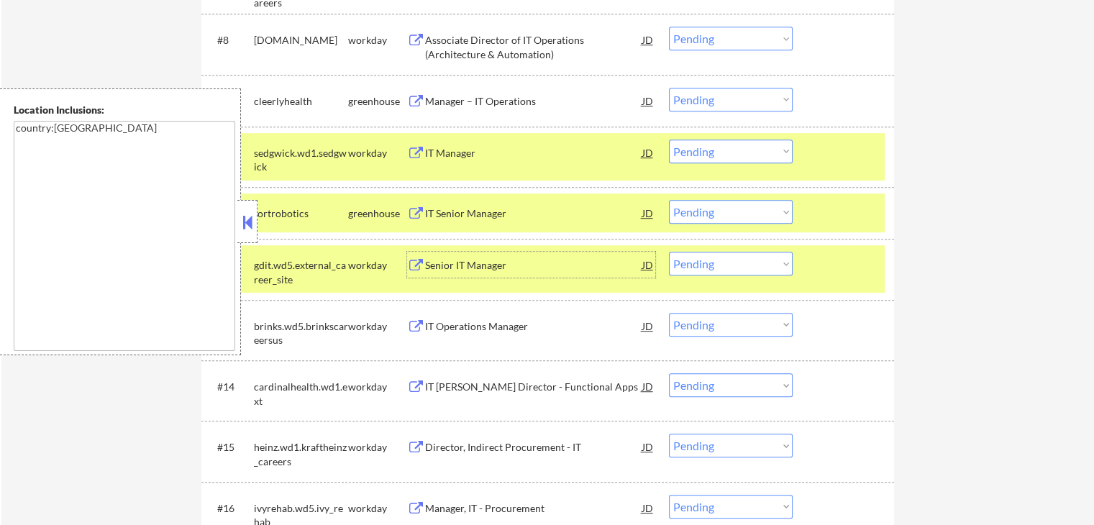
scroll to position [863, 0]
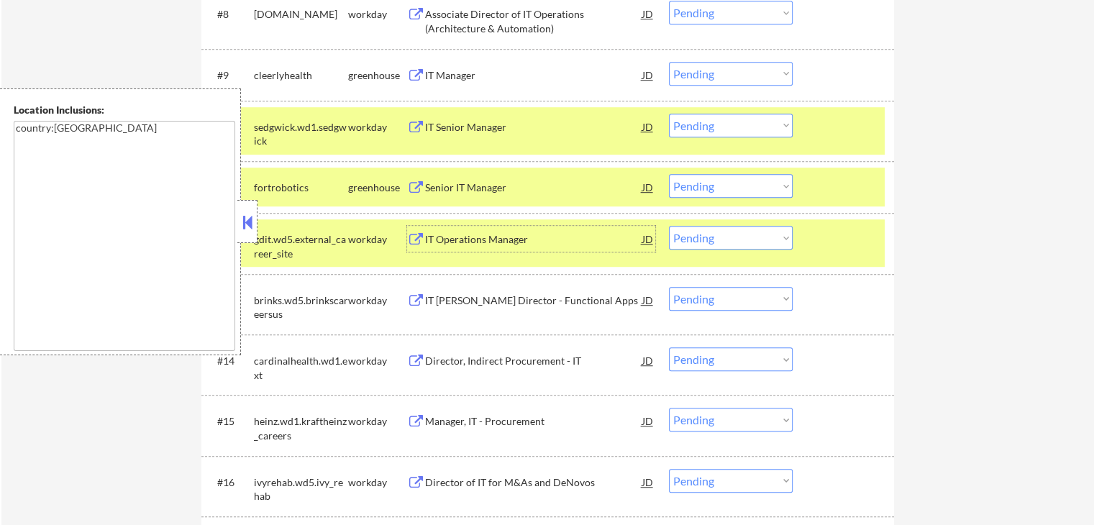
click at [716, 121] on select "Choose an option... Pending Applied Excluded (Questions) Excluded (Expired) Exc…" at bounding box center [731, 126] width 124 height 24
click at [669, 114] on select "Choose an option... Pending Applied Excluded (Questions) Excluded (Expired) Exc…" at bounding box center [731, 126] width 124 height 24
select select ""pending""
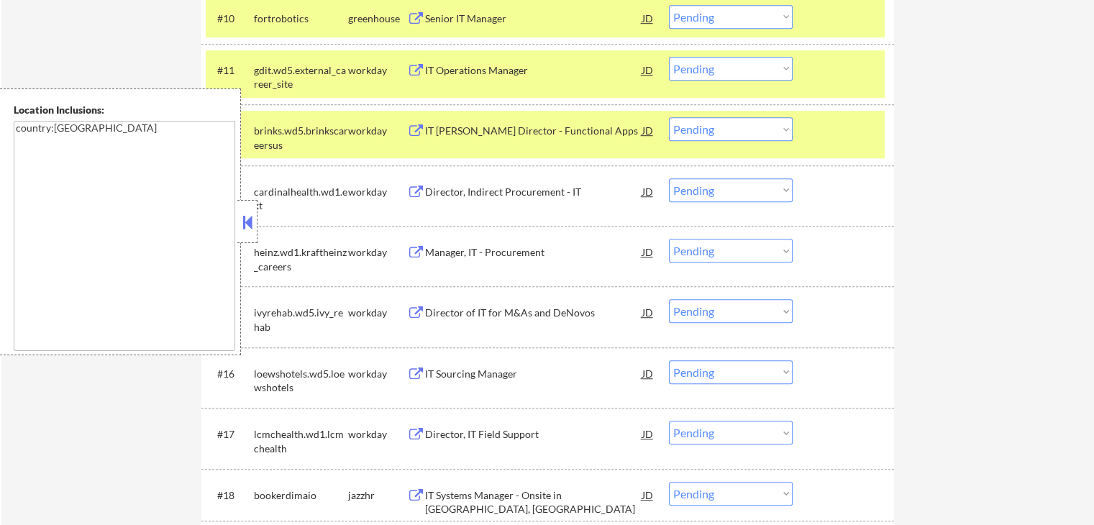
scroll to position [1007, 0]
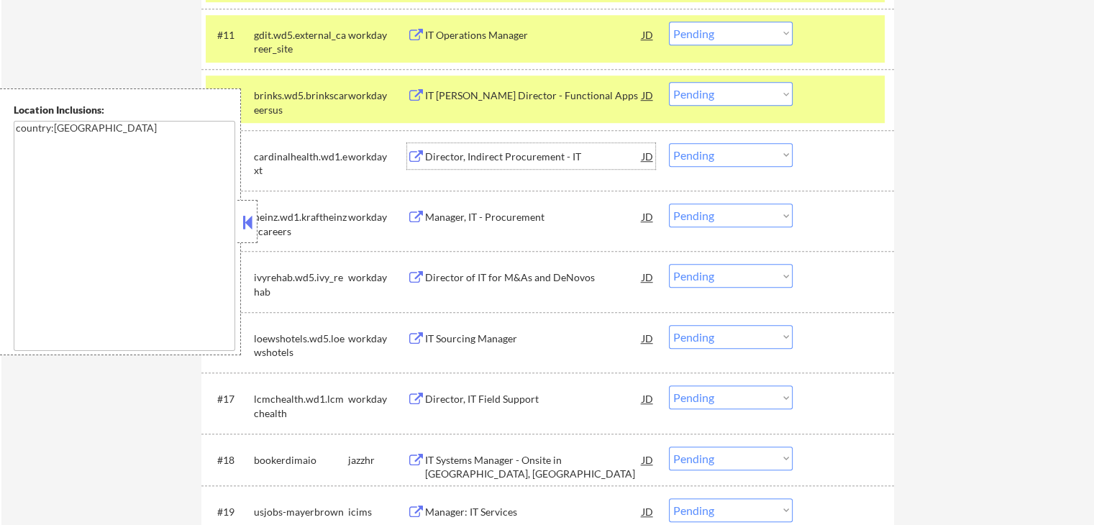
click at [440, 153] on div "Director, Indirect Procurement - IT" at bounding box center [533, 157] width 217 height 14
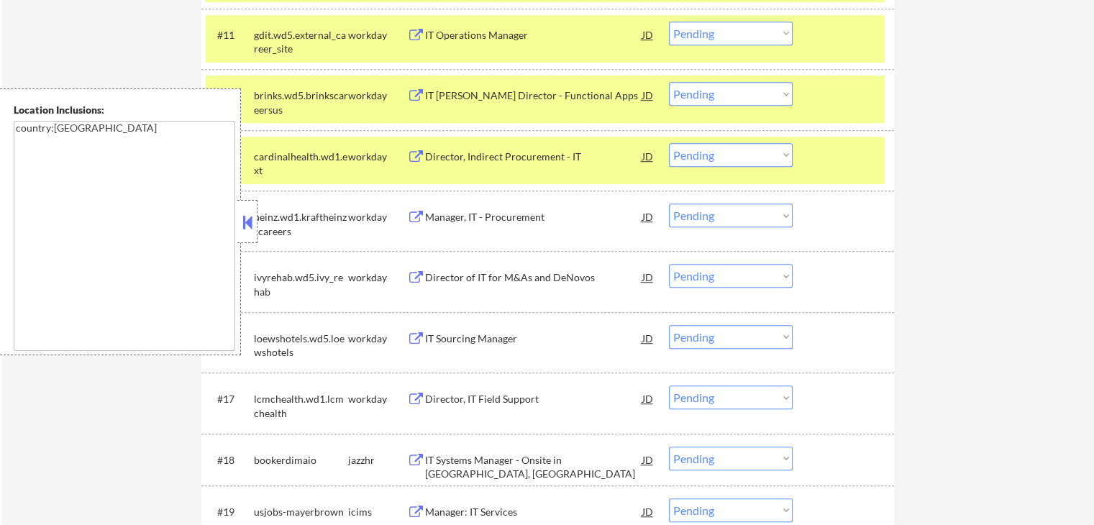
click at [437, 214] on div "Manager, IT - Procurement" at bounding box center [533, 217] width 217 height 14
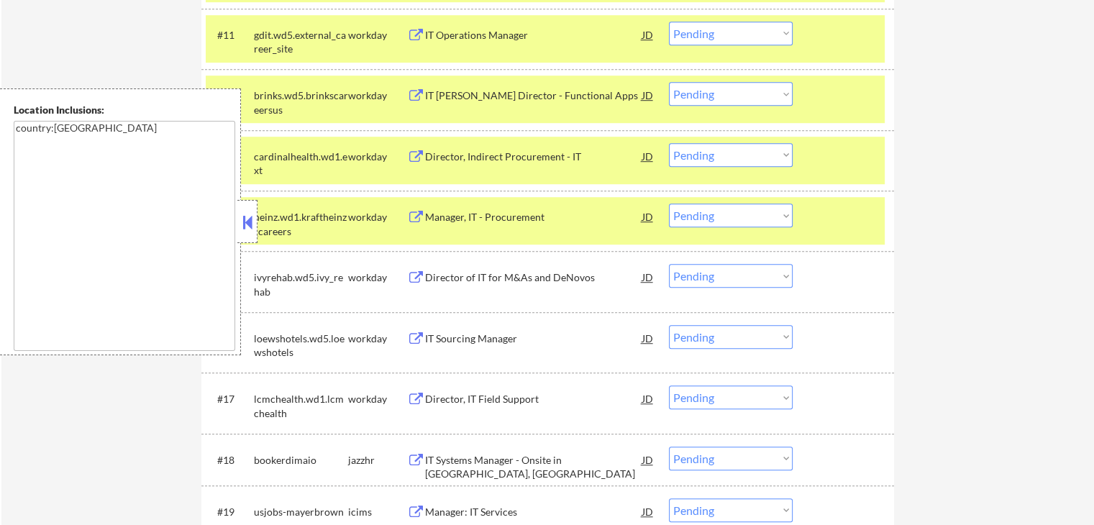
click at [423, 98] on button at bounding box center [416, 96] width 18 height 14
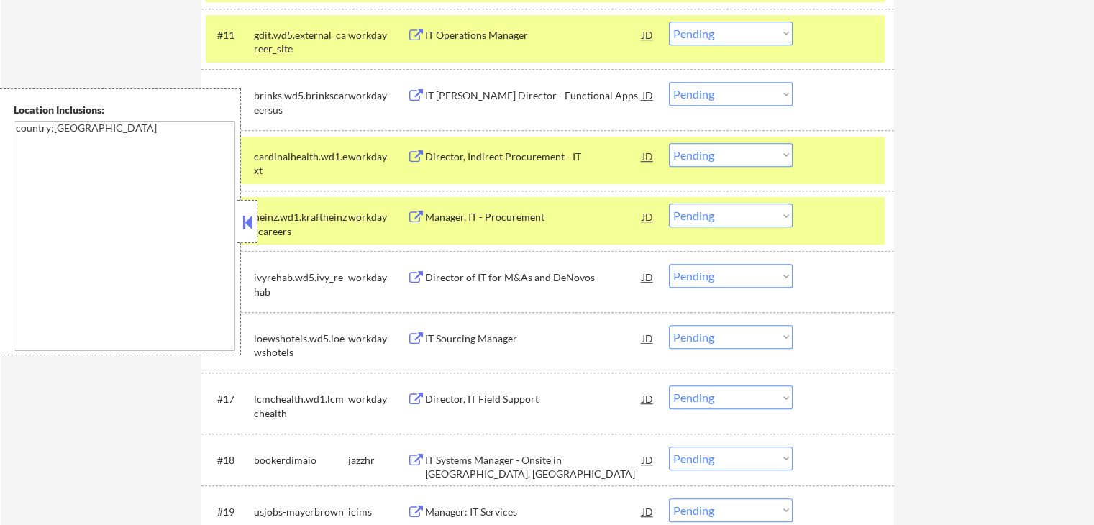
click at [448, 271] on div "Director of IT for M&As and DeNovos" at bounding box center [533, 277] width 217 height 14
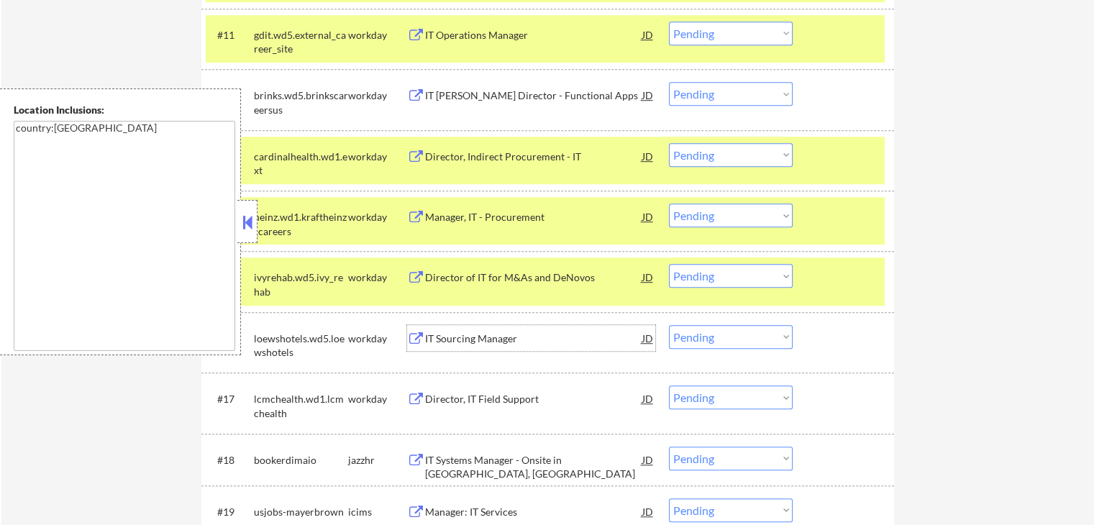
click at [440, 338] on div "IT Sourcing Manager" at bounding box center [533, 339] width 217 height 14
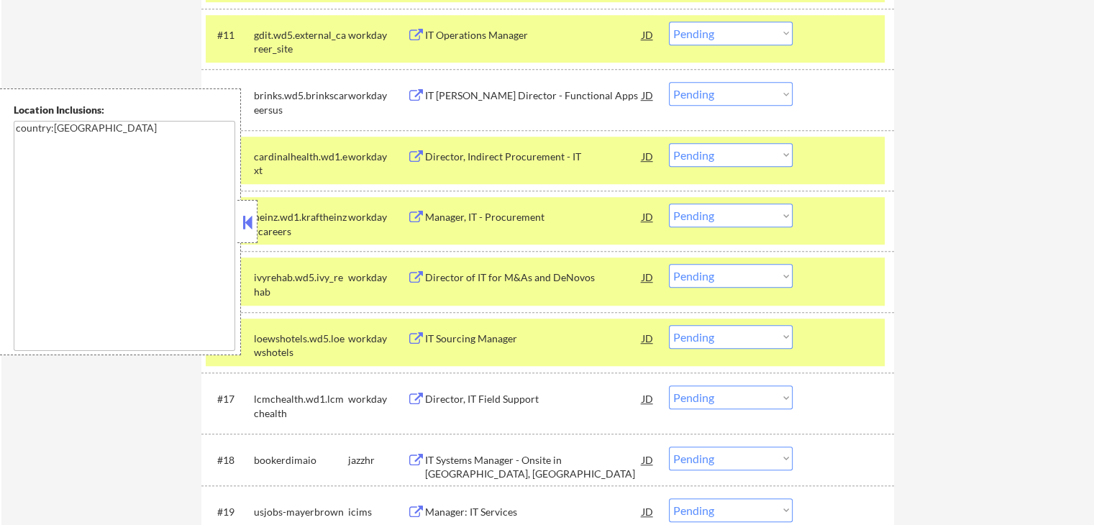
click at [439, 401] on div "Director, IT Field Support" at bounding box center [533, 399] width 217 height 14
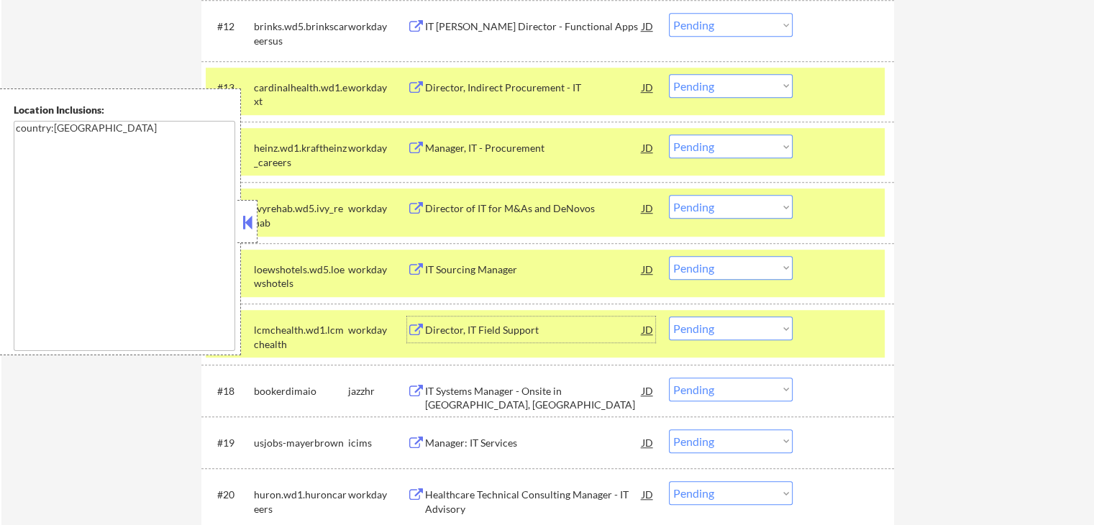
scroll to position [1079, 0]
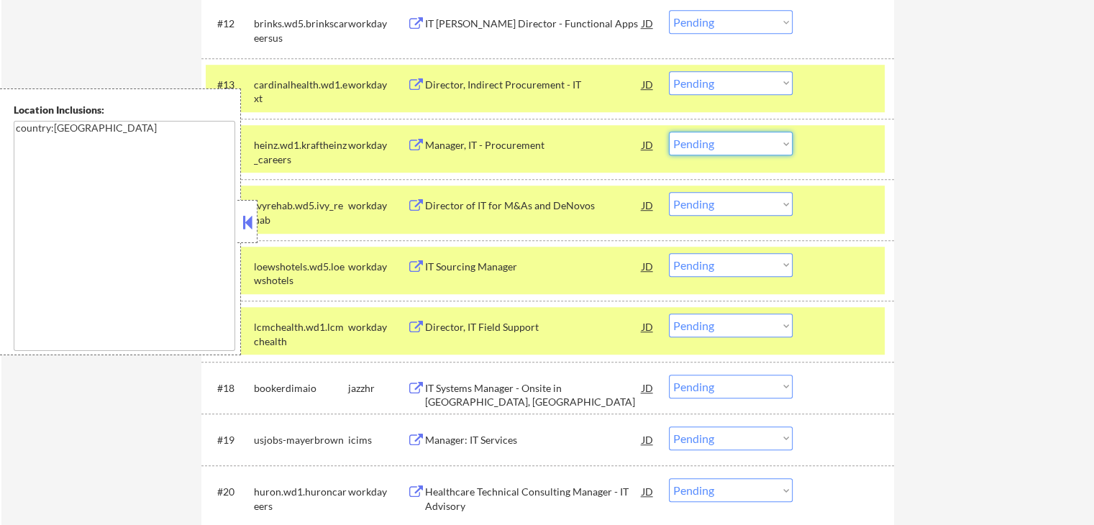
click at [705, 153] on select "Choose an option... Pending Applied Excluded (Questions) Excluded (Expired) Exc…" at bounding box center [731, 144] width 124 height 24
click at [669, 132] on select "Choose an option... Pending Applied Excluded (Questions) Excluded (Expired) Exc…" at bounding box center [731, 144] width 124 height 24
select select ""pending""
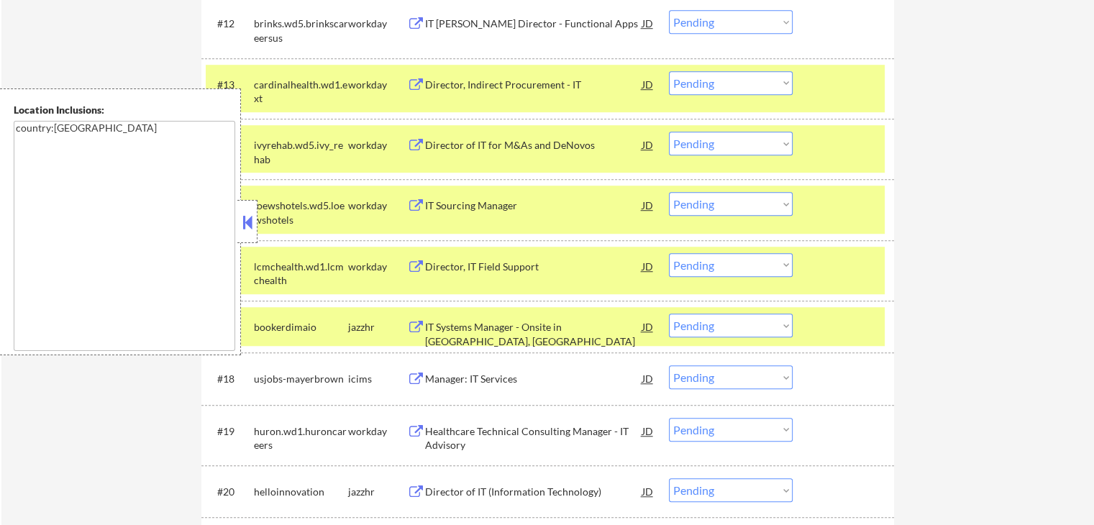
click at [722, 88] on select "Choose an option... Pending Applied Excluded (Questions) Excluded (Expired) Exc…" at bounding box center [731, 83] width 124 height 24
click at [669, 71] on select "Choose an option... Pending Applied Excluded (Questions) Excluded (Expired) Exc…" at bounding box center [731, 83] width 124 height 24
select select ""pending""
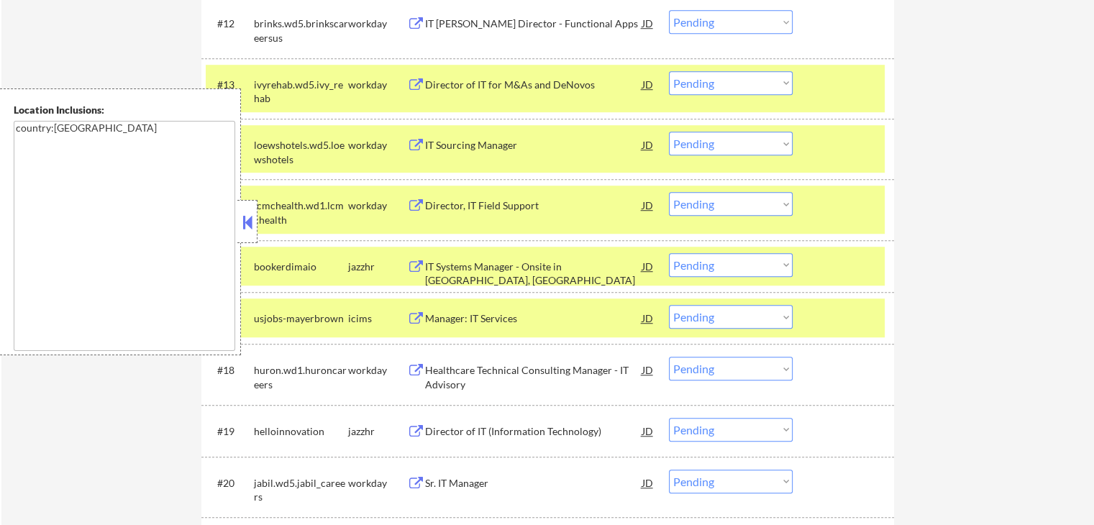
click at [701, 145] on select "Choose an option... Pending Applied Excluded (Questions) Excluded (Expired) Exc…" at bounding box center [731, 144] width 124 height 24
click at [669, 132] on select "Choose an option... Pending Applied Excluded (Questions) Excluded (Expired) Exc…" at bounding box center [731, 144] width 124 height 24
select select ""pending""
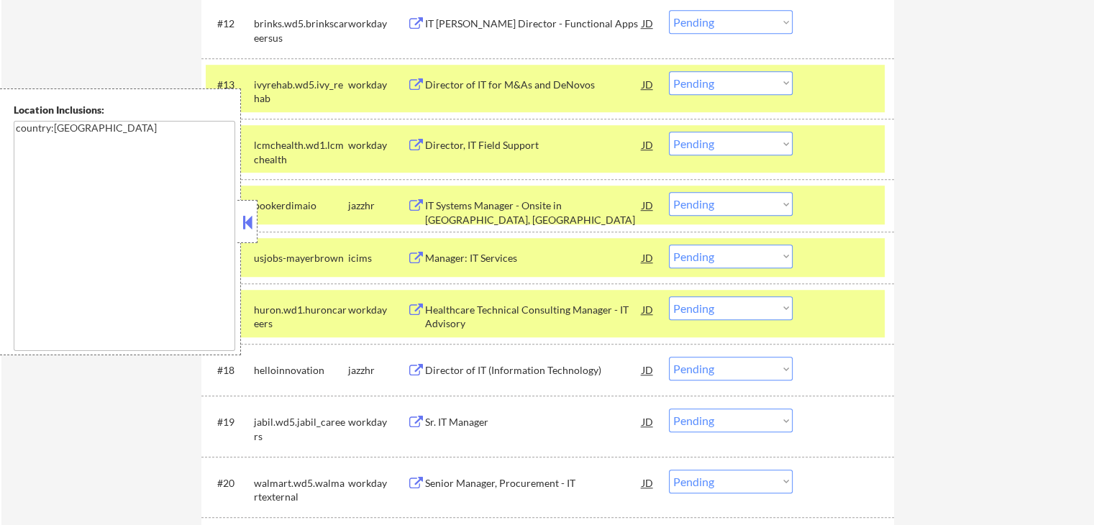
drag, startPoint x: 716, startPoint y: 75, endPoint x: 716, endPoint y: 86, distance: 10.8
click at [716, 78] on select "Choose an option... Pending Applied Excluded (Questions) Excluded (Expired) Exc…" at bounding box center [731, 83] width 124 height 24
click at [669, 71] on select "Choose an option... Pending Applied Excluded (Questions) Excluded (Expired) Exc…" at bounding box center [731, 83] width 124 height 24
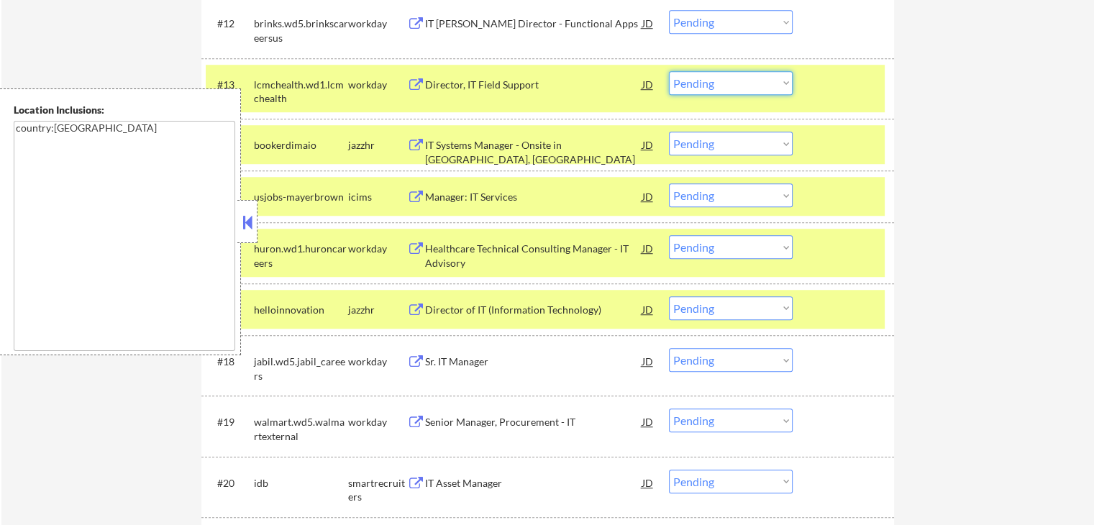
click at [729, 80] on select "Choose an option... Pending Applied Excluded (Questions) Excluded (Expired) Exc…" at bounding box center [731, 83] width 124 height 24
click at [669, 71] on select "Choose an option... Pending Applied Excluded (Questions) Excluded (Expired) Exc…" at bounding box center [731, 83] width 124 height 24
click at [461, 248] on div "Healthcare Technical Consulting Manager - IT Advisory" at bounding box center [533, 256] width 217 height 28
select select ""pending""
